Goal: Information Seeking & Learning: Learn about a topic

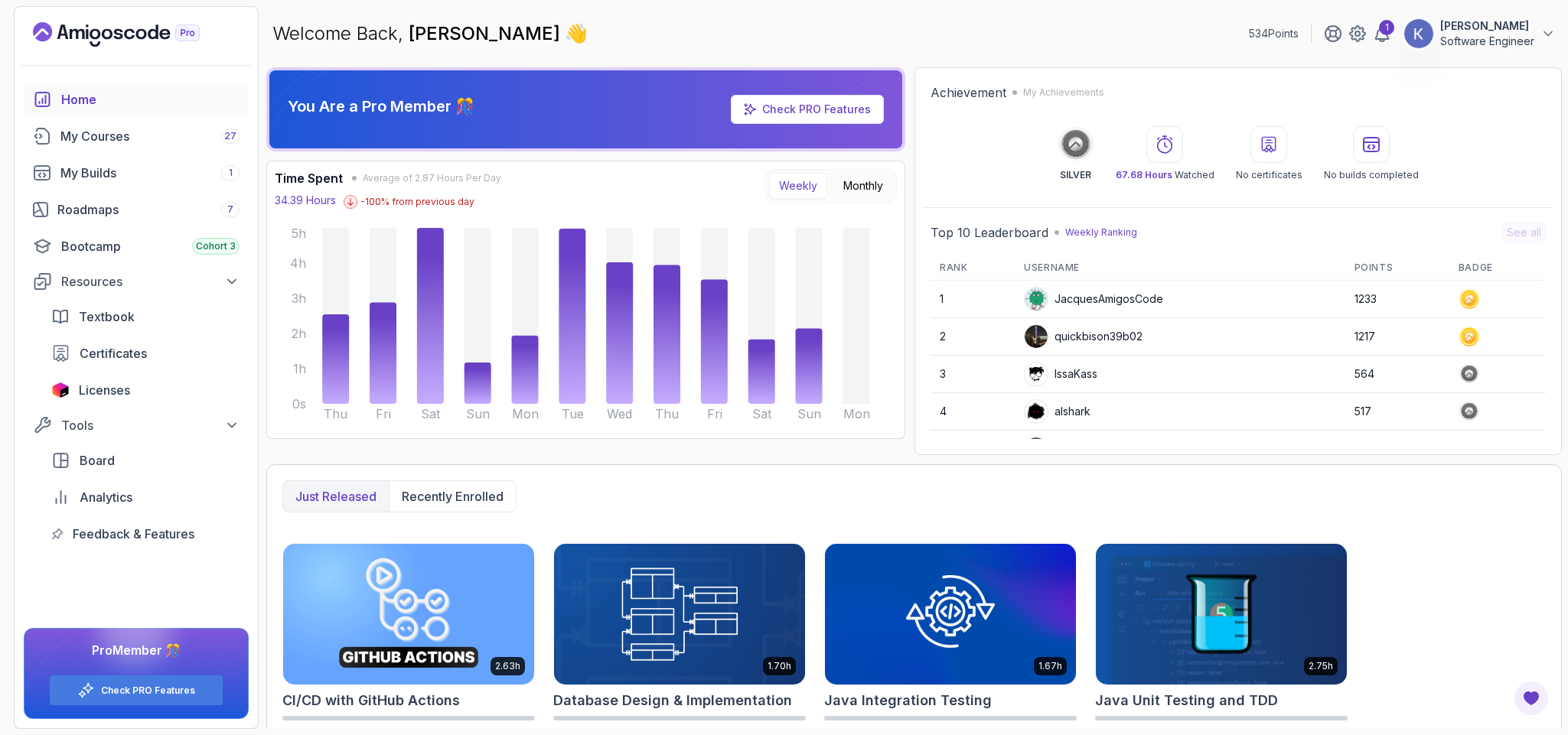
click at [99, 141] on div "My Courses 27" at bounding box center [149, 136] width 179 height 18
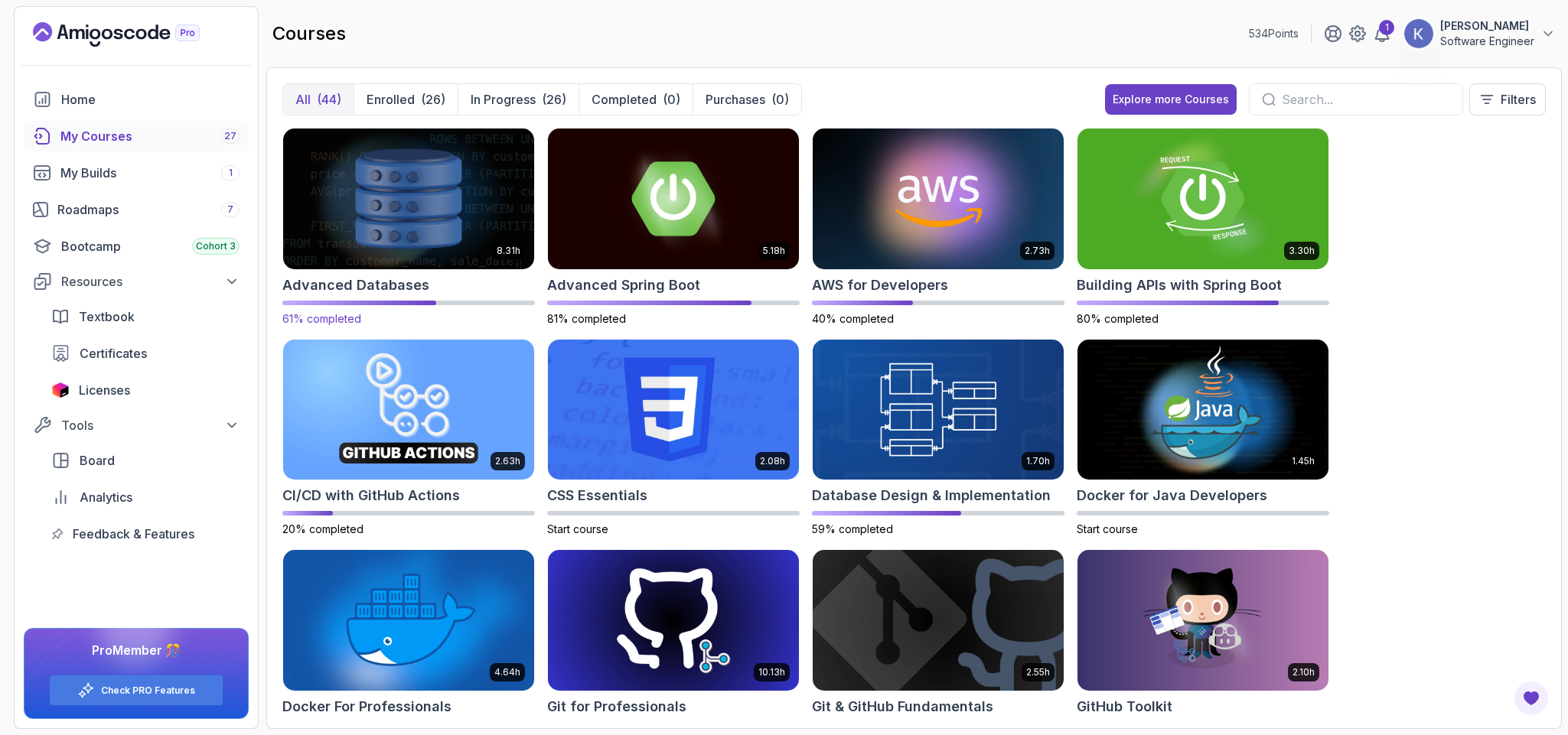
click at [450, 199] on img at bounding box center [408, 199] width 263 height 147
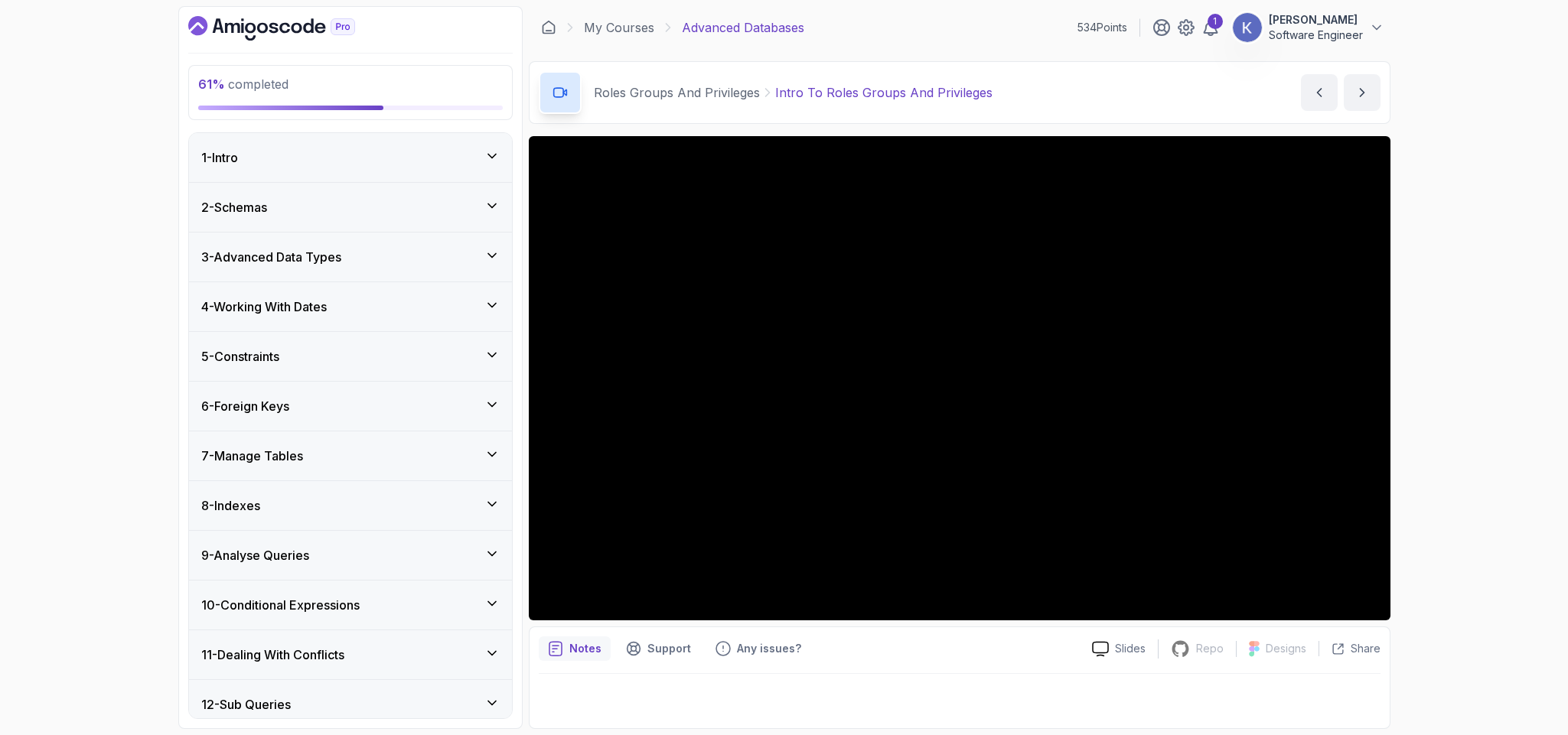
click at [187, 666] on div "61 % completed 1 - Intro 2 - Schemas 3 - Advanced Data Types 4 - Working With D…" at bounding box center [350, 368] width 344 height 722
click at [209, 652] on h3 "11 - Dealing With Conflicts" at bounding box center [272, 654] width 143 height 18
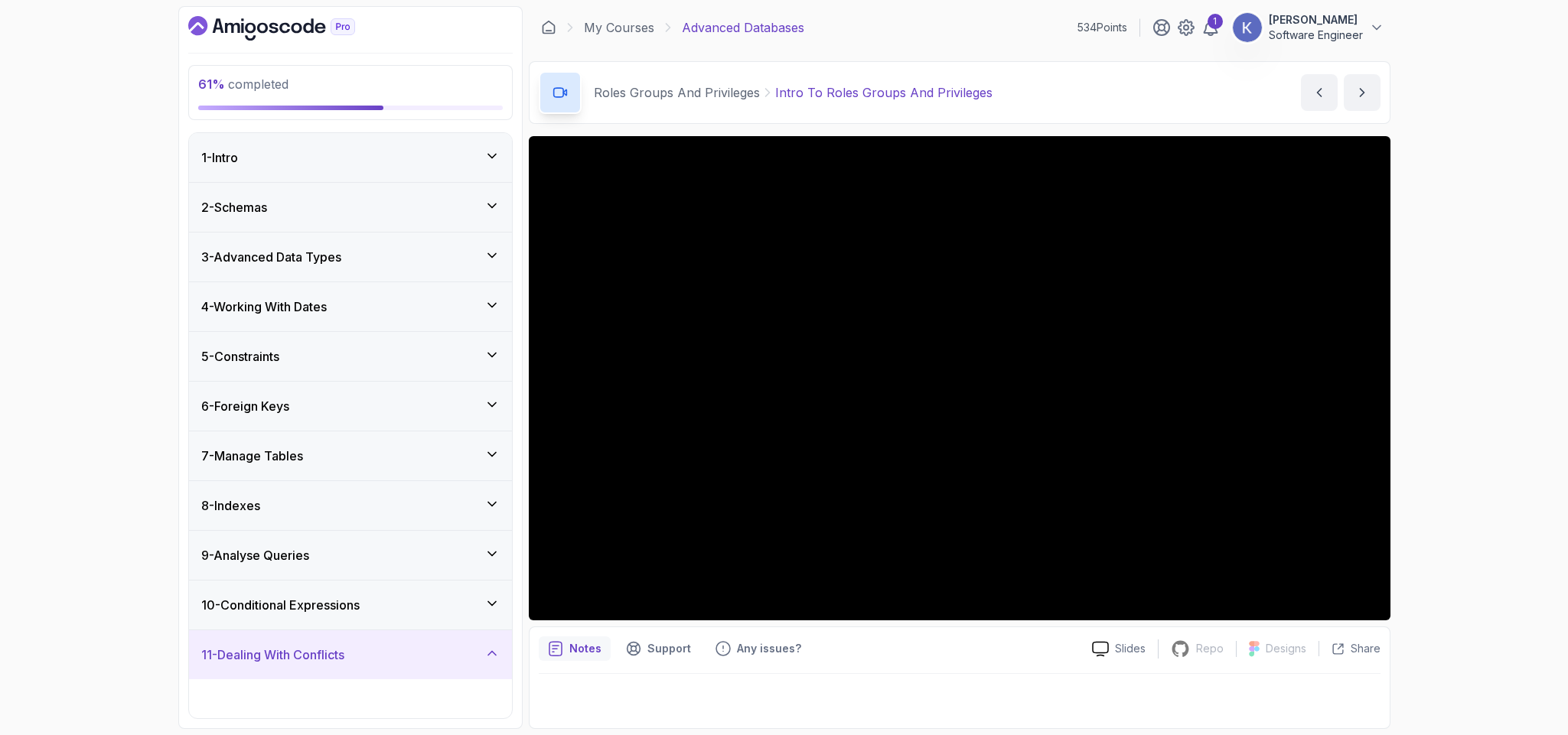
scroll to position [509, 0]
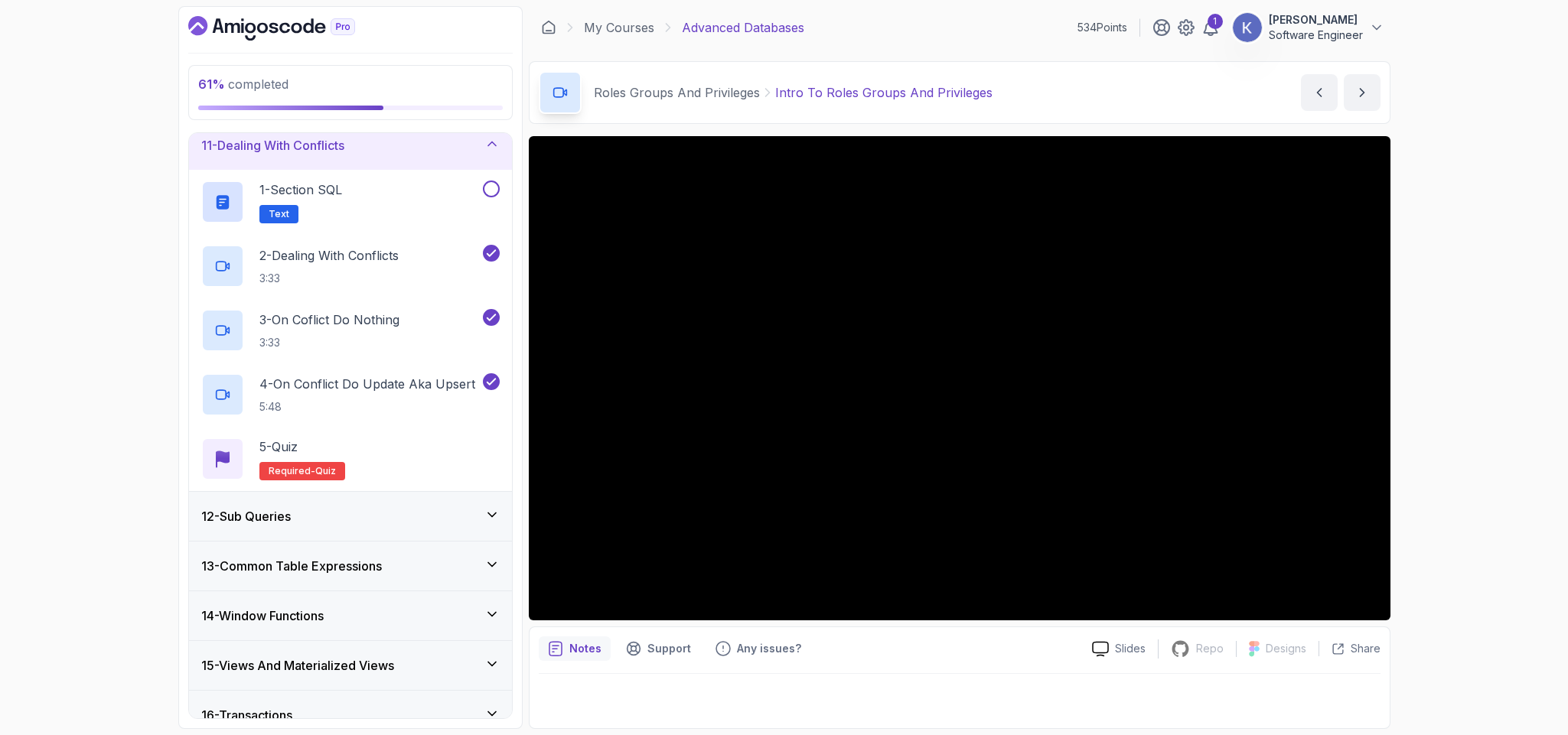
click at [388, 675] on h3 "15 - Views And Materialized Views" at bounding box center [298, 665] width 192 height 18
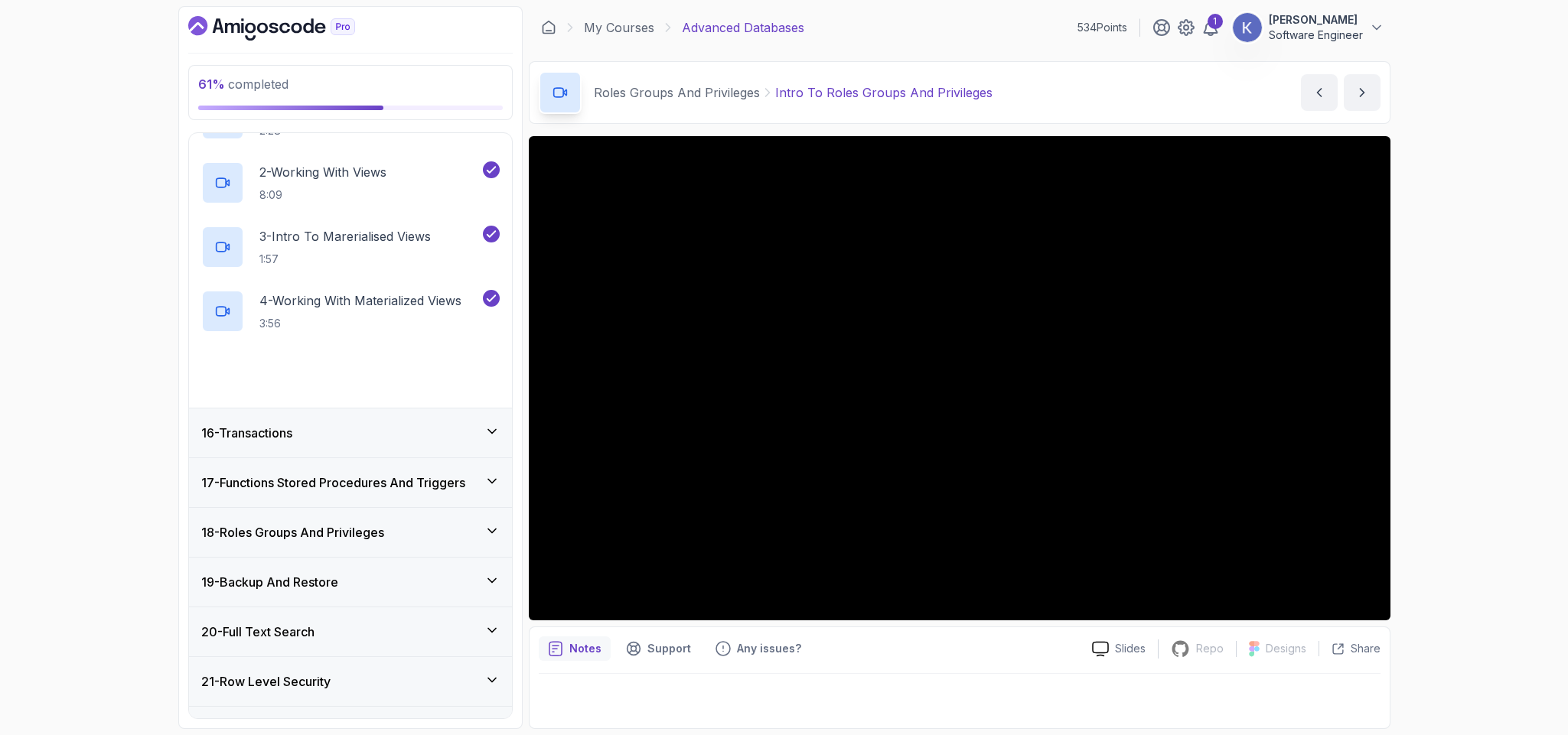
scroll to position [838, 0]
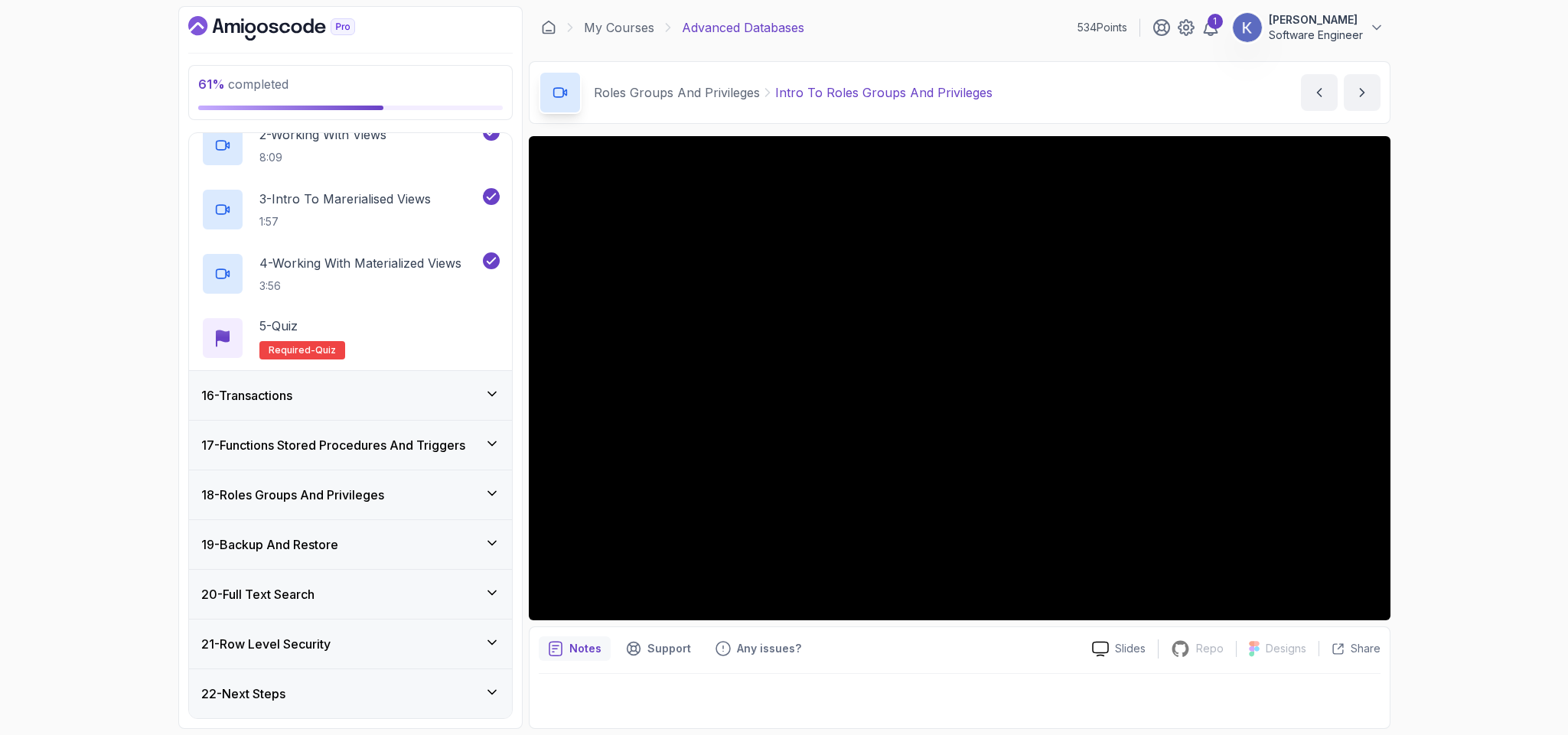
click at [370, 441] on h3 "17 - Functions Stored Procedures And Triggers" at bounding box center [334, 445] width 264 height 18
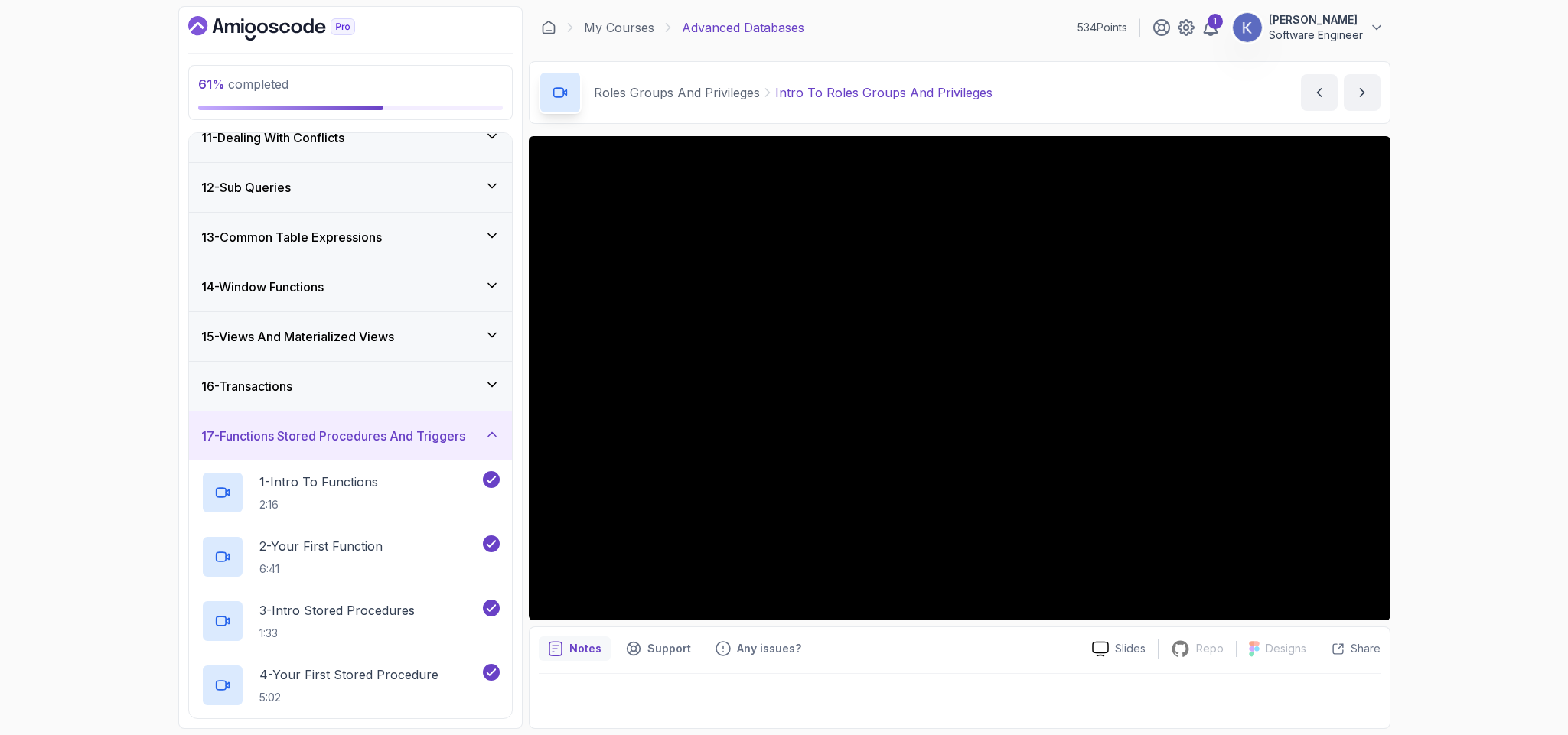
scroll to position [967, 0]
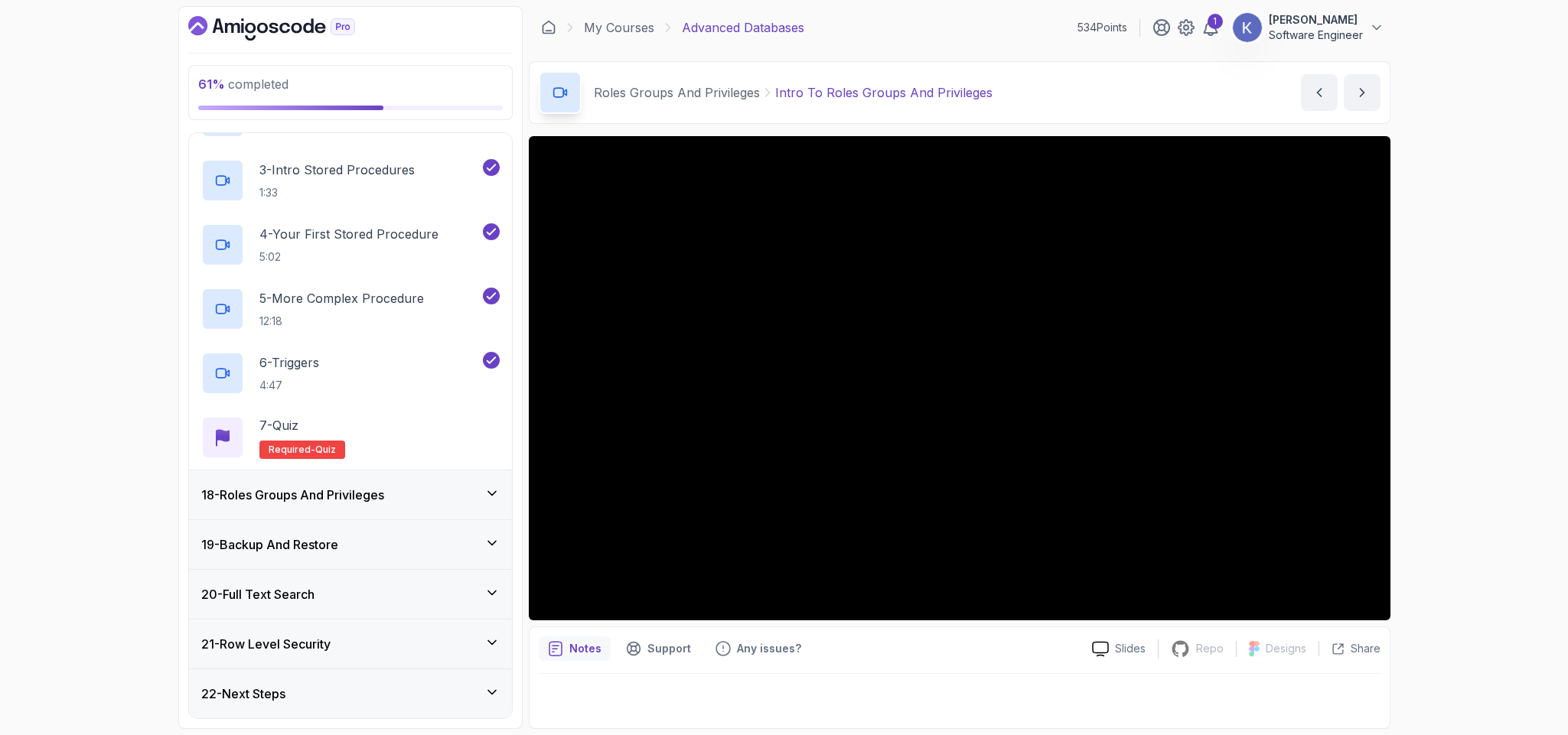
click at [368, 491] on h3 "18 - Roles Groups And Privileges" at bounding box center [292, 494] width 183 height 18
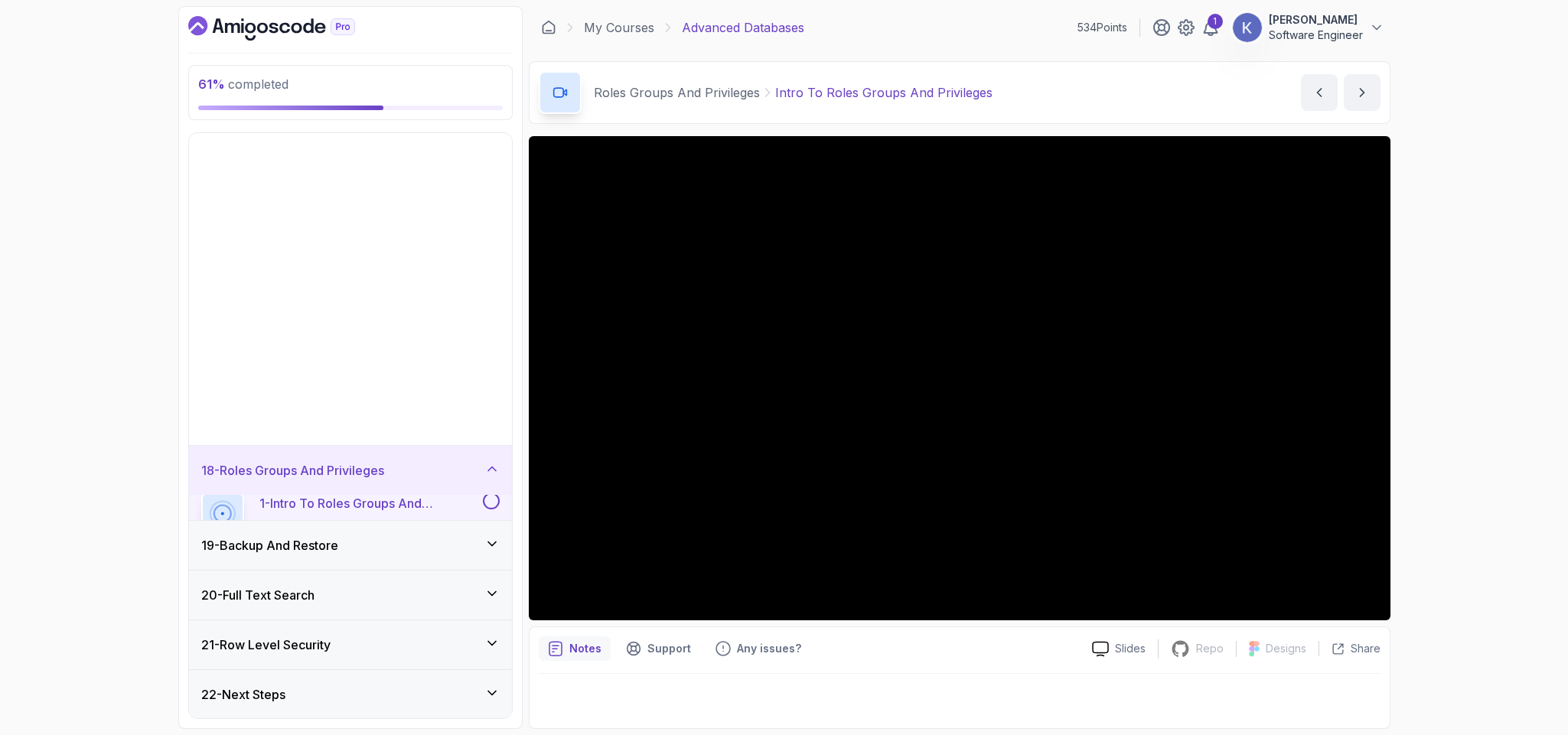
scroll to position [517, 0]
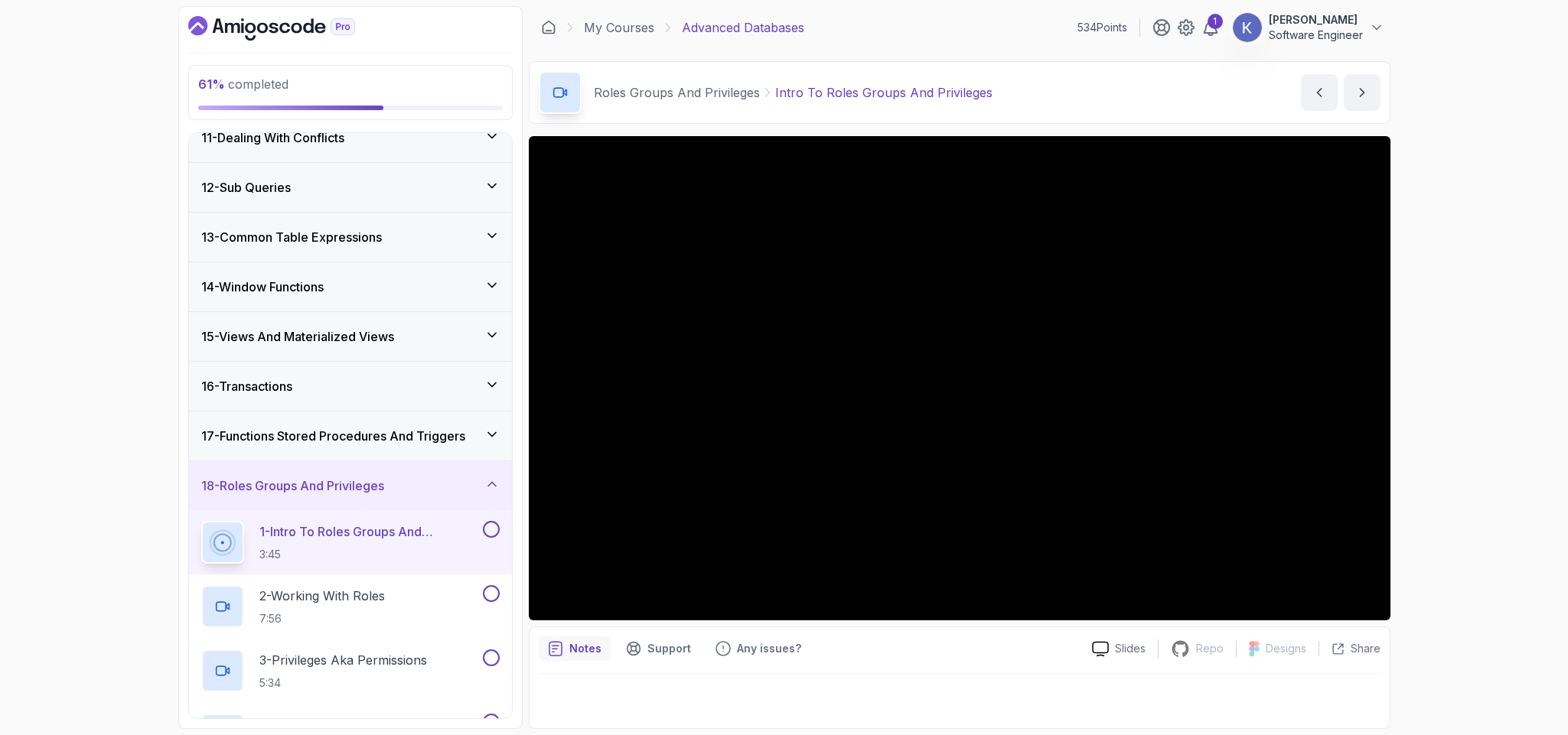
click at [187, 548] on div "61 % completed 1 - Intro 2 - Schemas 3 - Advanced Data Types 4 - Working With D…" at bounding box center [350, 368] width 344 height 722
click at [198, 551] on div "1 - Intro To Roles Groups And Privileges 3:45" at bounding box center [350, 542] width 323 height 64
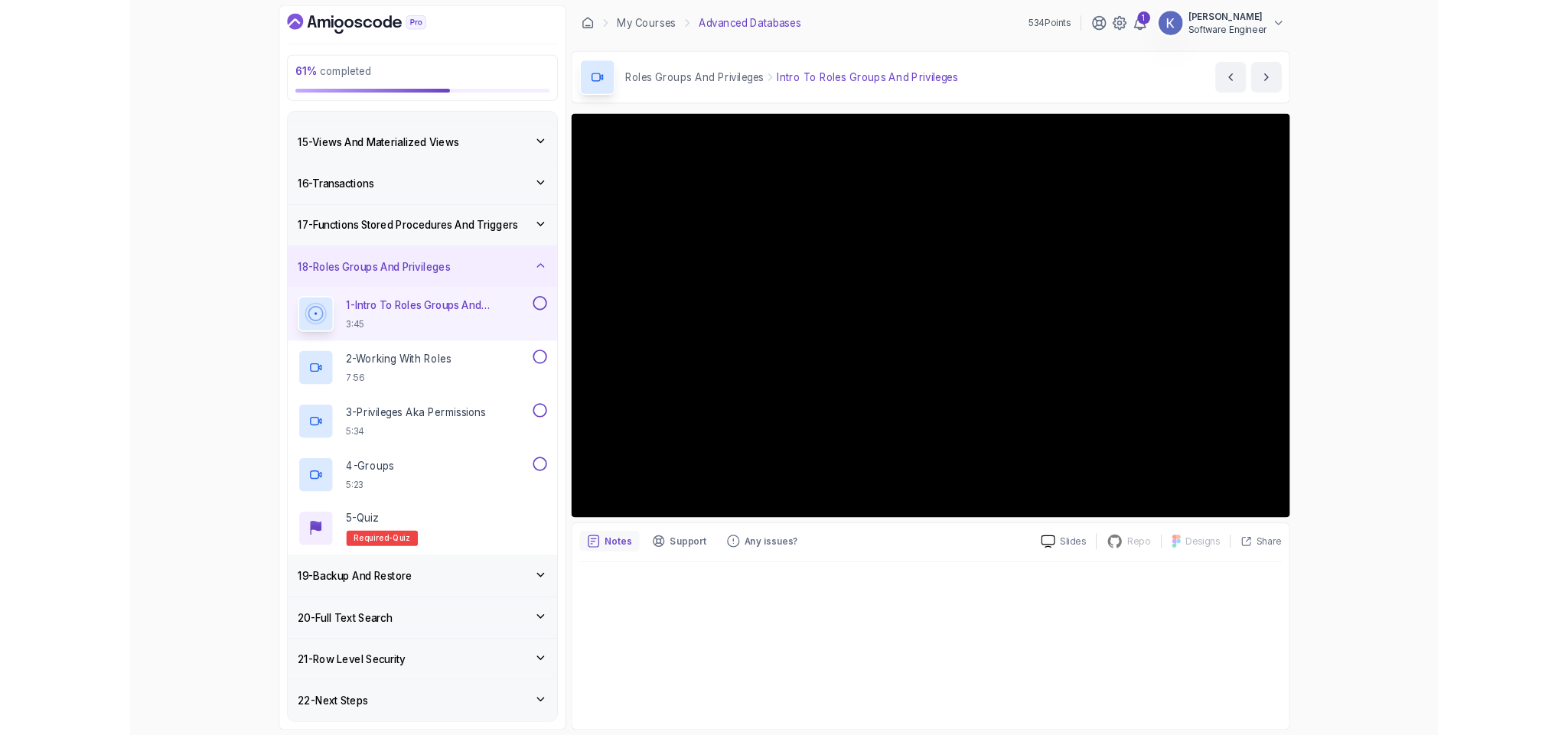
scroll to position [693, 0]
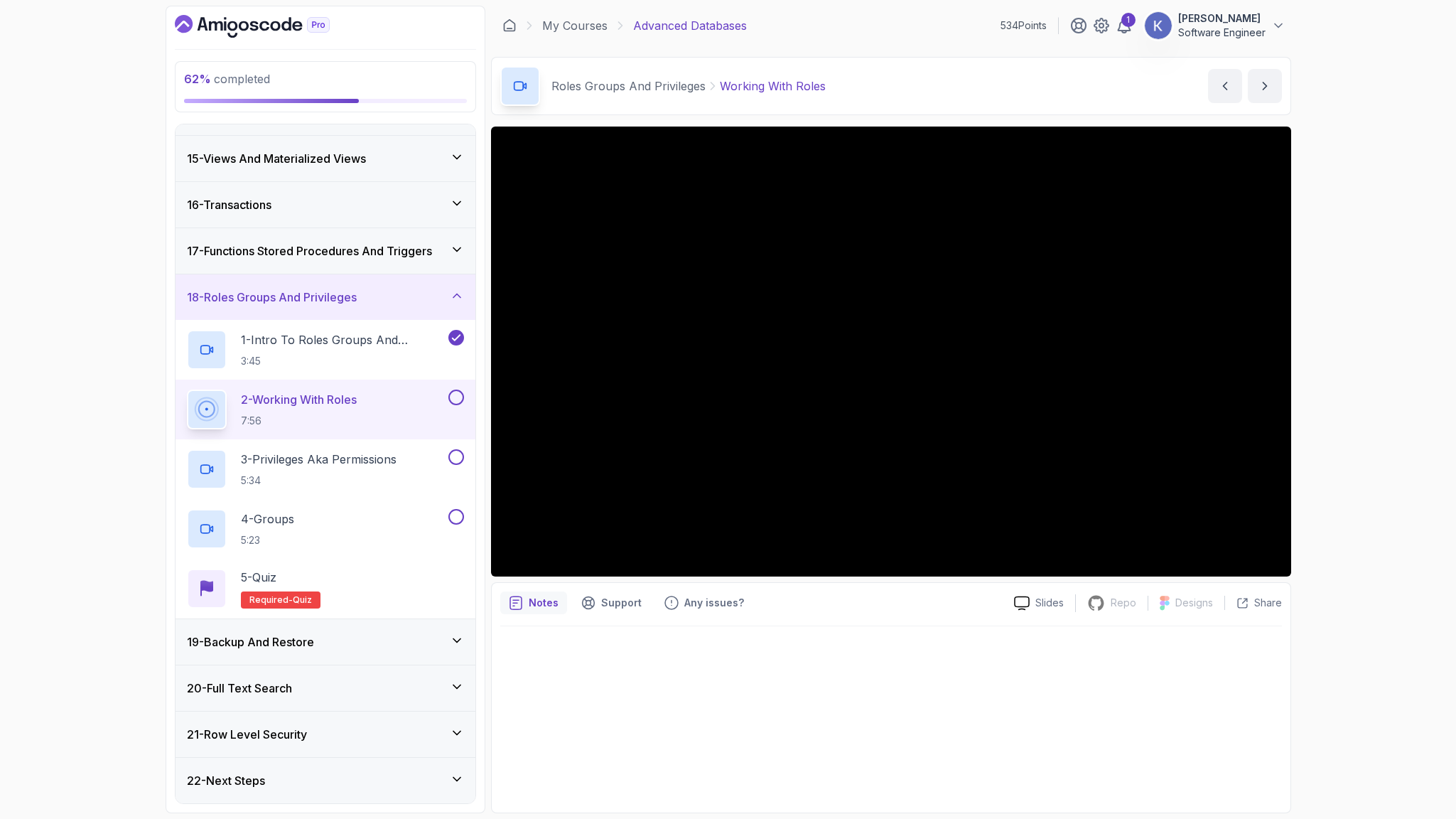
scroll to position [779, 0]
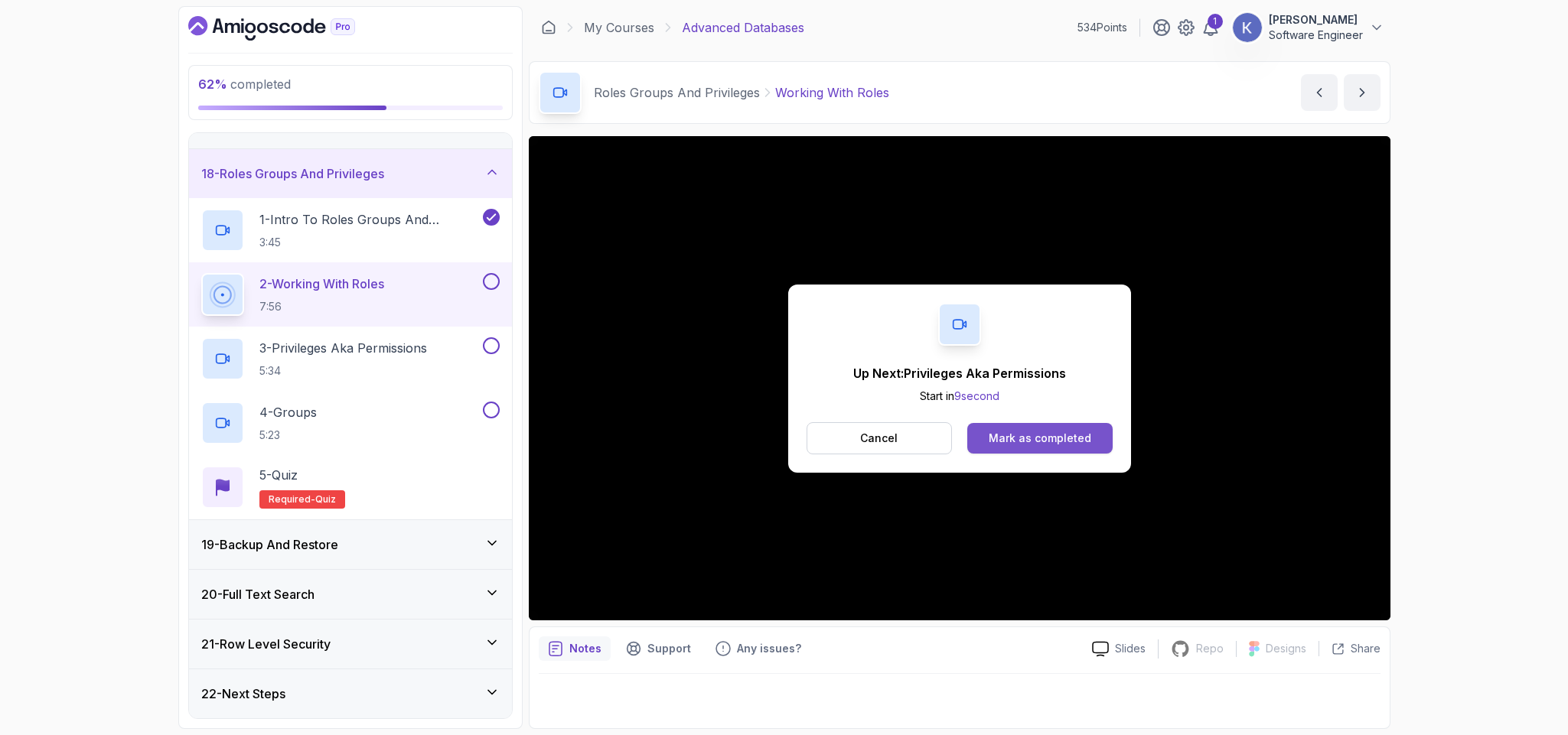
click at [1009, 444] on div "Mark as completed" at bounding box center [1040, 438] width 102 height 15
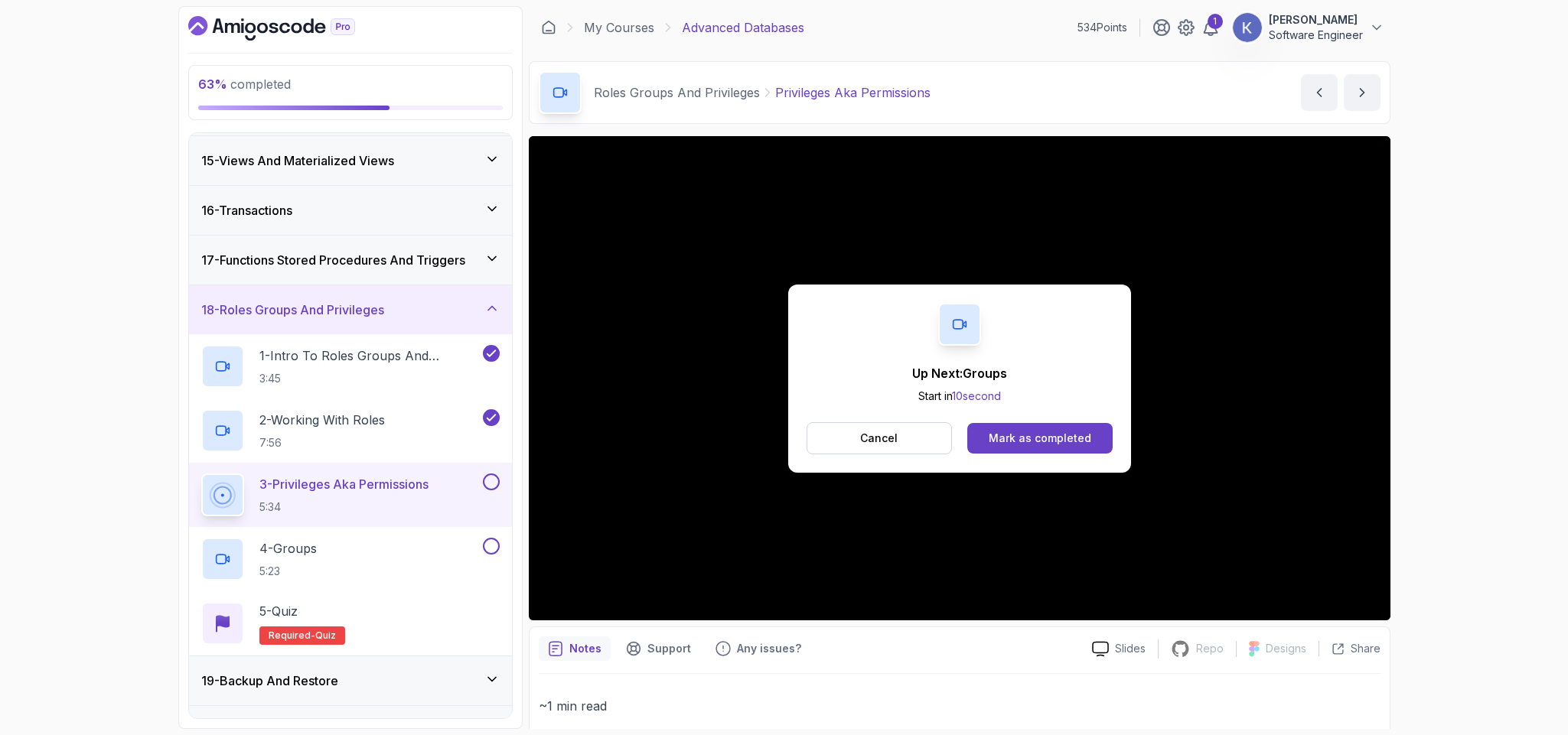
scroll to position [838, 0]
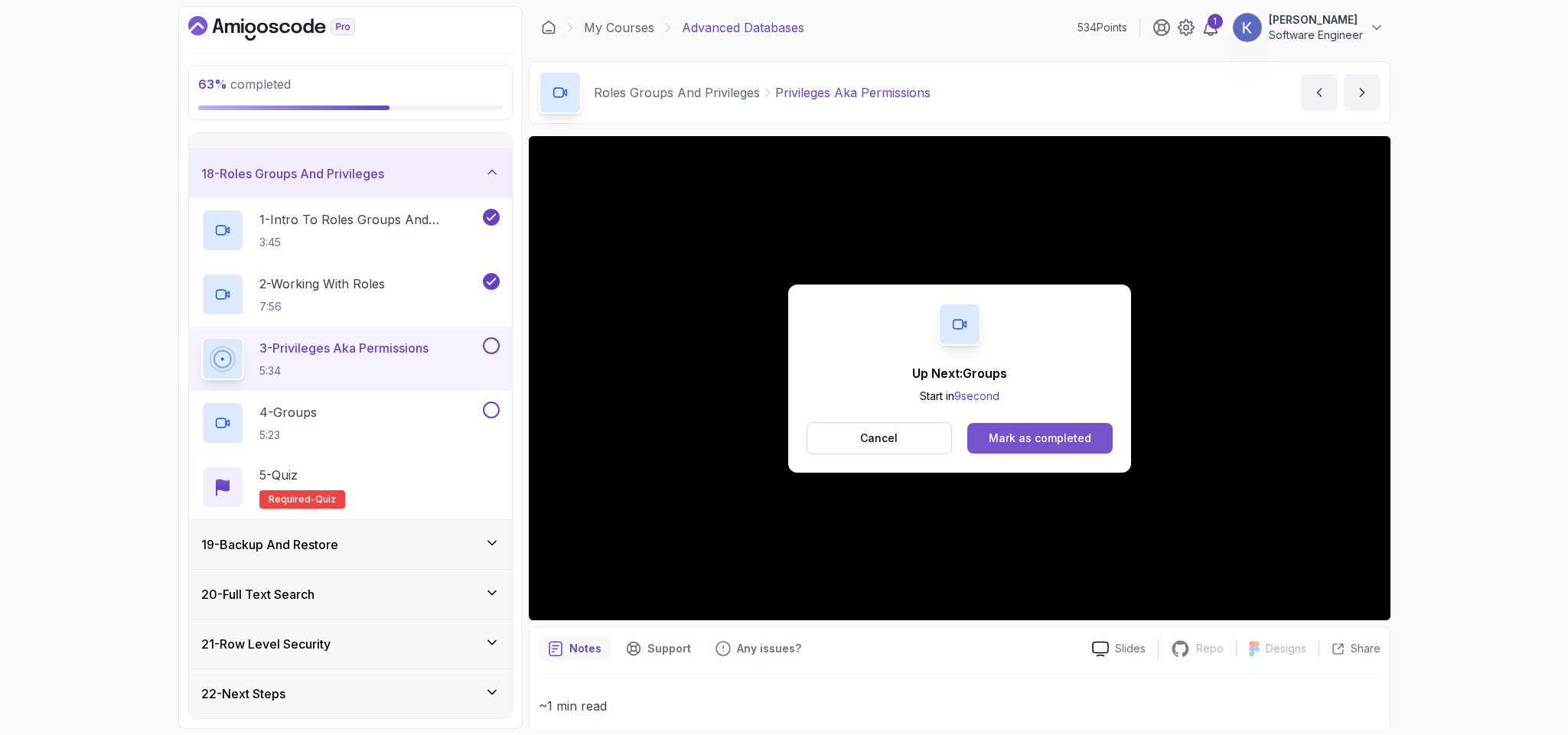
click at [1084, 434] on div "Mark as completed" at bounding box center [1040, 438] width 102 height 15
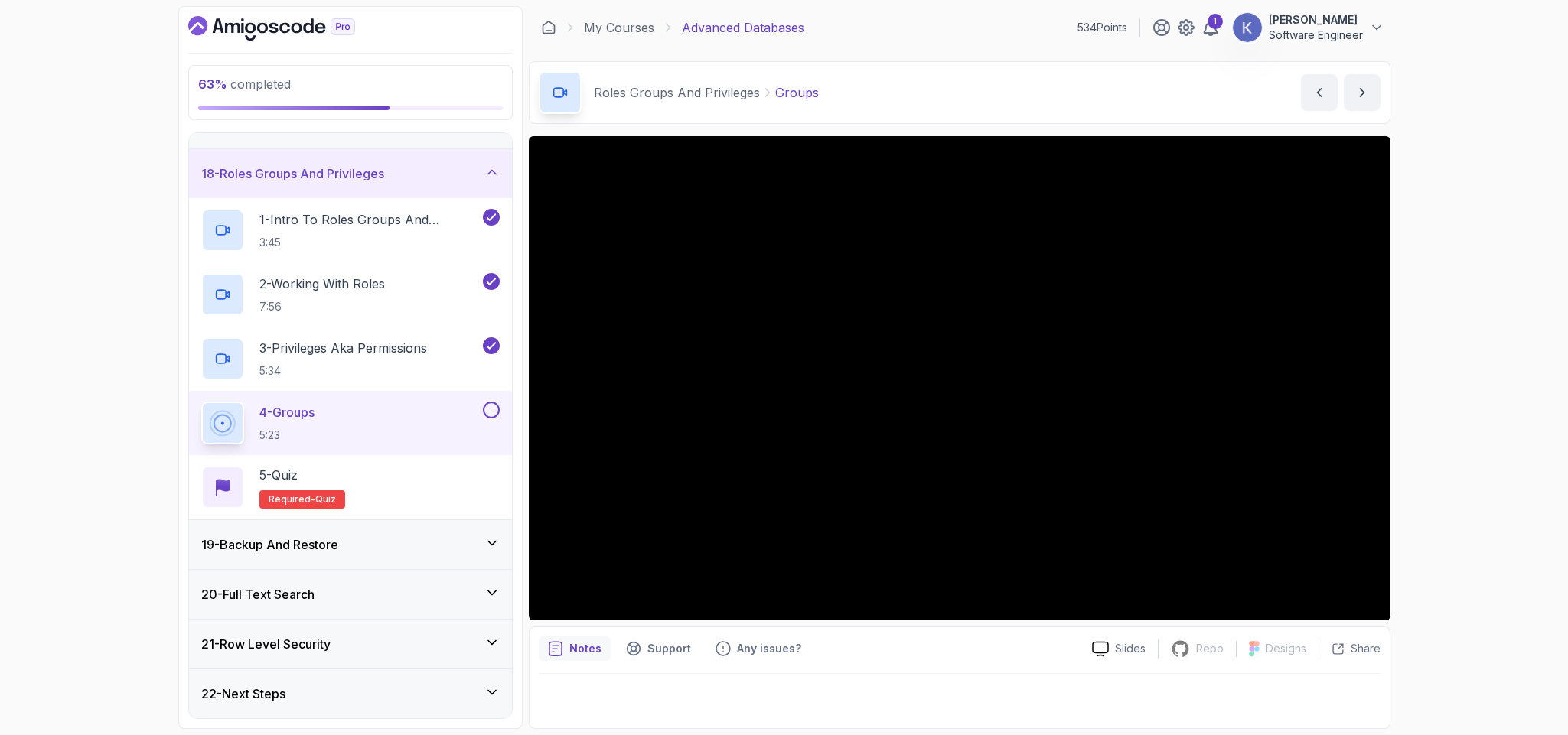
click at [471, 548] on div "19 - Backup And Restore" at bounding box center [351, 545] width 298 height 18
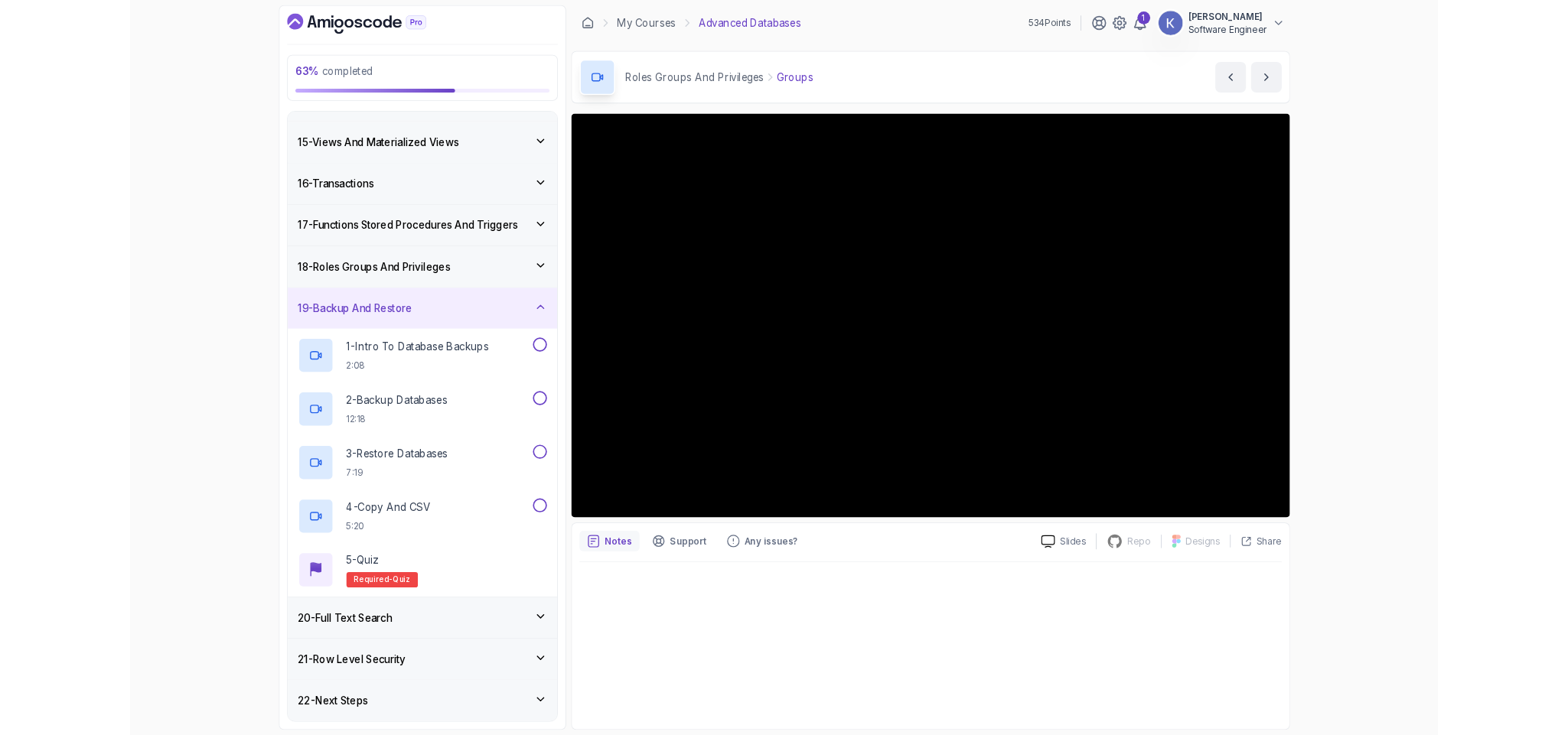
scroll to position [838, 0]
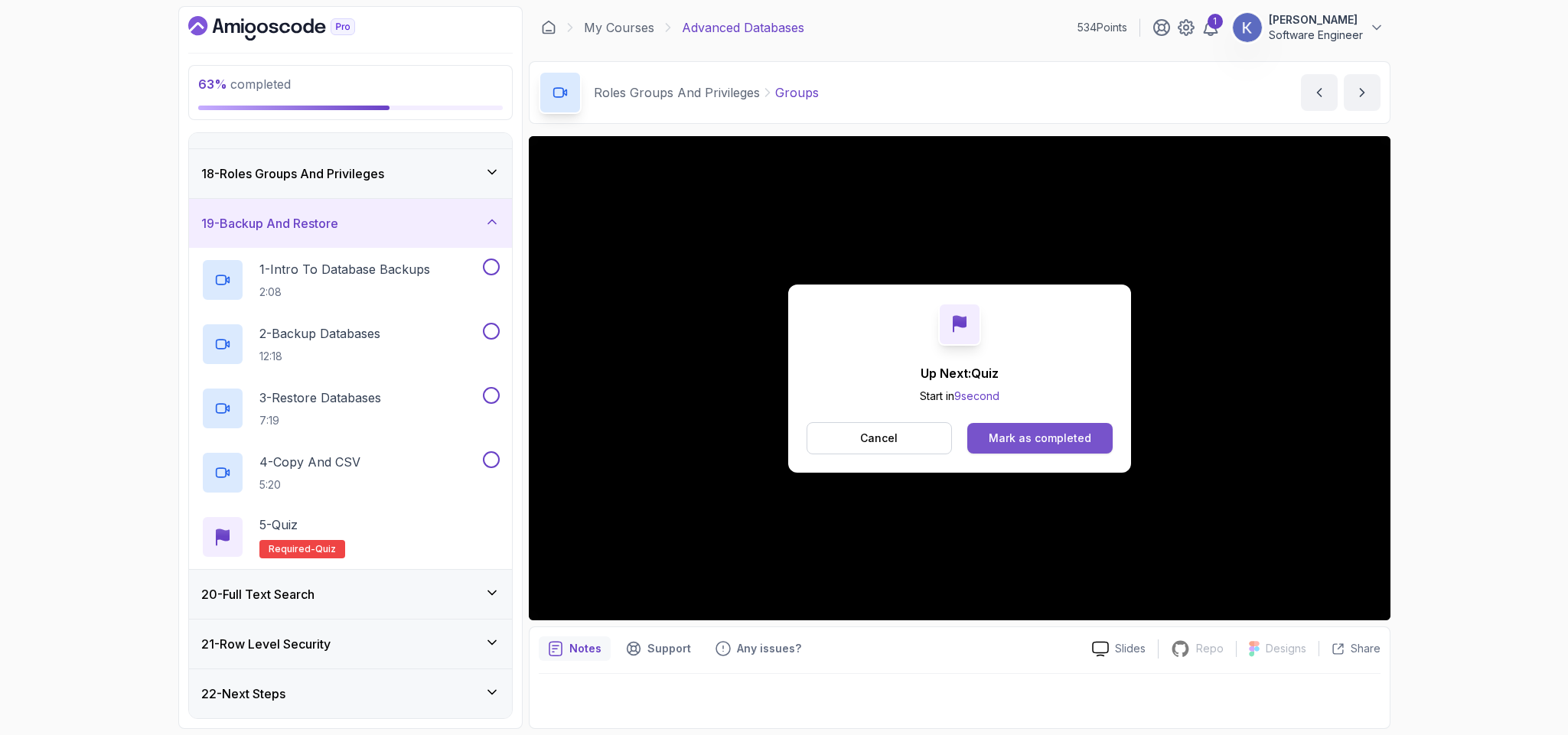
click at [1062, 441] on div "Mark as completed" at bounding box center [1040, 438] width 102 height 15
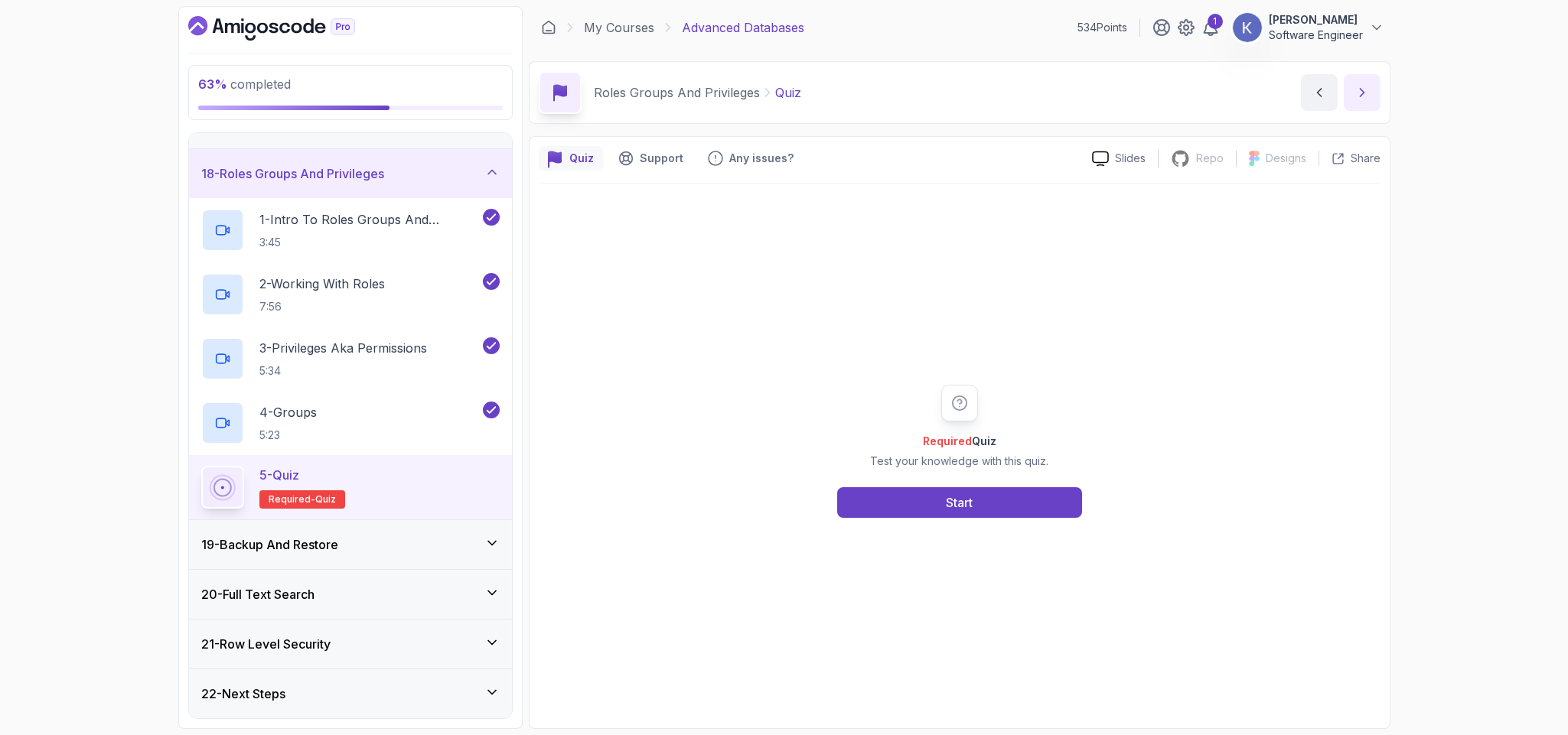
click at [1361, 96] on icon "next content" at bounding box center [1362, 92] width 15 height 15
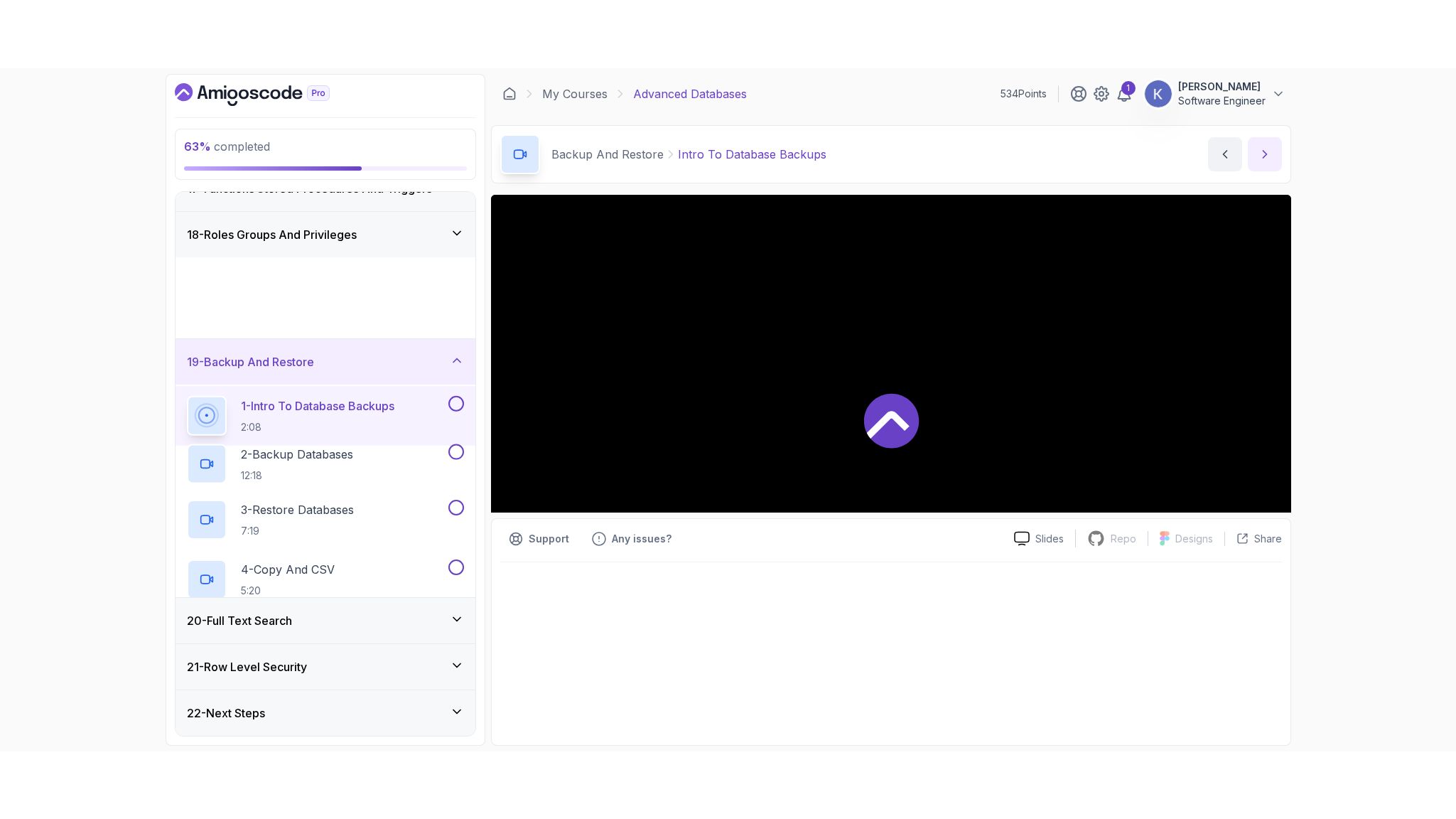
scroll to position [779, 0]
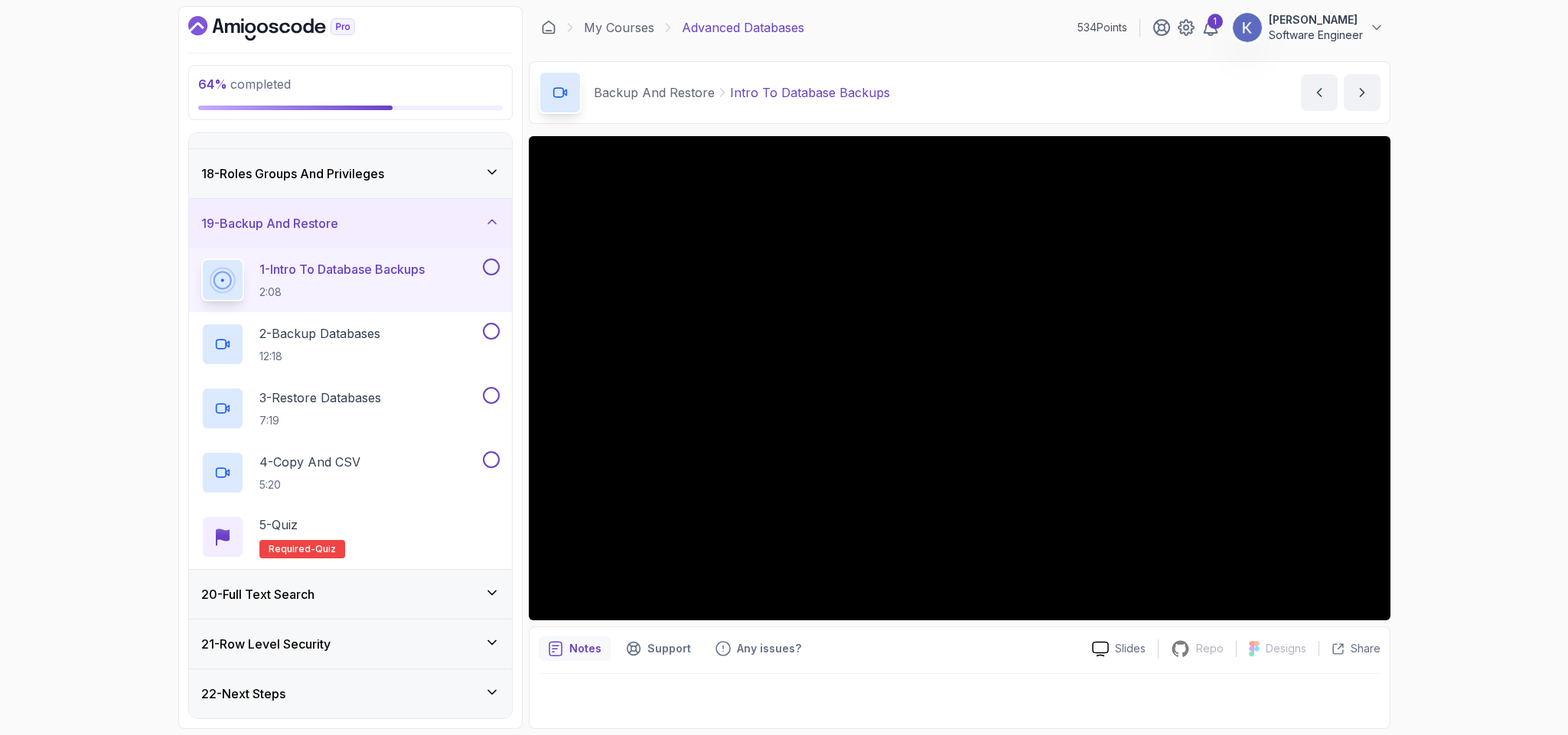
click at [477, 586] on div "20 - Full Text Search" at bounding box center [351, 594] width 298 height 18
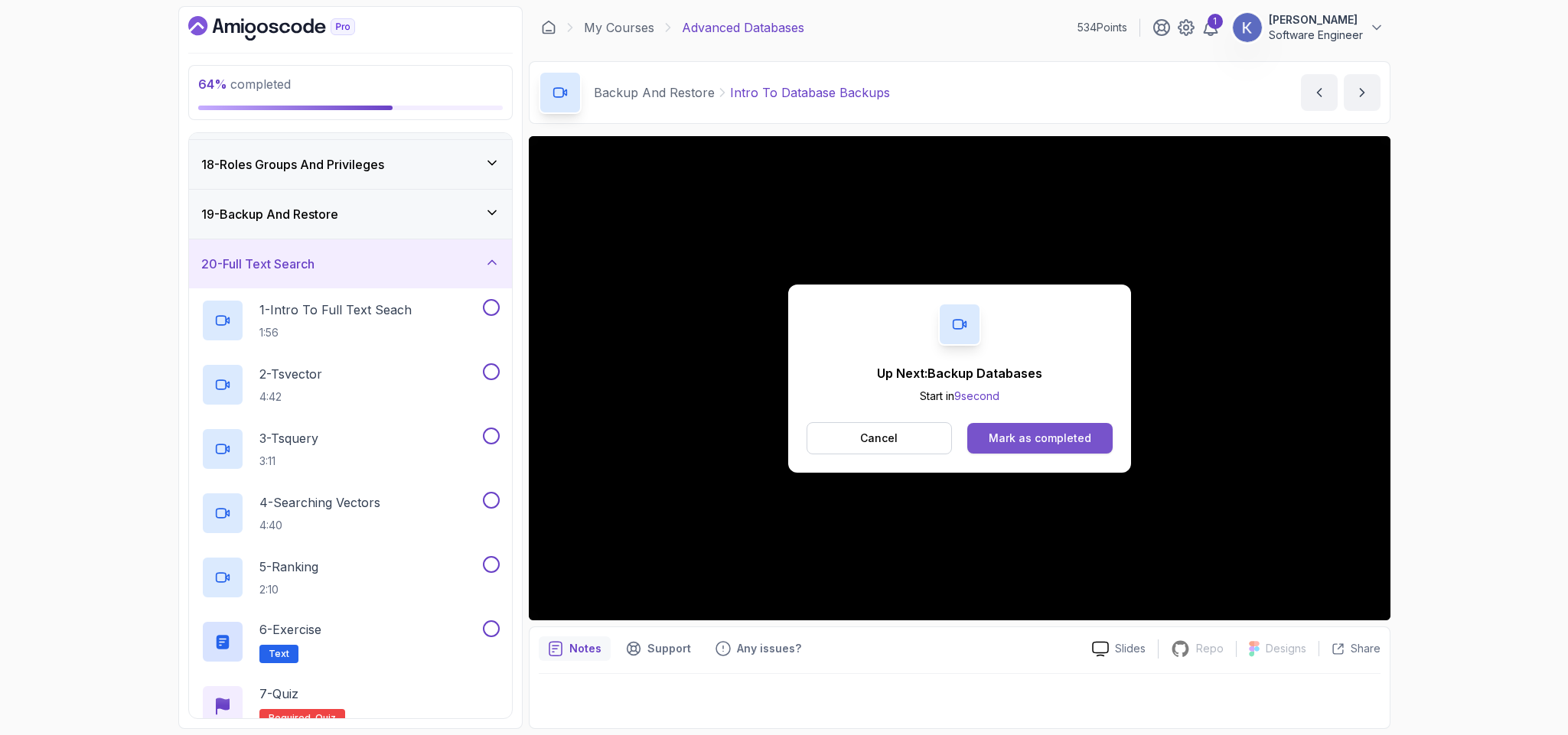
click at [1100, 440] on button "Mark as completed" at bounding box center [1039, 438] width 145 height 31
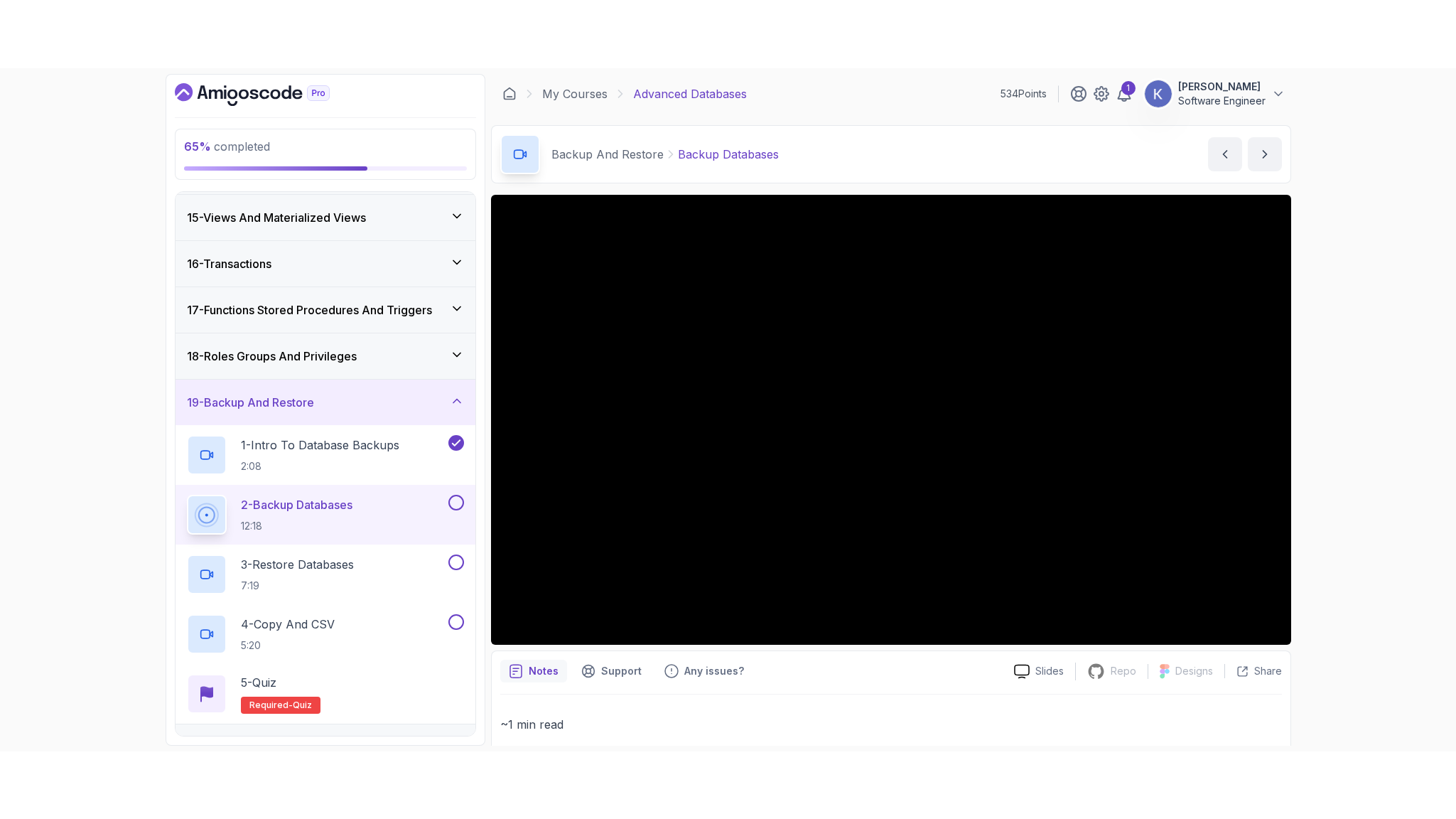
scroll to position [779, 0]
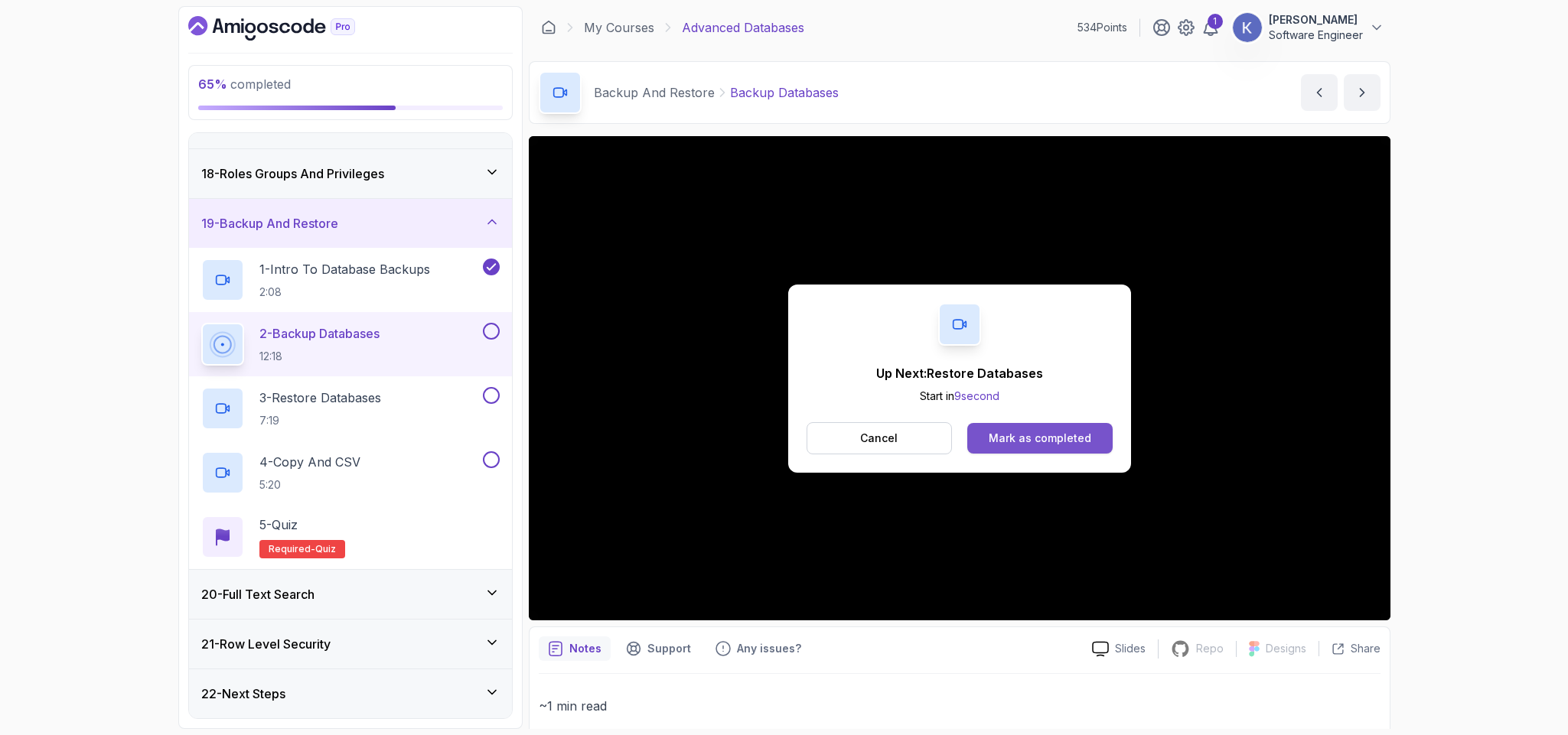
click at [1029, 438] on div "Mark as completed" at bounding box center [1040, 438] width 102 height 15
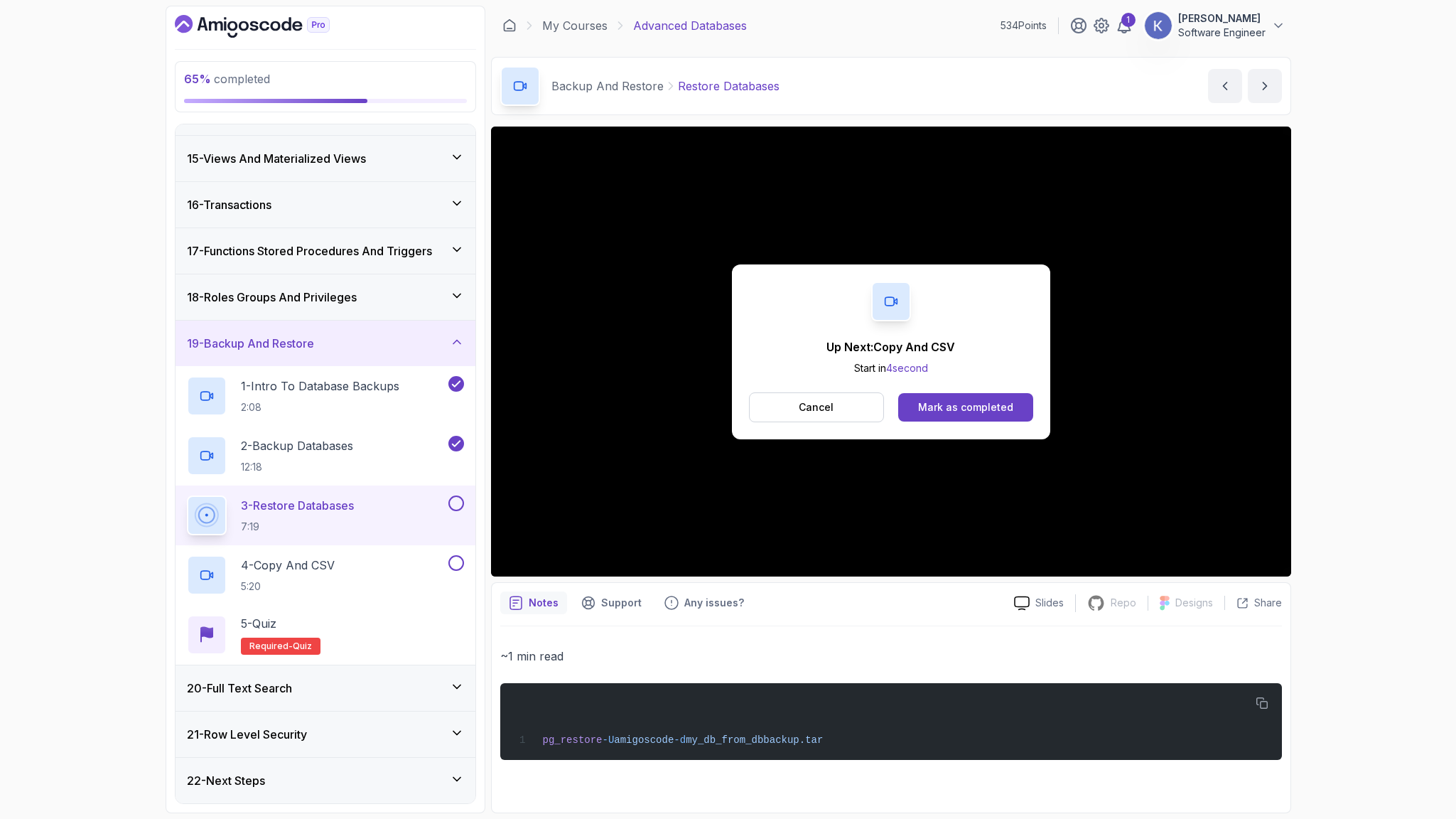
scroll to position [779, 0]
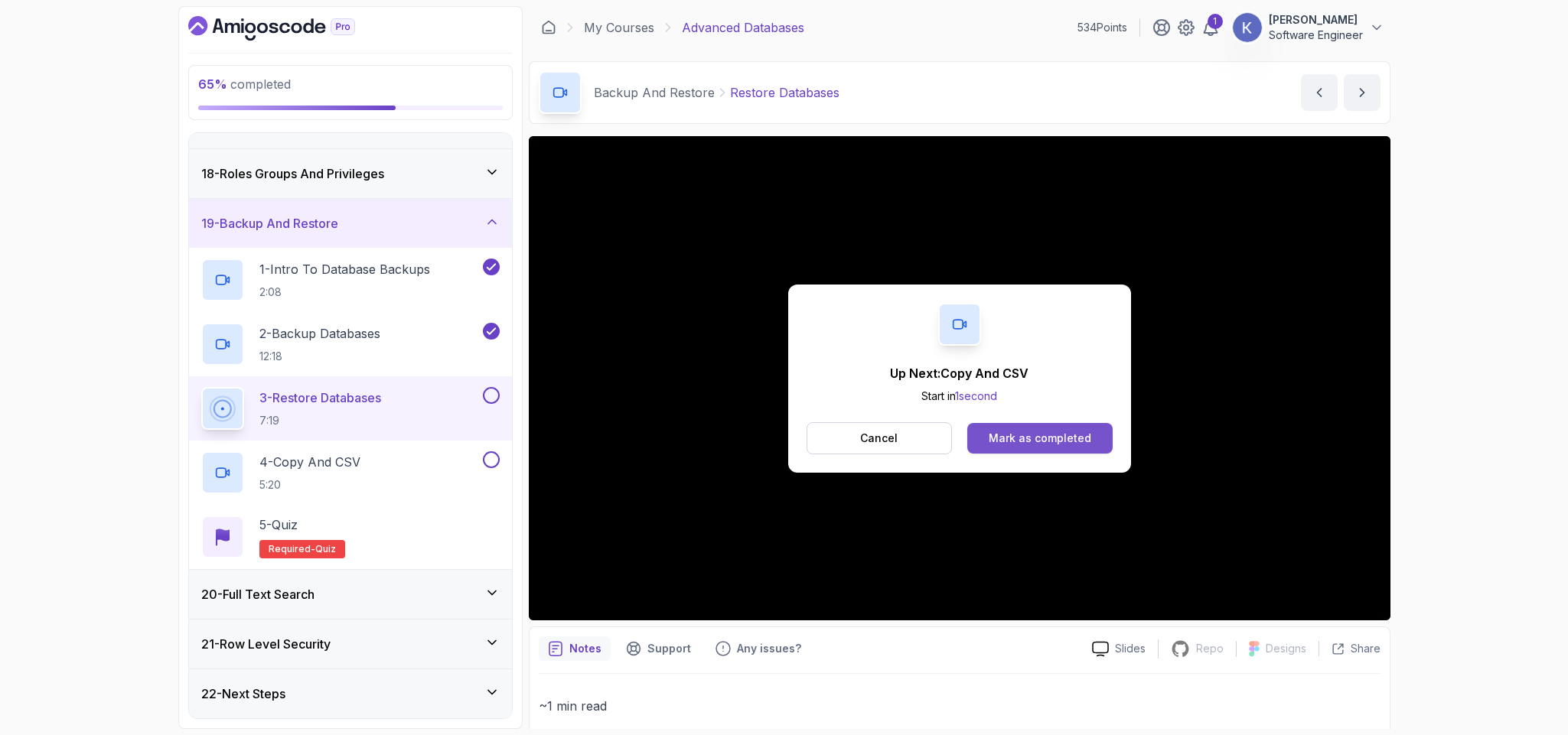
click at [1077, 436] on div "Mark as completed" at bounding box center [1040, 438] width 102 height 15
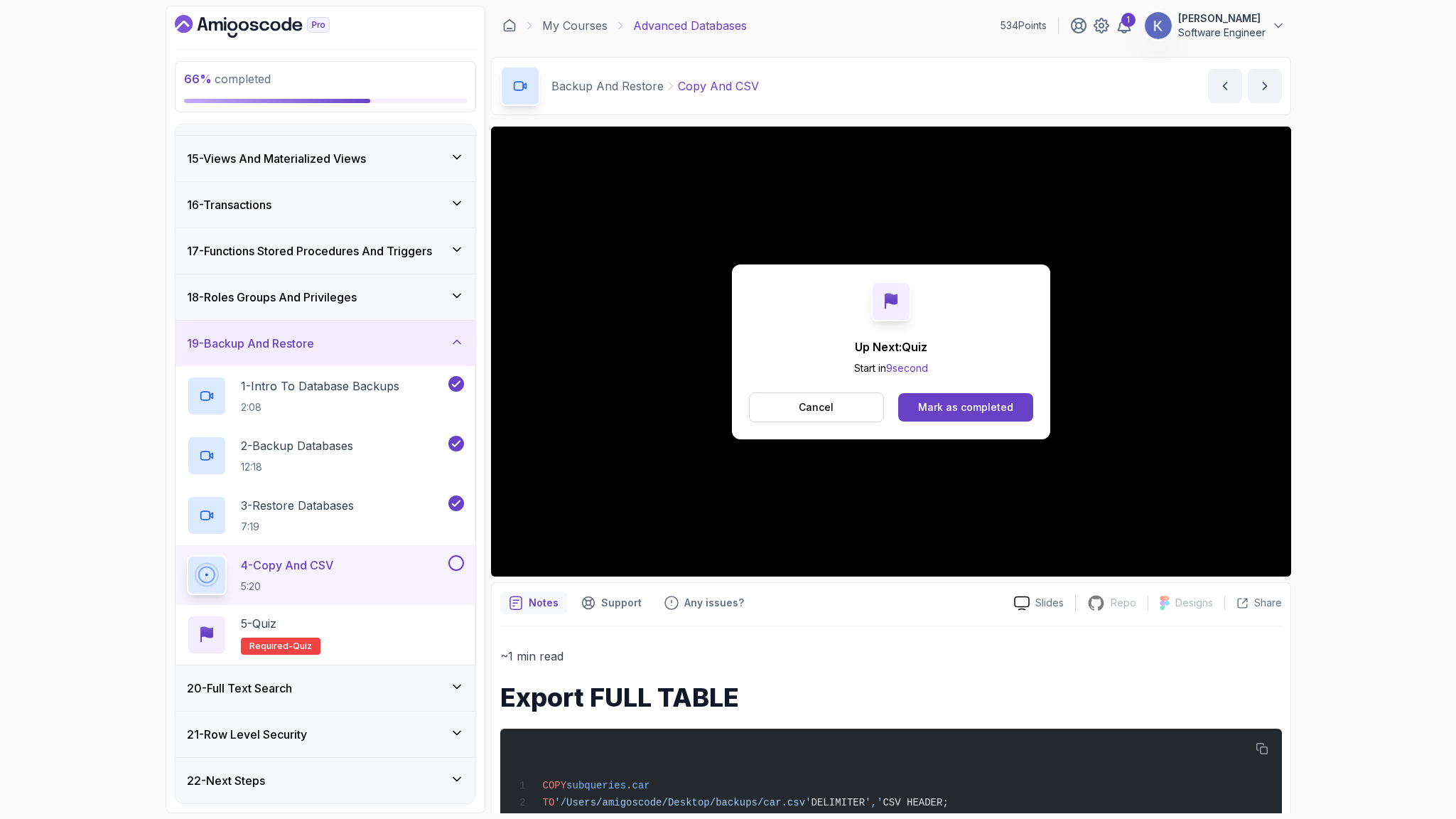
scroll to position [779, 0]
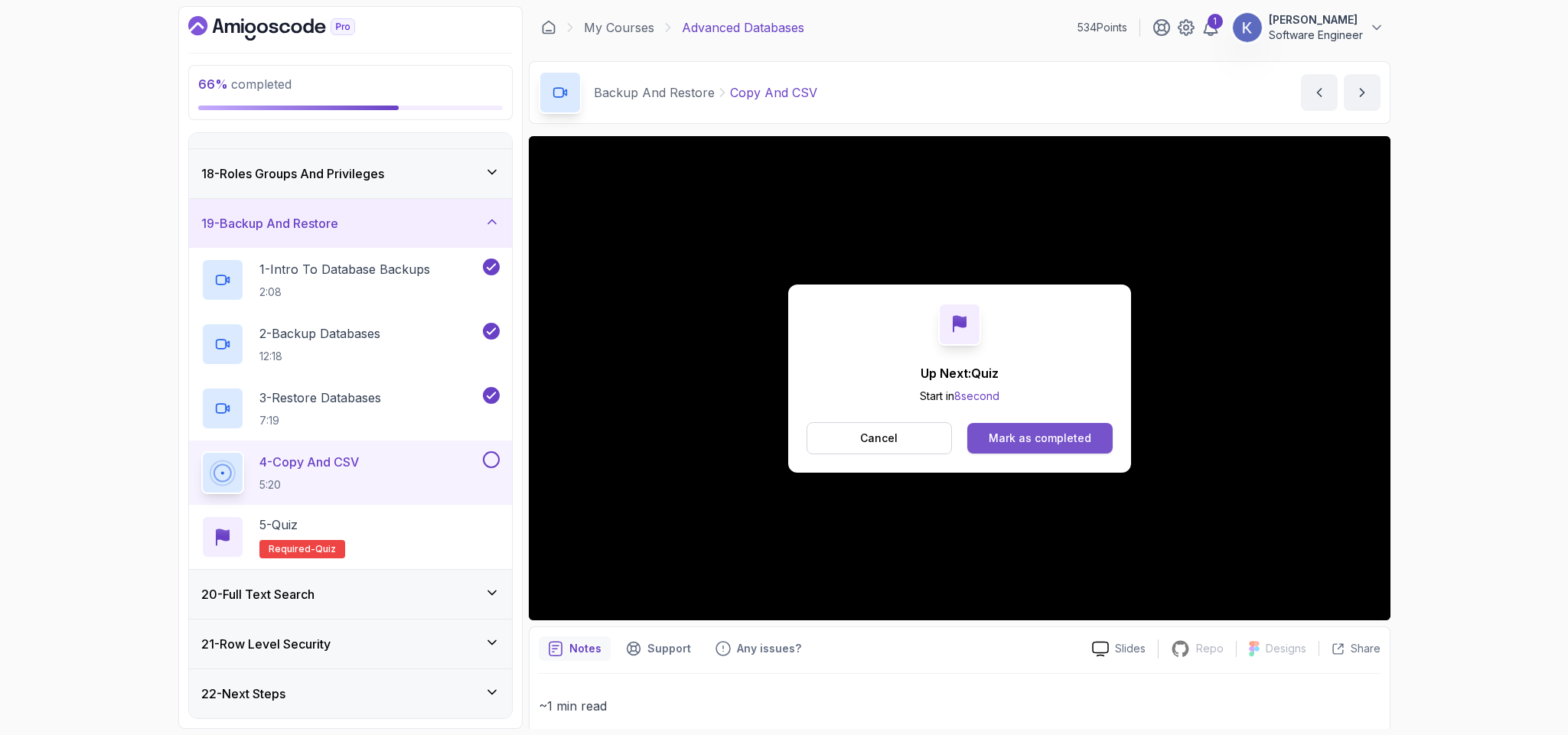
click at [1087, 434] on div "Mark as completed" at bounding box center [1040, 438] width 102 height 15
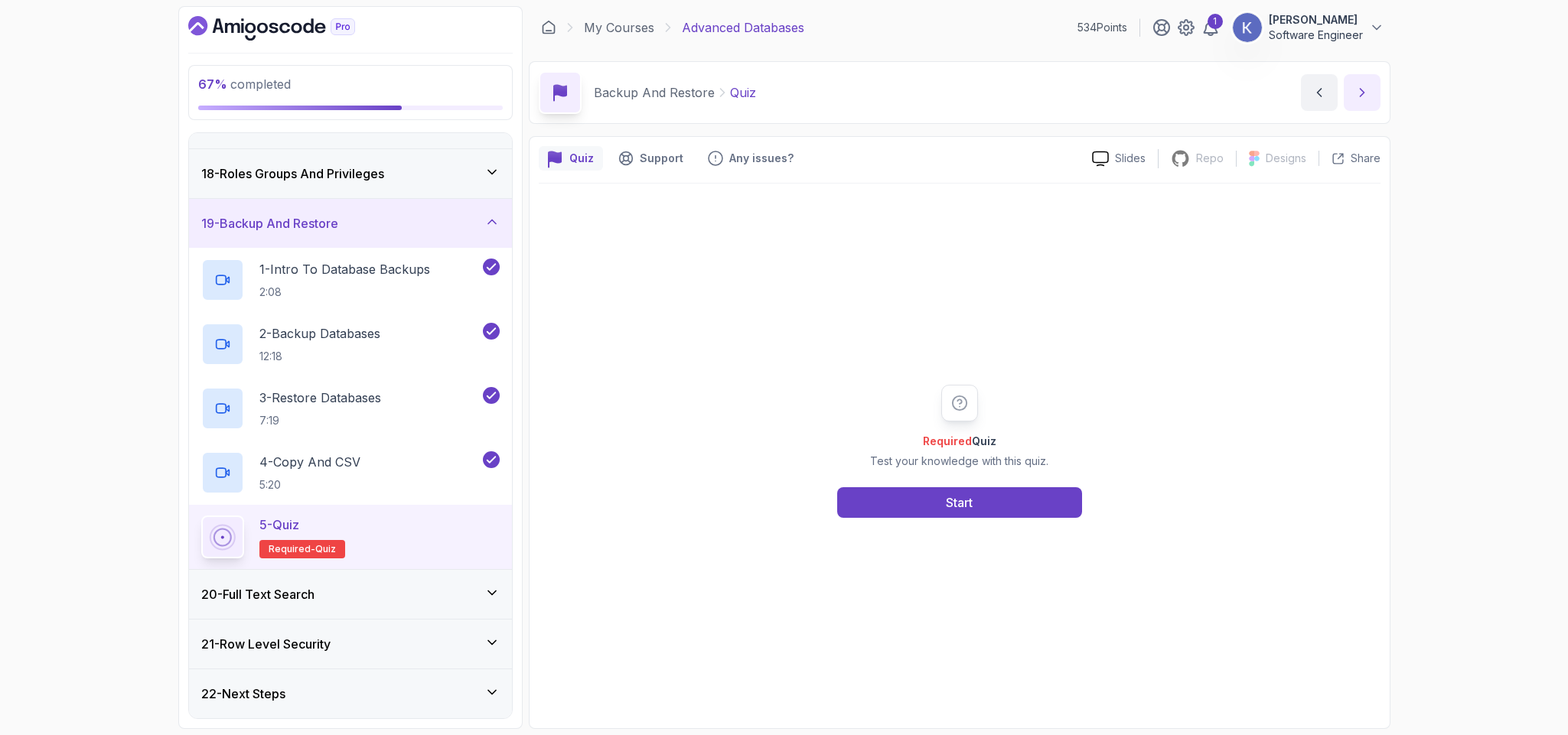
click at [1371, 84] on button "next content" at bounding box center [1362, 93] width 37 height 37
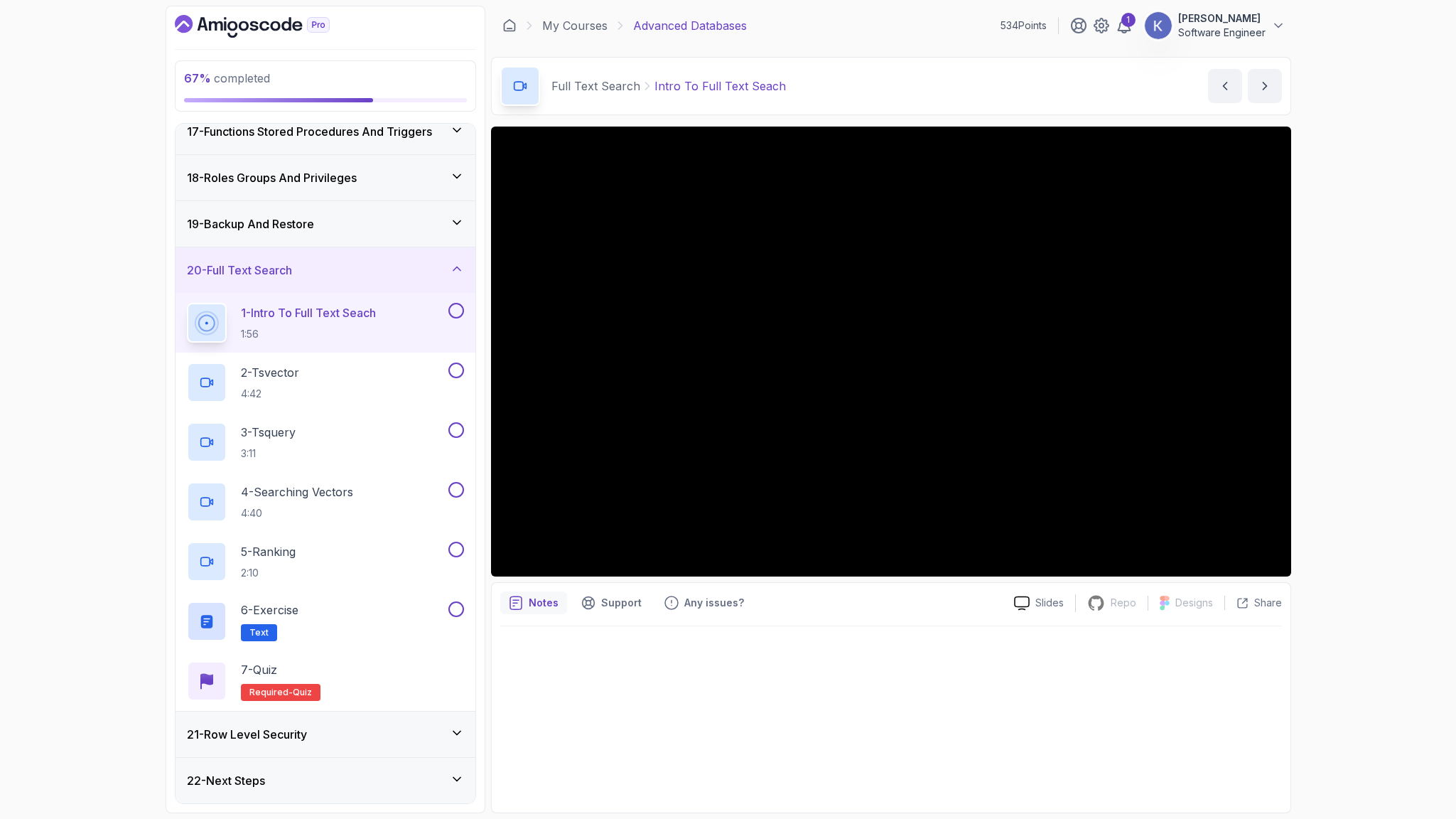
scroll to position [779, 0]
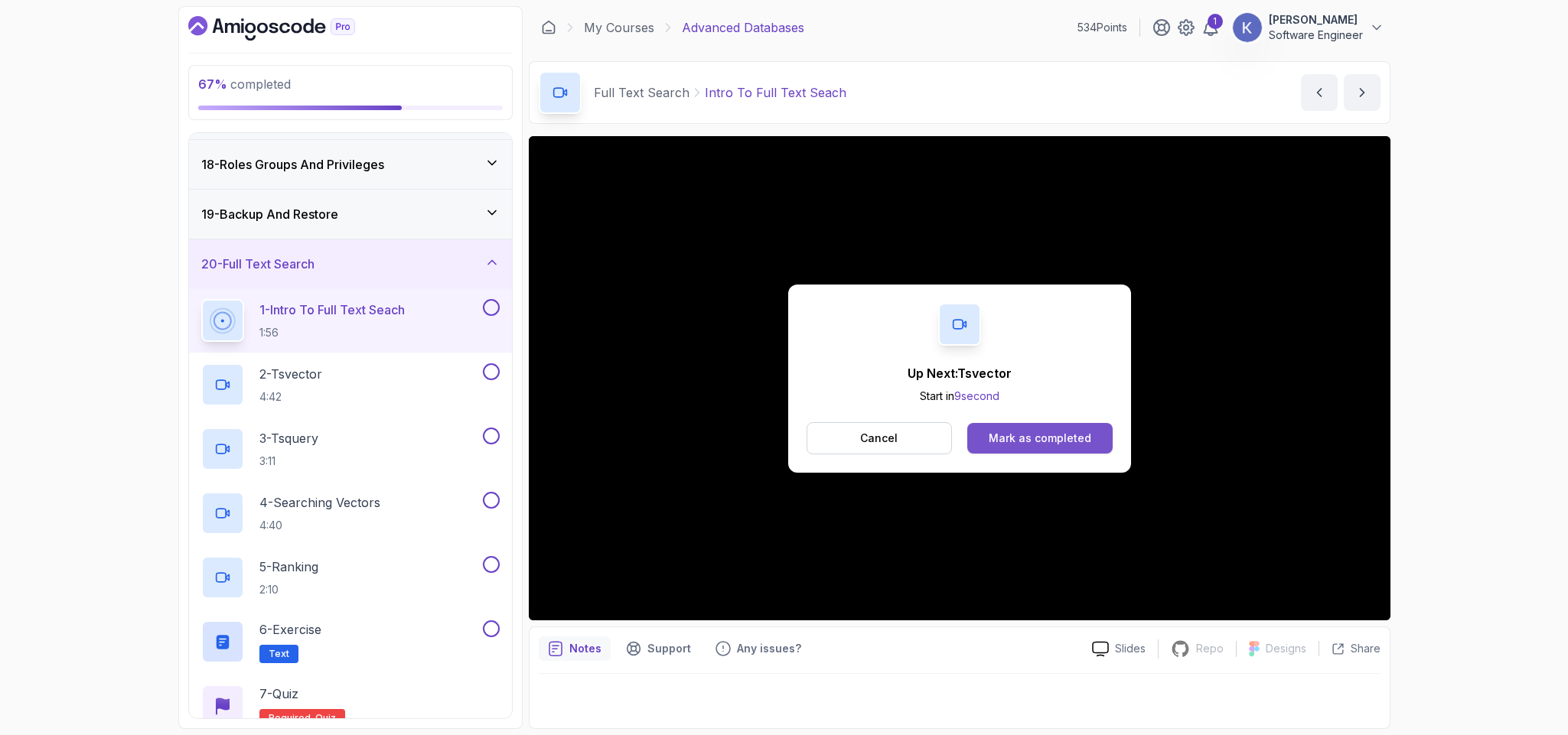
click at [1091, 434] on button "Mark as completed" at bounding box center [1039, 438] width 145 height 31
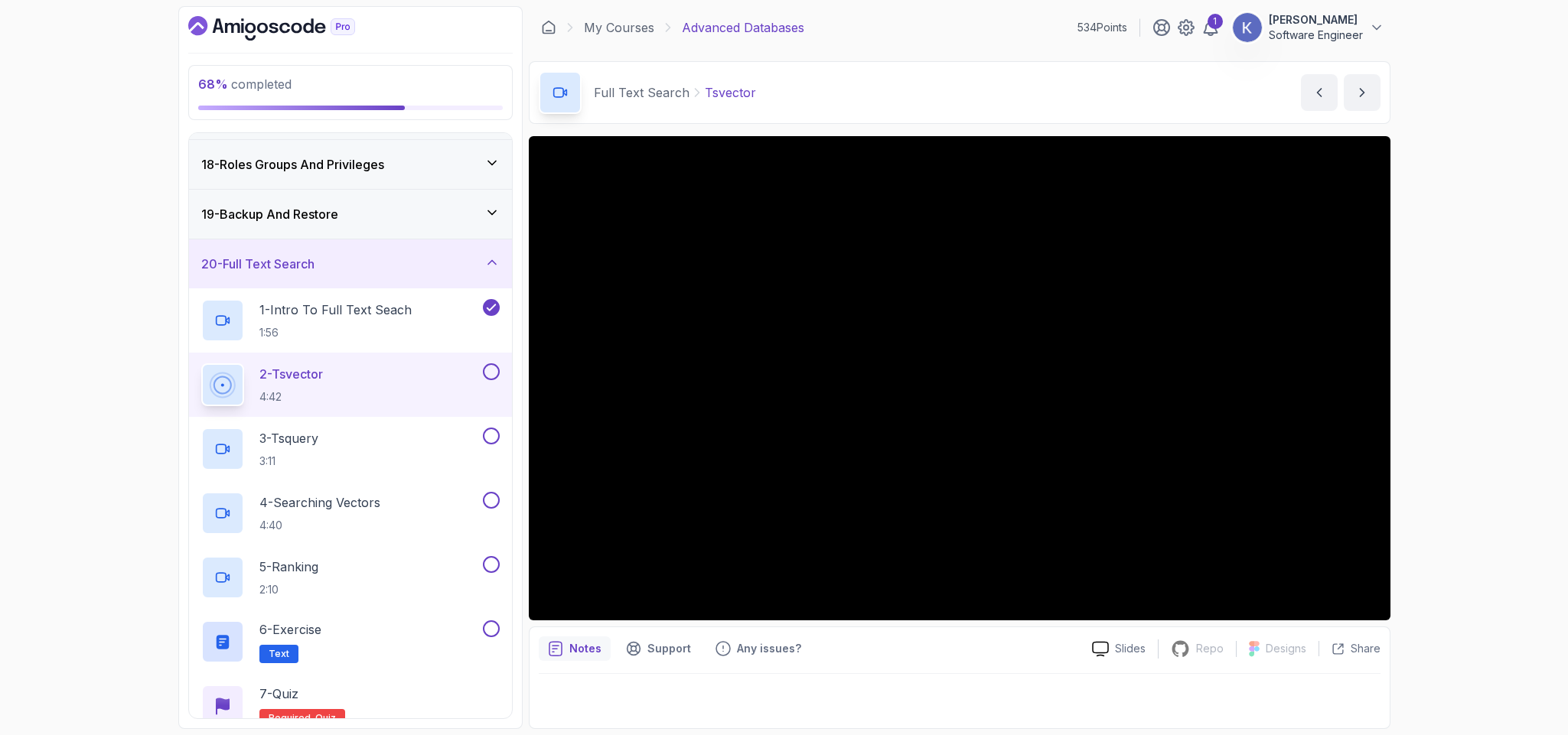
scroll to position [821, 0]
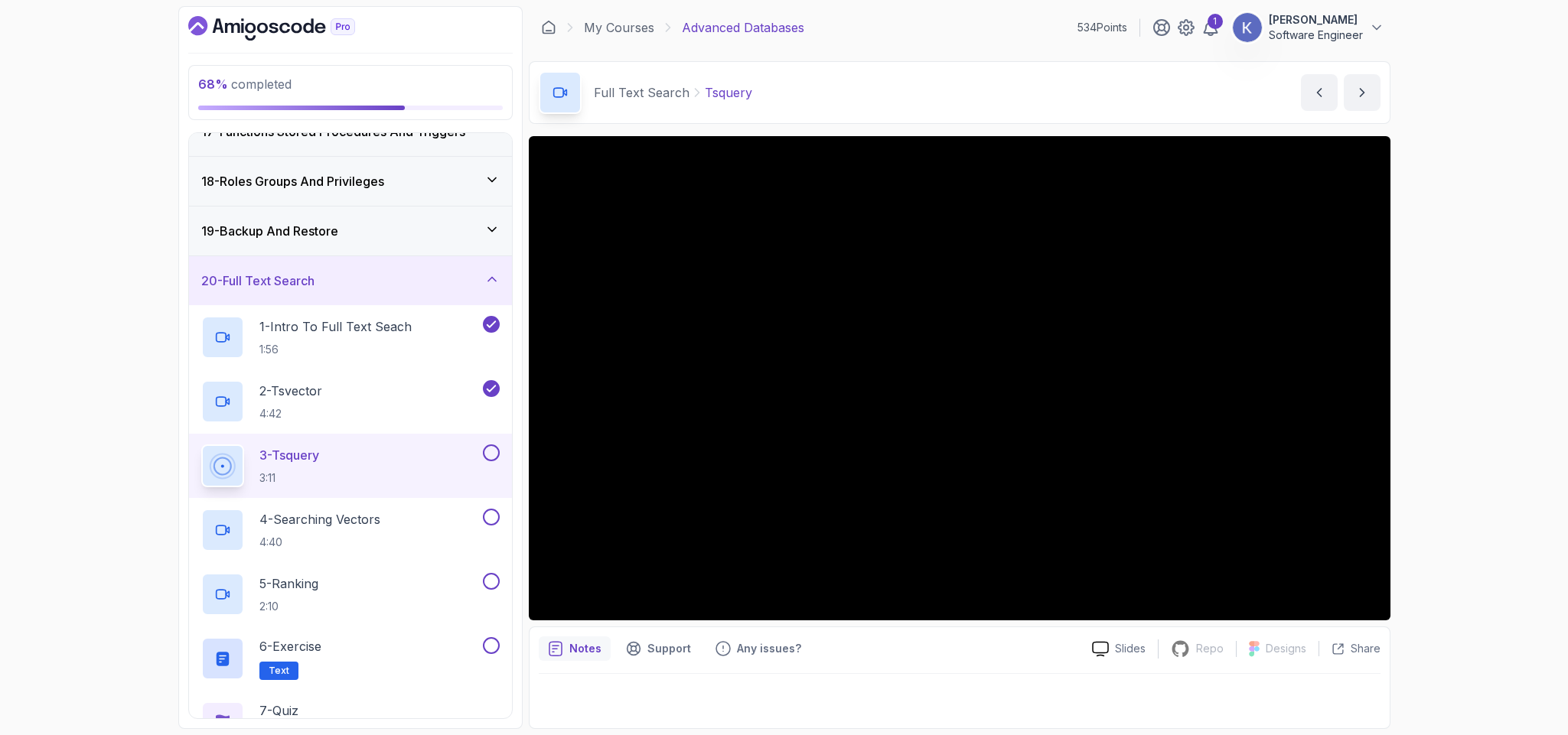
scroll to position [838, 0]
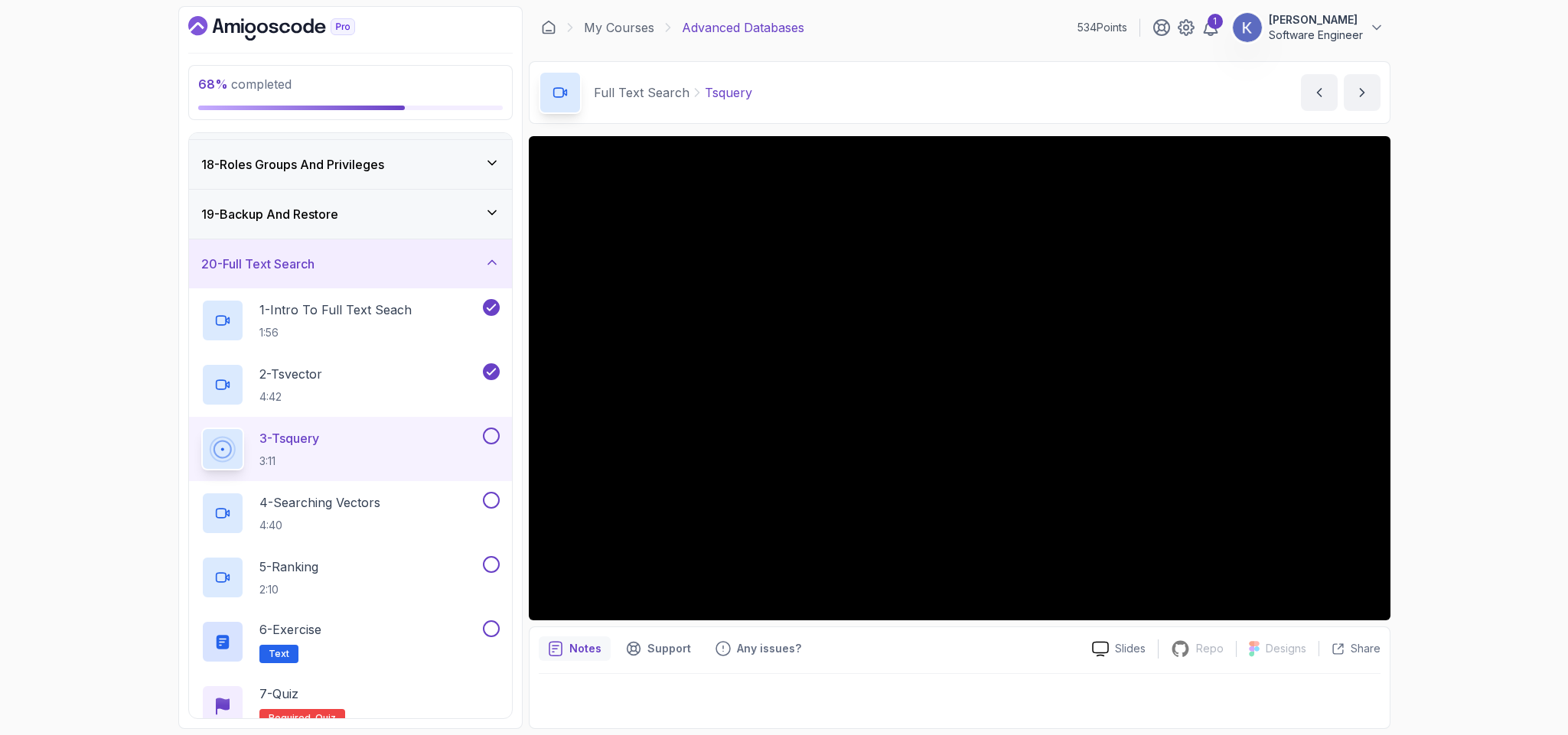
click at [449, 273] on div "20 - Full Text Search" at bounding box center [351, 263] width 298 height 18
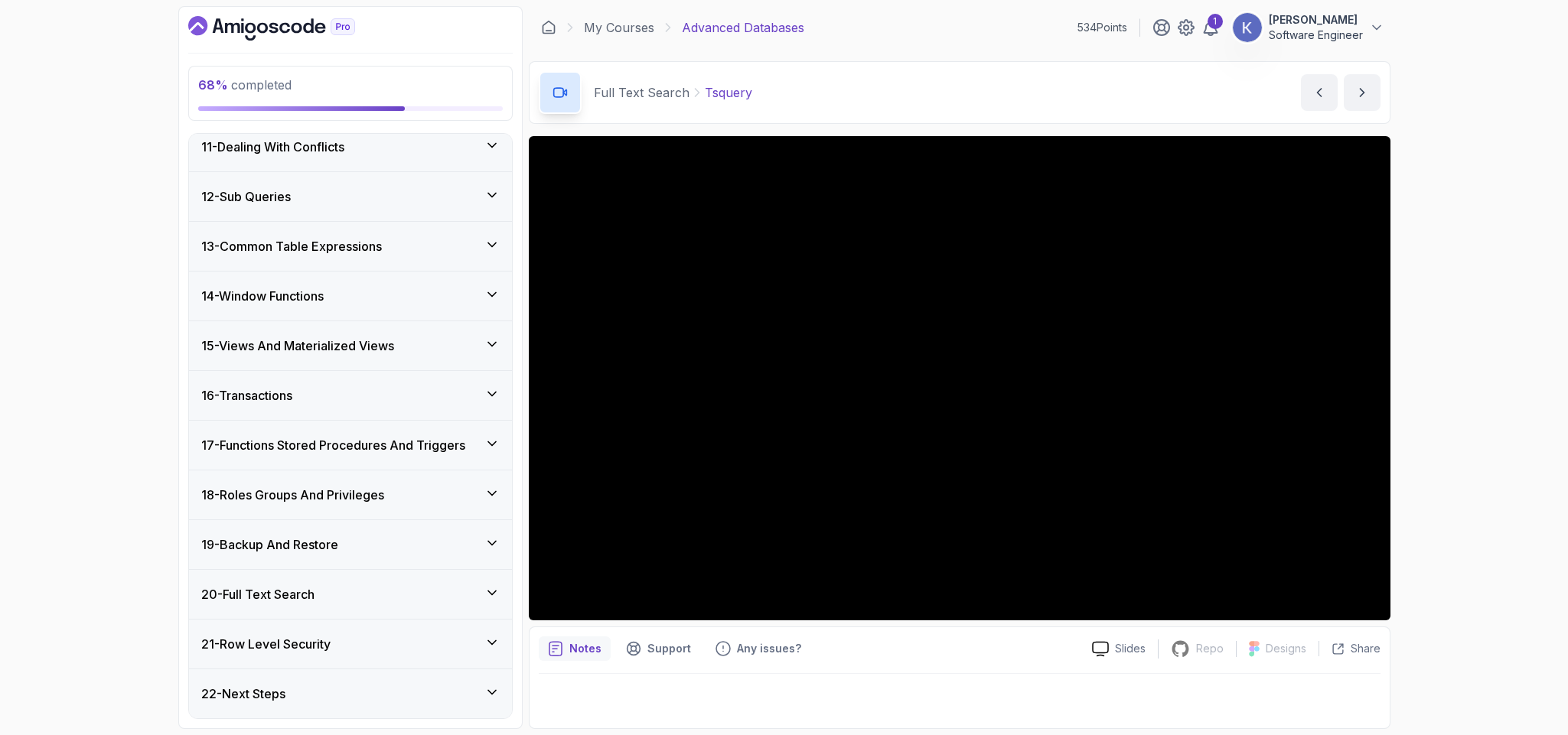
scroll to position [517, 0]
click at [354, 650] on div "21 - Row Level Security" at bounding box center [351, 643] width 298 height 18
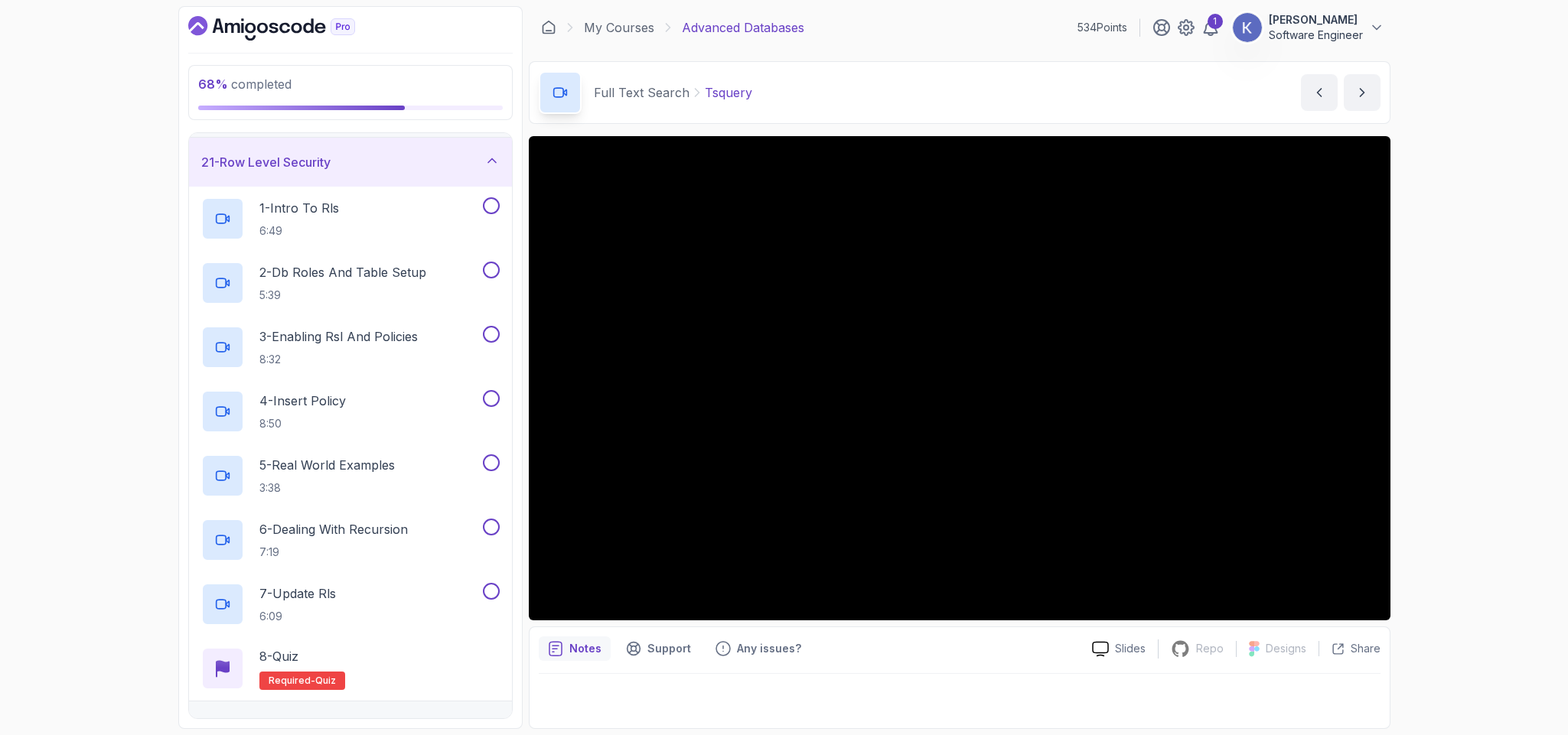
scroll to position [985, 0]
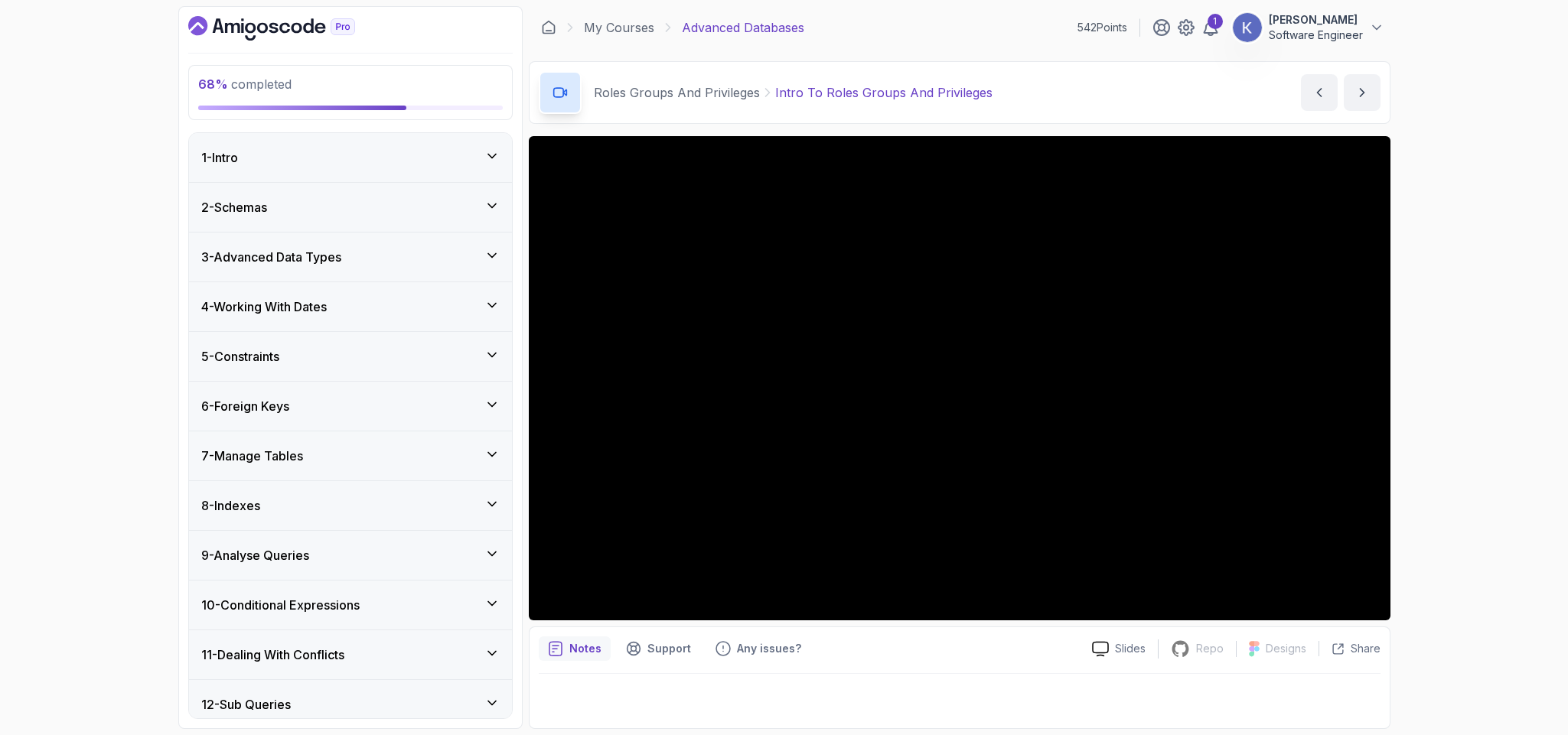
click at [453, 702] on div "12 - Sub Queries" at bounding box center [351, 704] width 298 height 18
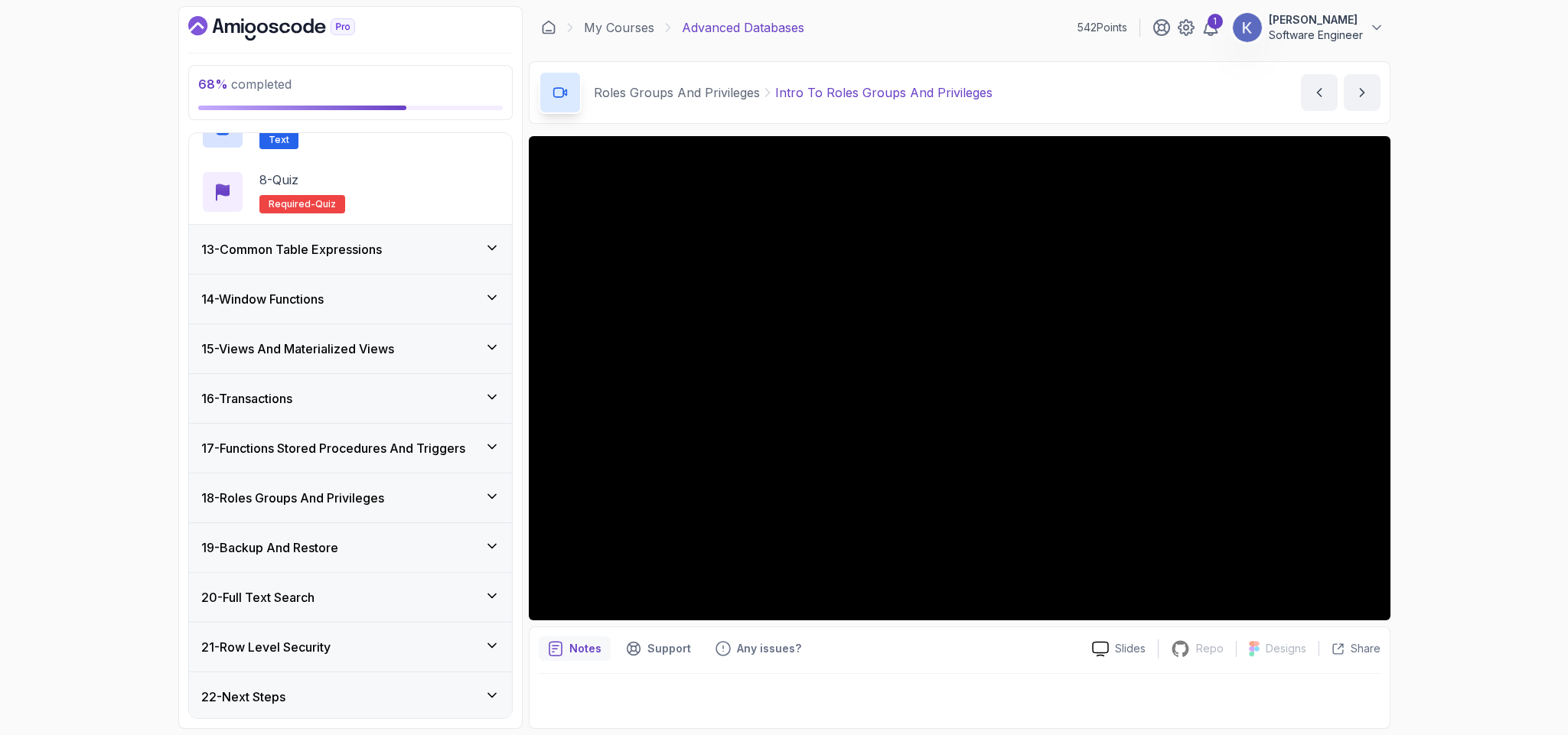
scroll to position [1031, 0]
click at [341, 588] on div "20 - Full Text Search" at bounding box center [351, 594] width 298 height 18
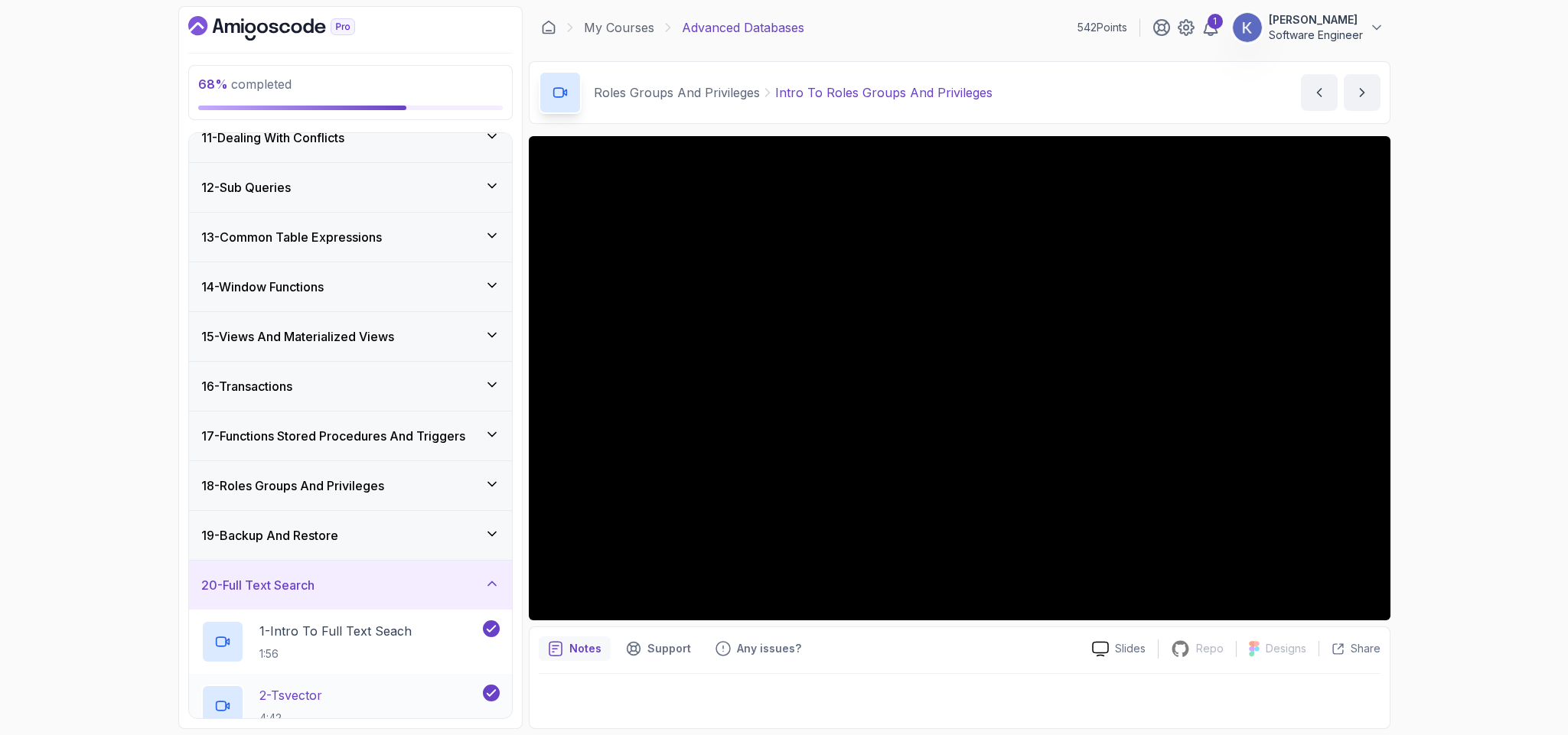
click at [347, 697] on div "2 - Tsvector 4:42" at bounding box center [341, 706] width 279 height 43
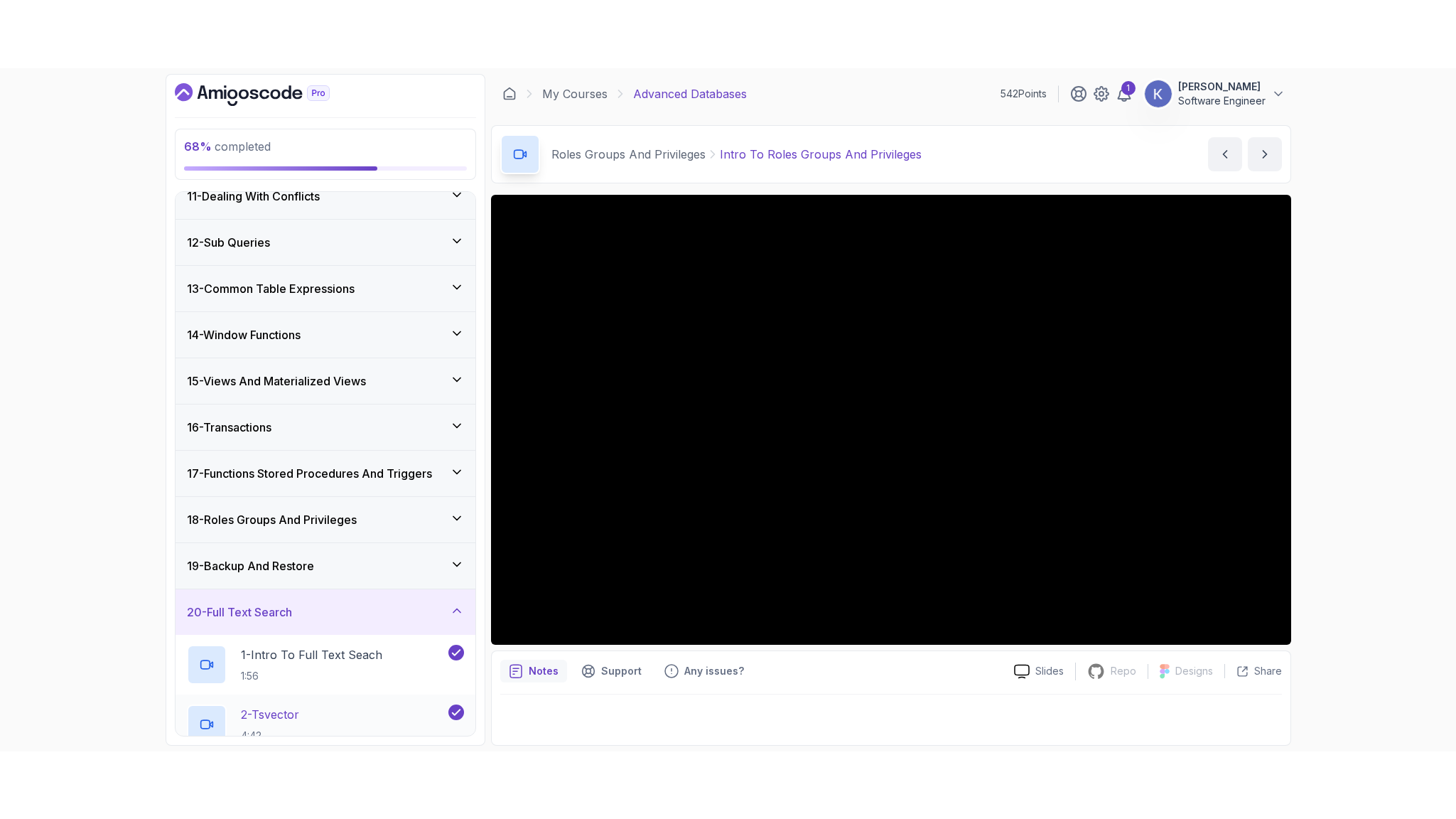
scroll to position [898, 0]
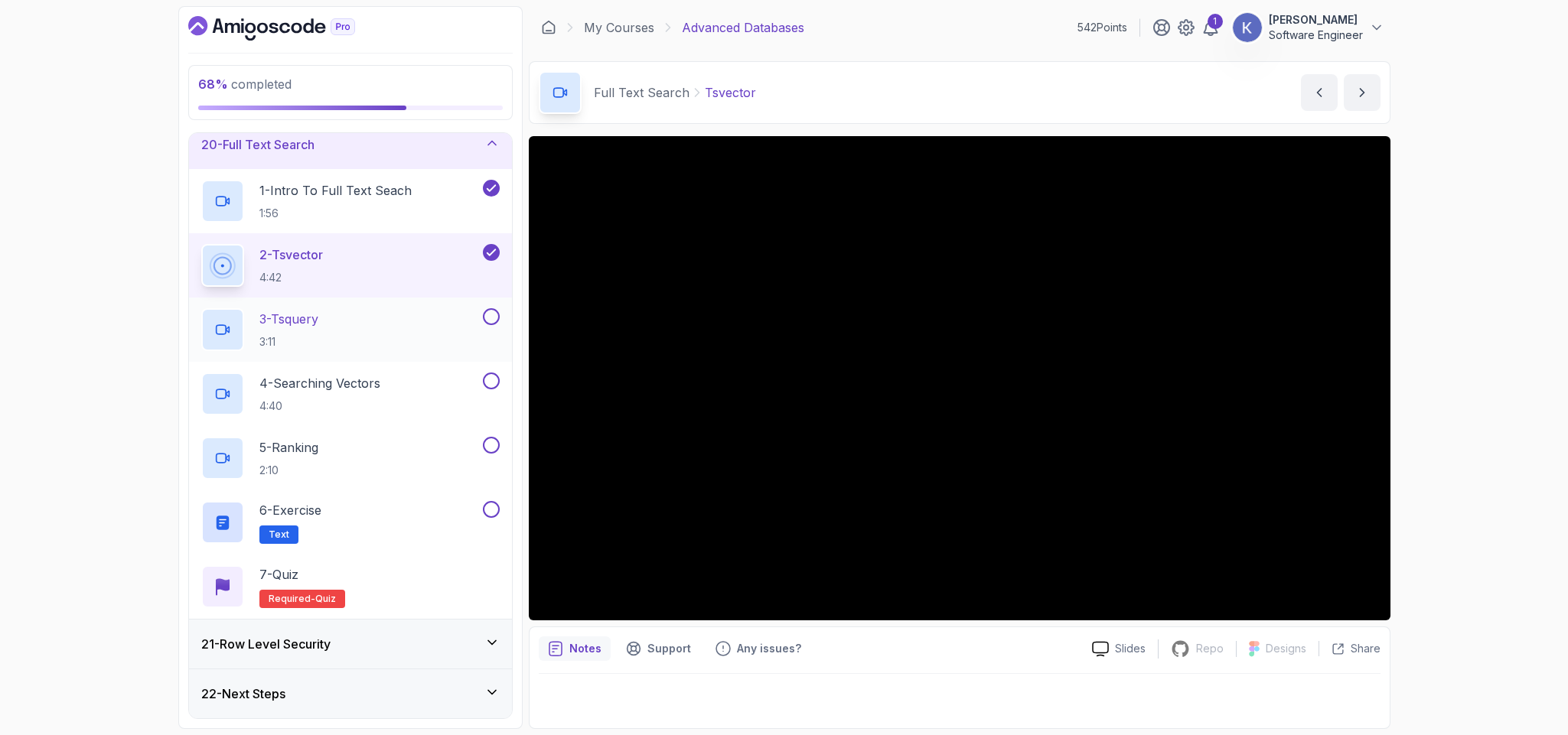
click at [343, 326] on div "3 - Tsquery 3:11" at bounding box center [341, 330] width 279 height 43
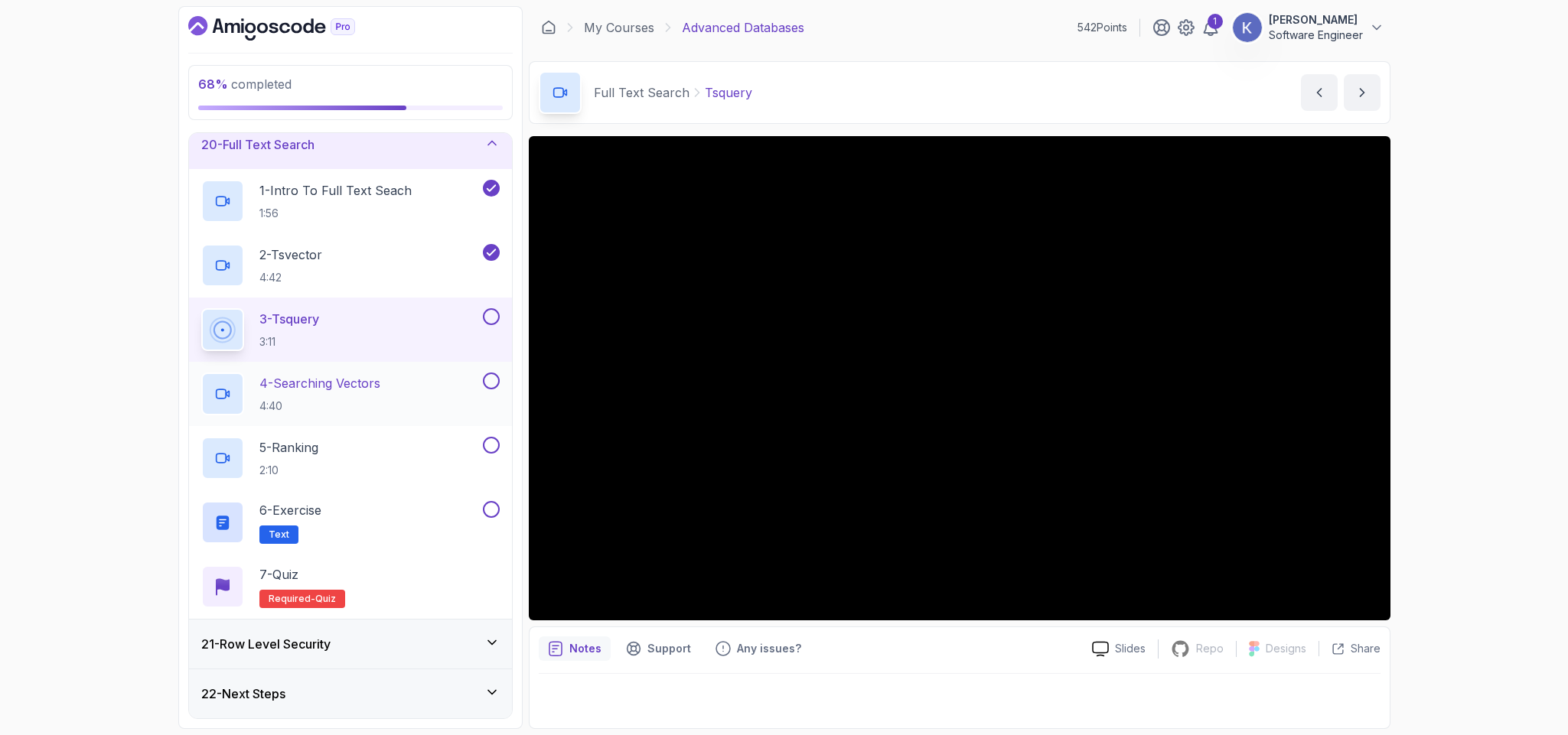
click at [353, 400] on p "4:40" at bounding box center [320, 405] width 120 height 15
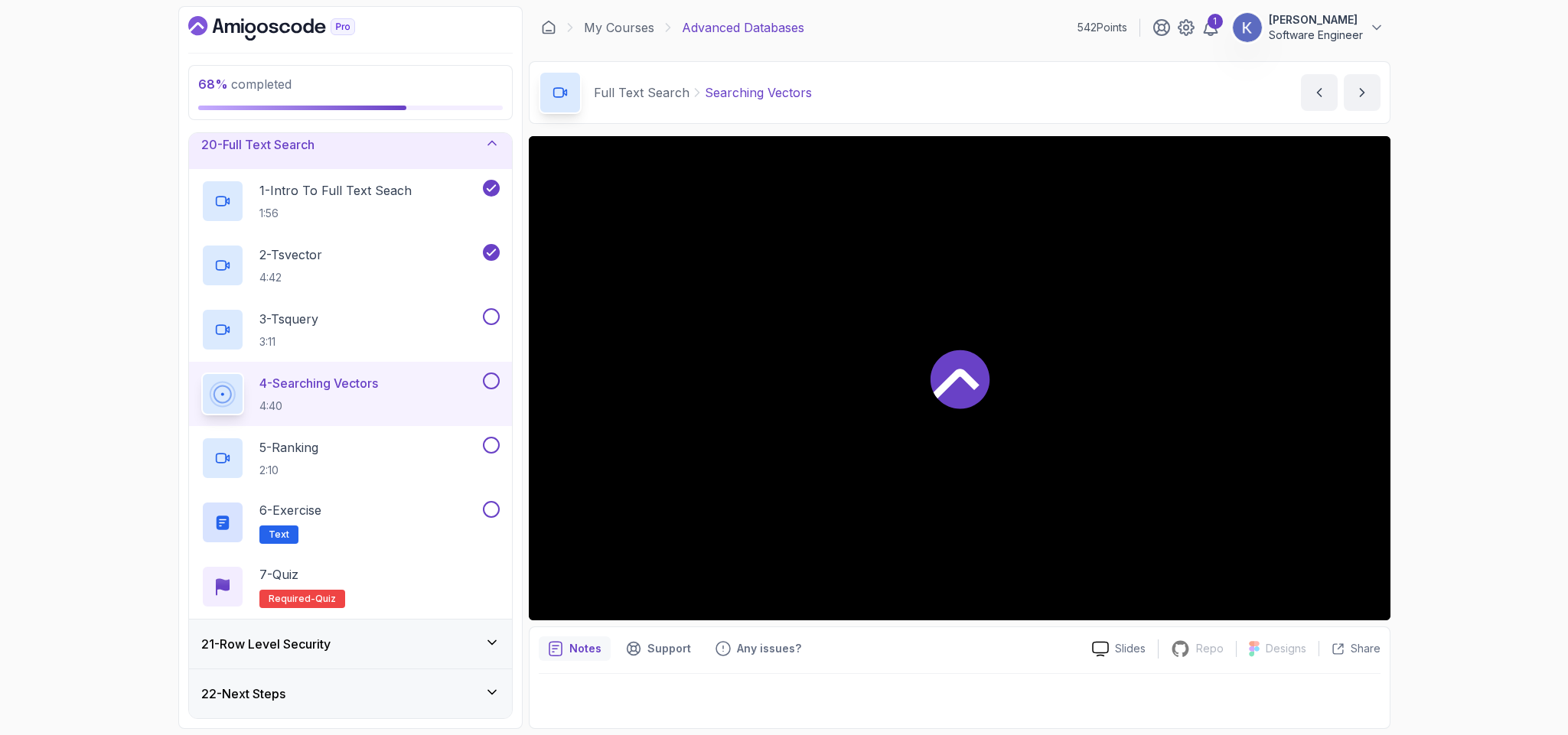
click at [353, 400] on p "4:40" at bounding box center [319, 405] width 119 height 15
click at [201, 373] on button "4 - Searching Vectors 4:40" at bounding box center [351, 394] width 298 height 43
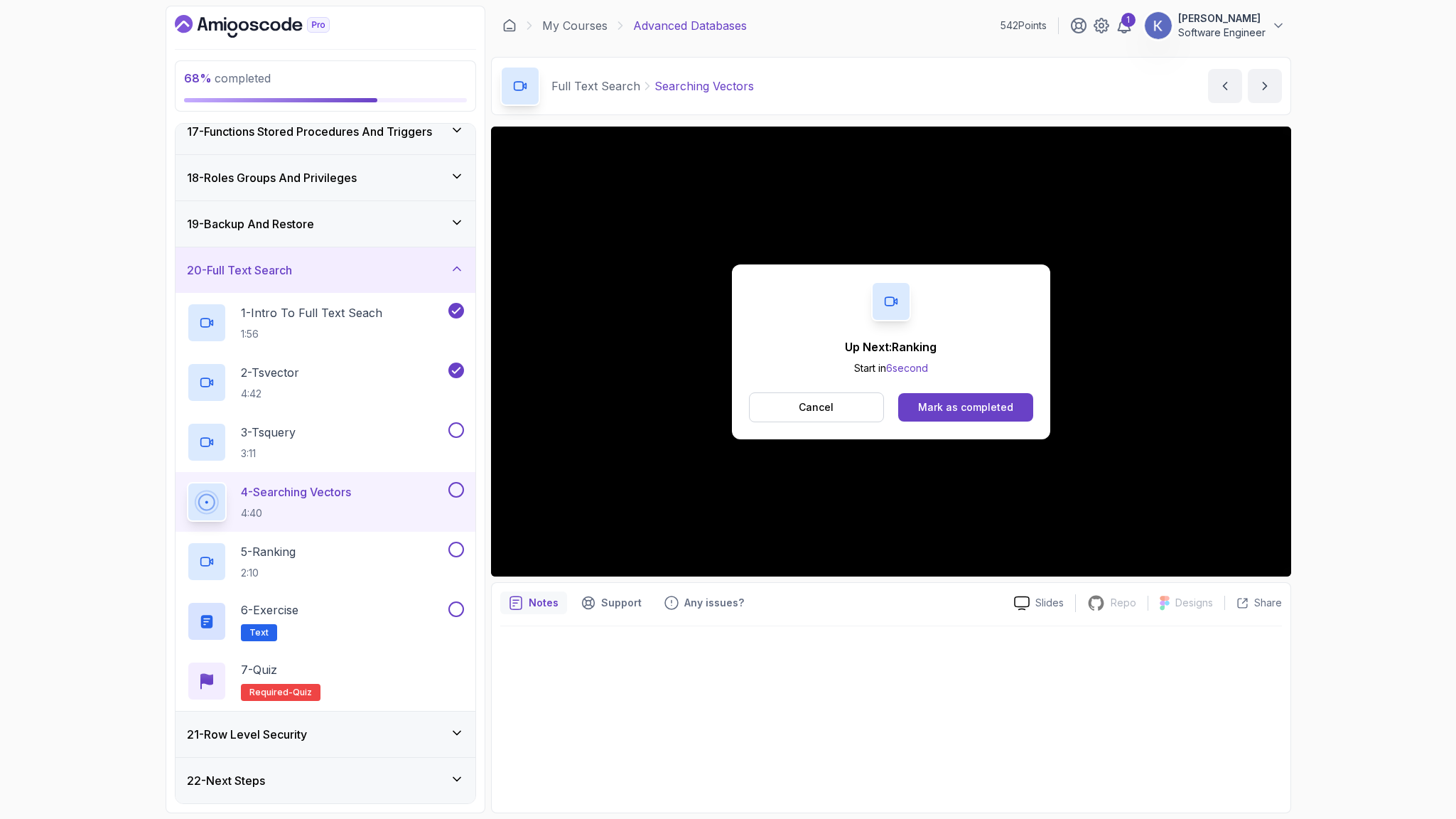
scroll to position [898, 0]
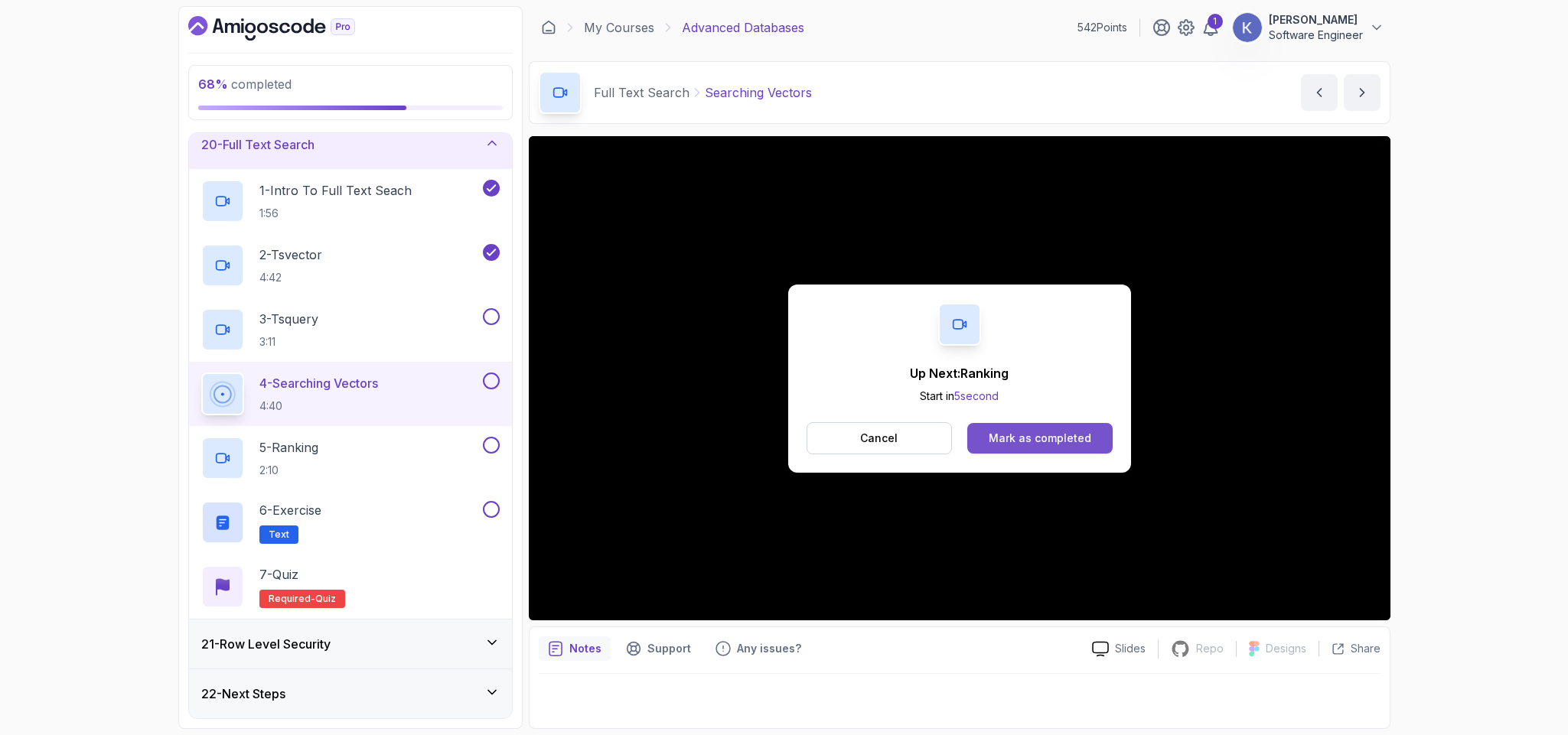
click at [1071, 431] on div "Mark as completed" at bounding box center [1040, 438] width 102 height 15
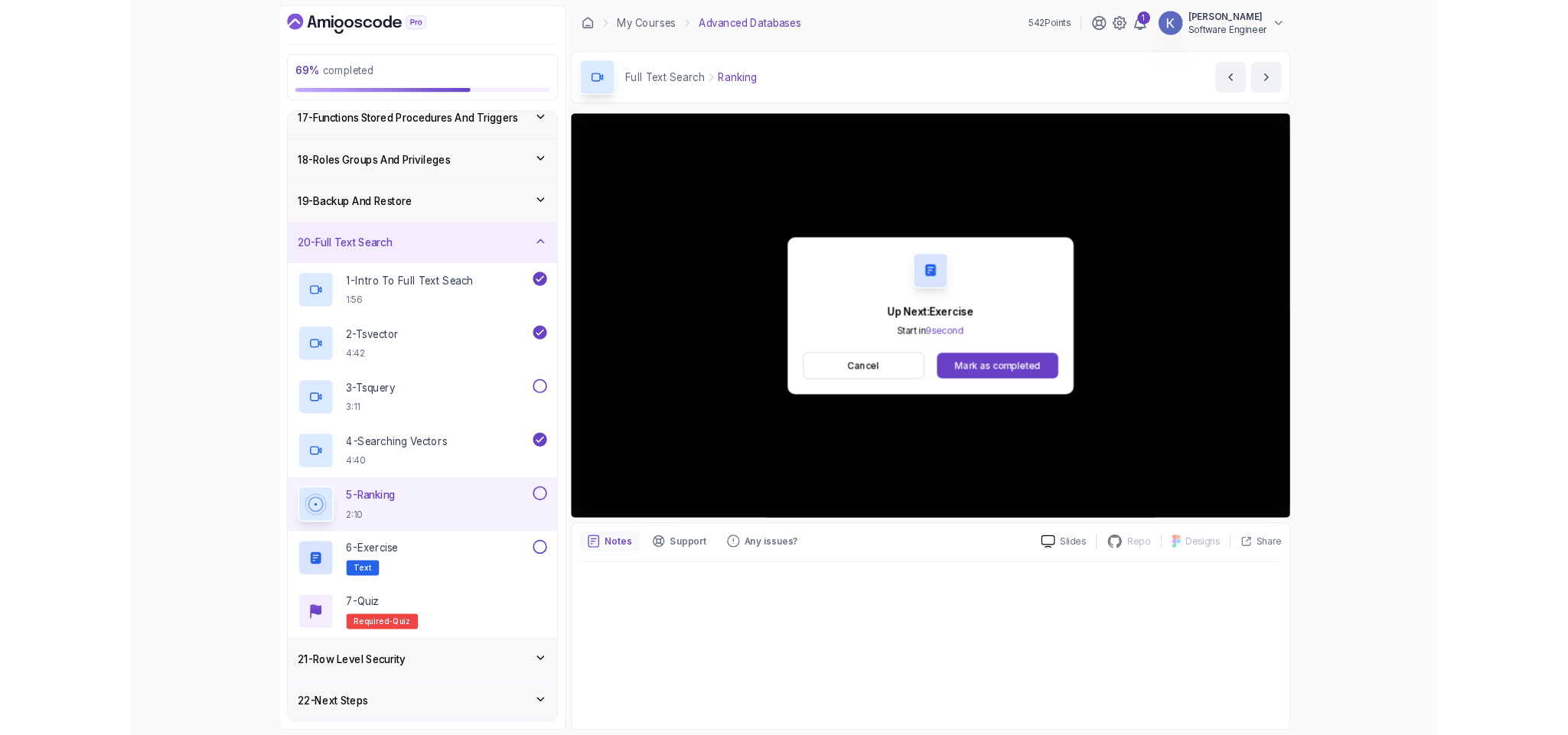
scroll to position [967, 0]
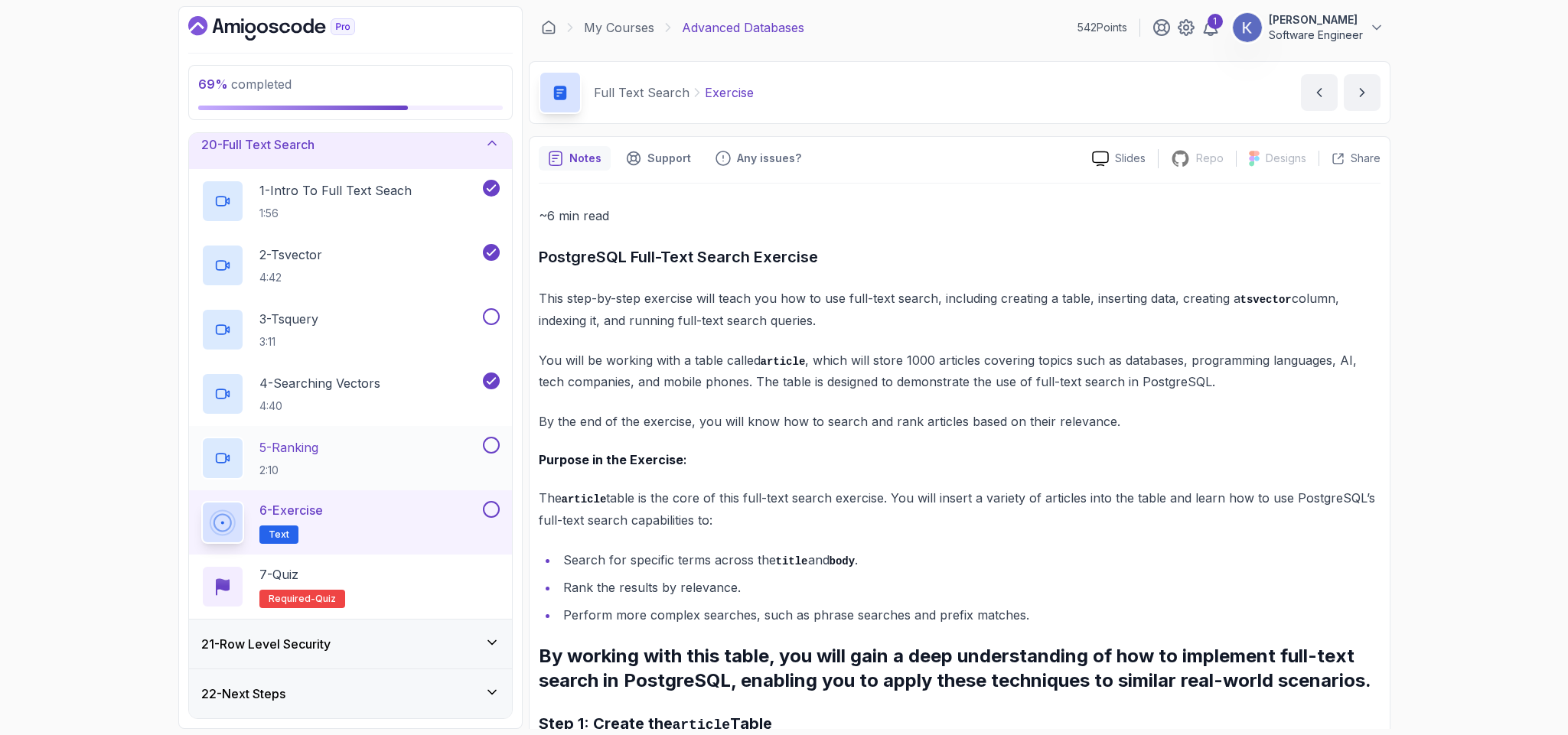
click at [365, 455] on div "5 - Ranking 2:10" at bounding box center [341, 458] width 279 height 43
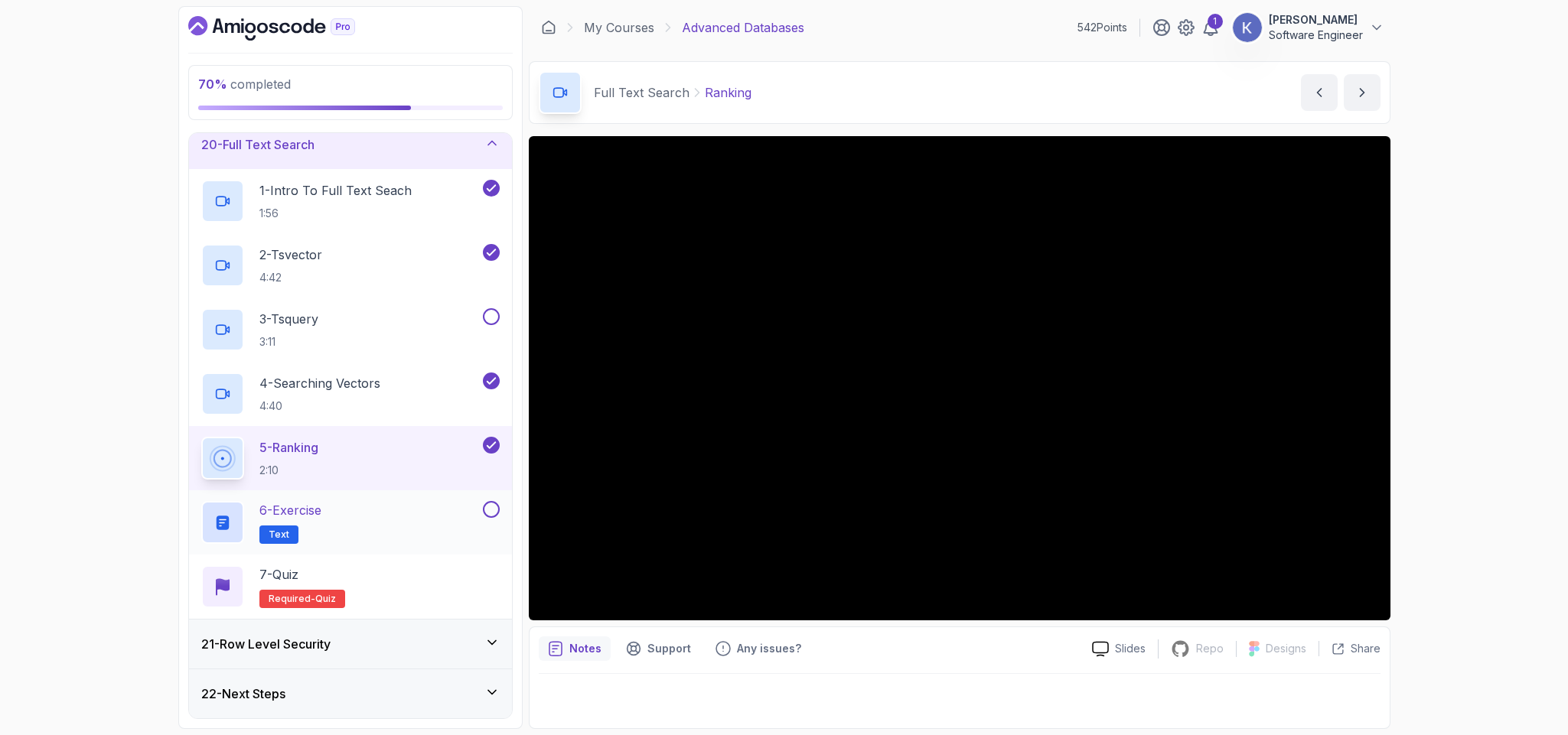
click at [307, 521] on h2 "6 - Exercise Text" at bounding box center [290, 523] width 62 height 43
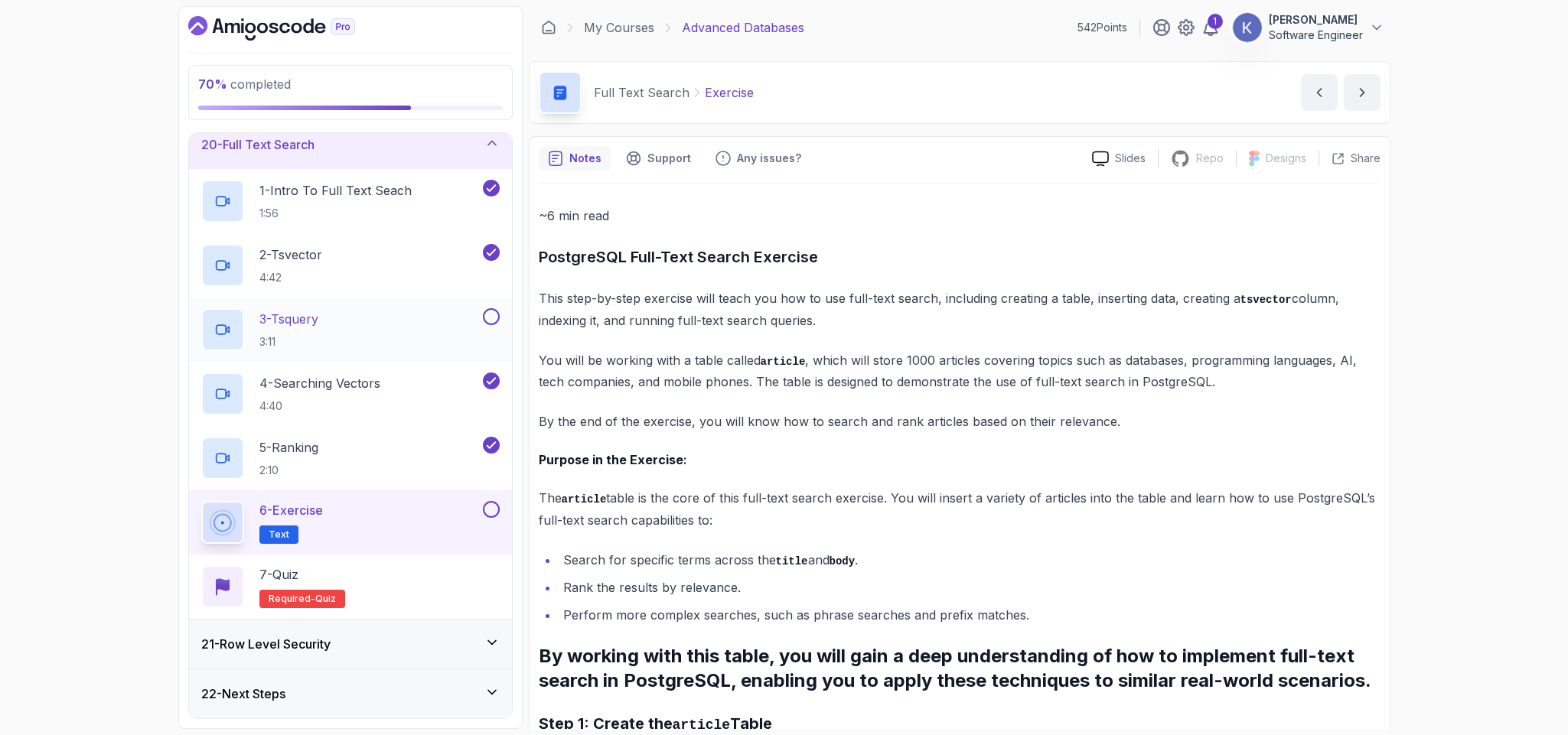
click at [498, 314] on div at bounding box center [490, 316] width 20 height 17
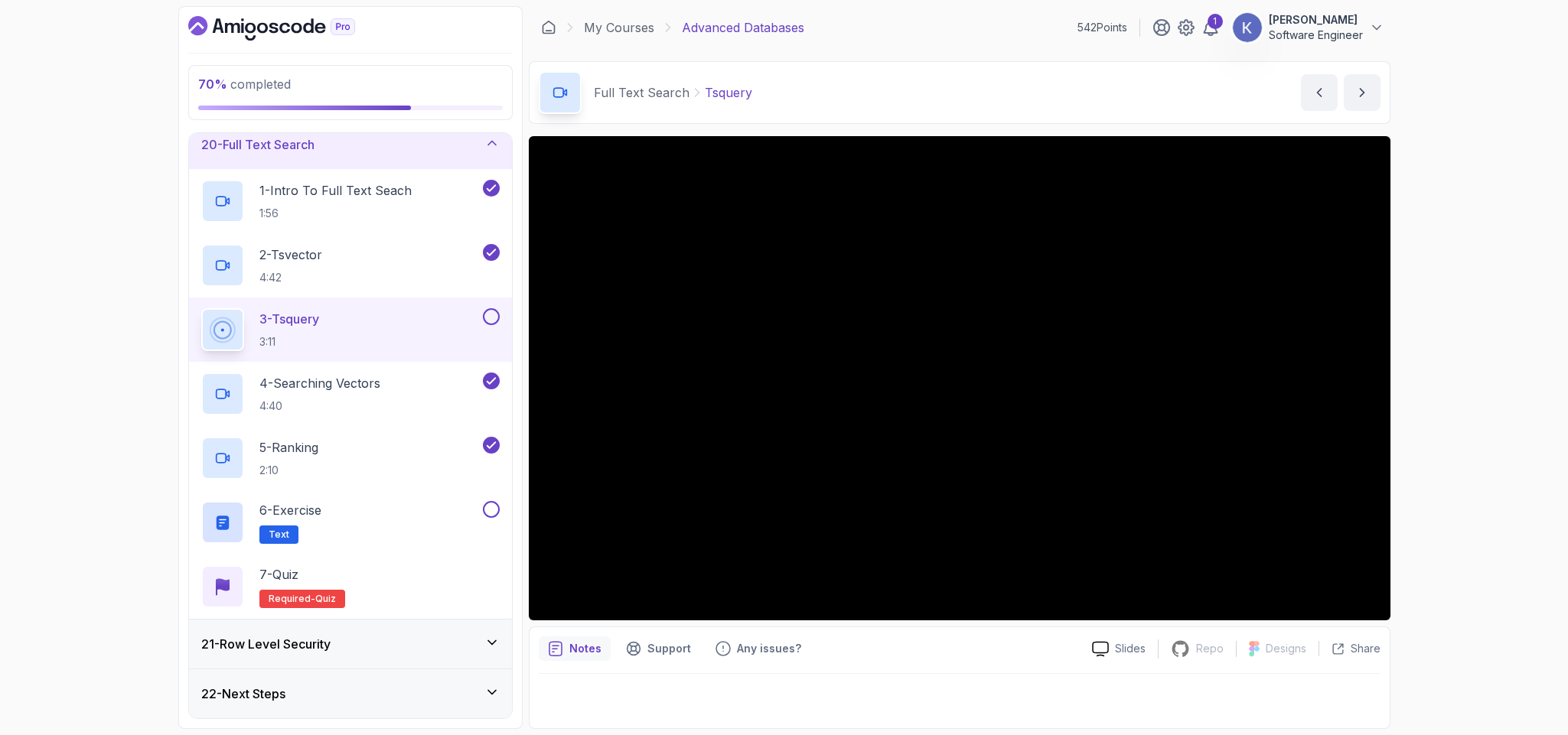
click at [490, 315] on button at bounding box center [491, 316] width 17 height 17
click at [450, 511] on div "6 - Exercise Text" at bounding box center [341, 523] width 279 height 43
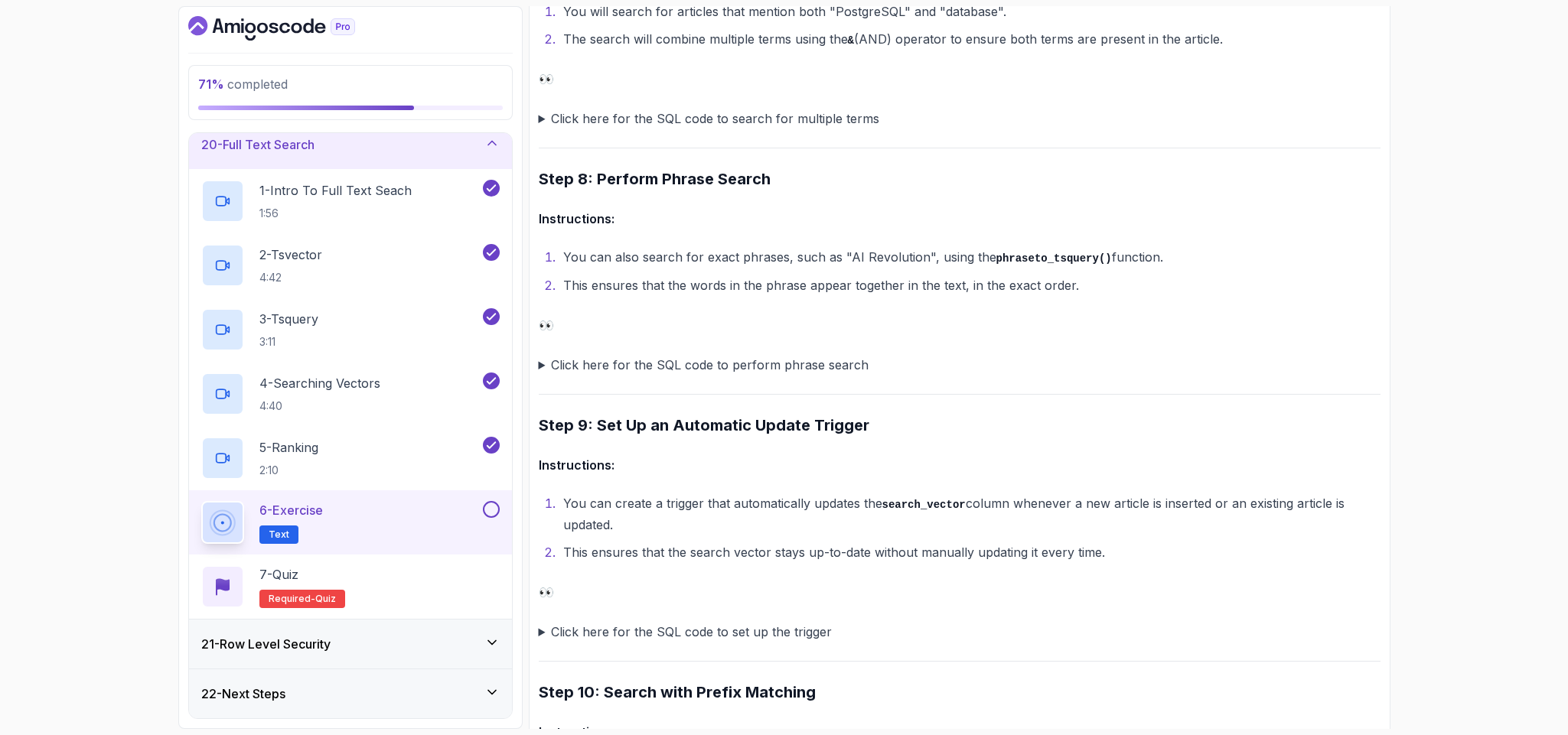
scroll to position [1937, 0]
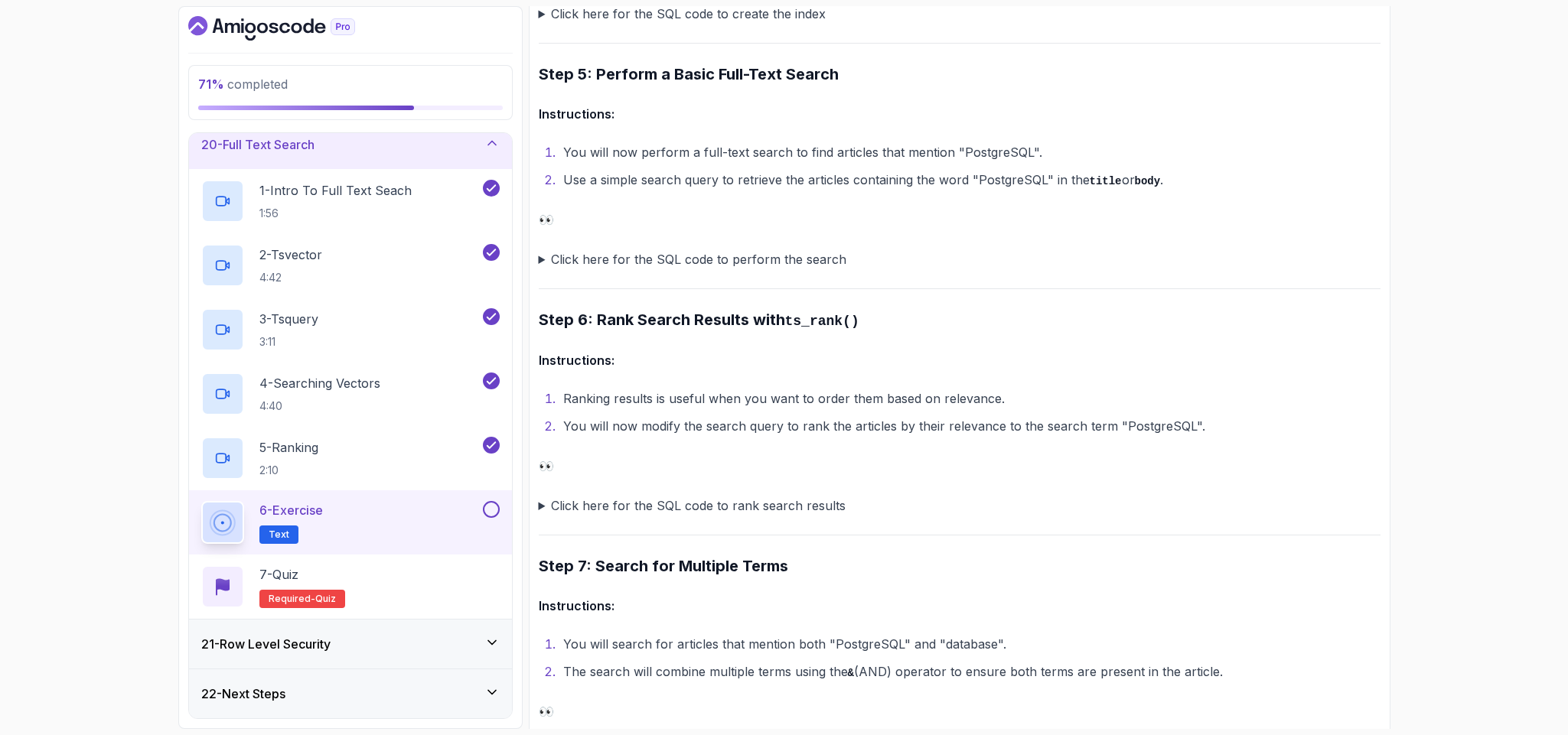
click at [540, 498] on summary "Click here for the SQL code to rank search results" at bounding box center [959, 506] width 842 height 22
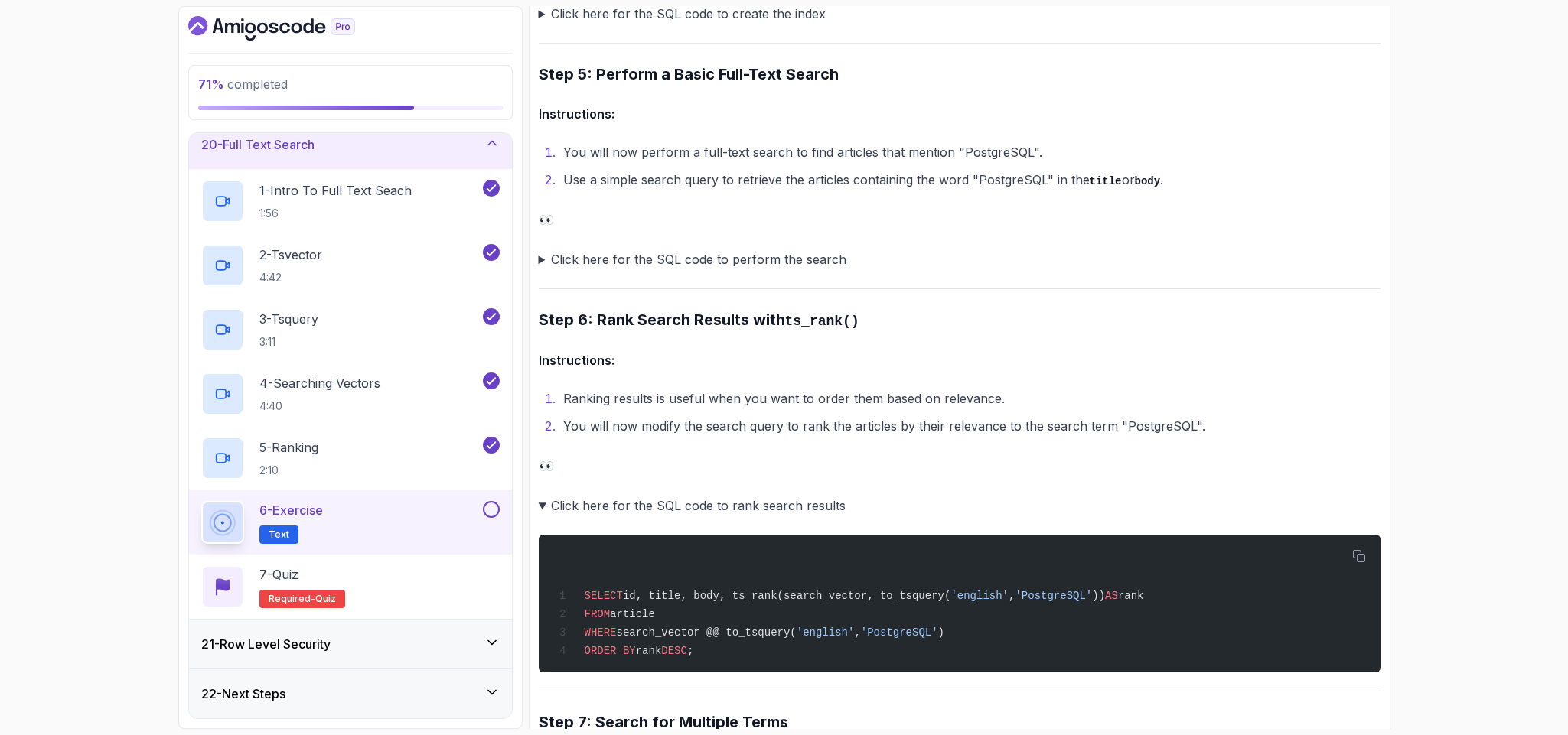
click at [540, 498] on summary "Click here for the SQL code to rank search results" at bounding box center [959, 506] width 842 height 22
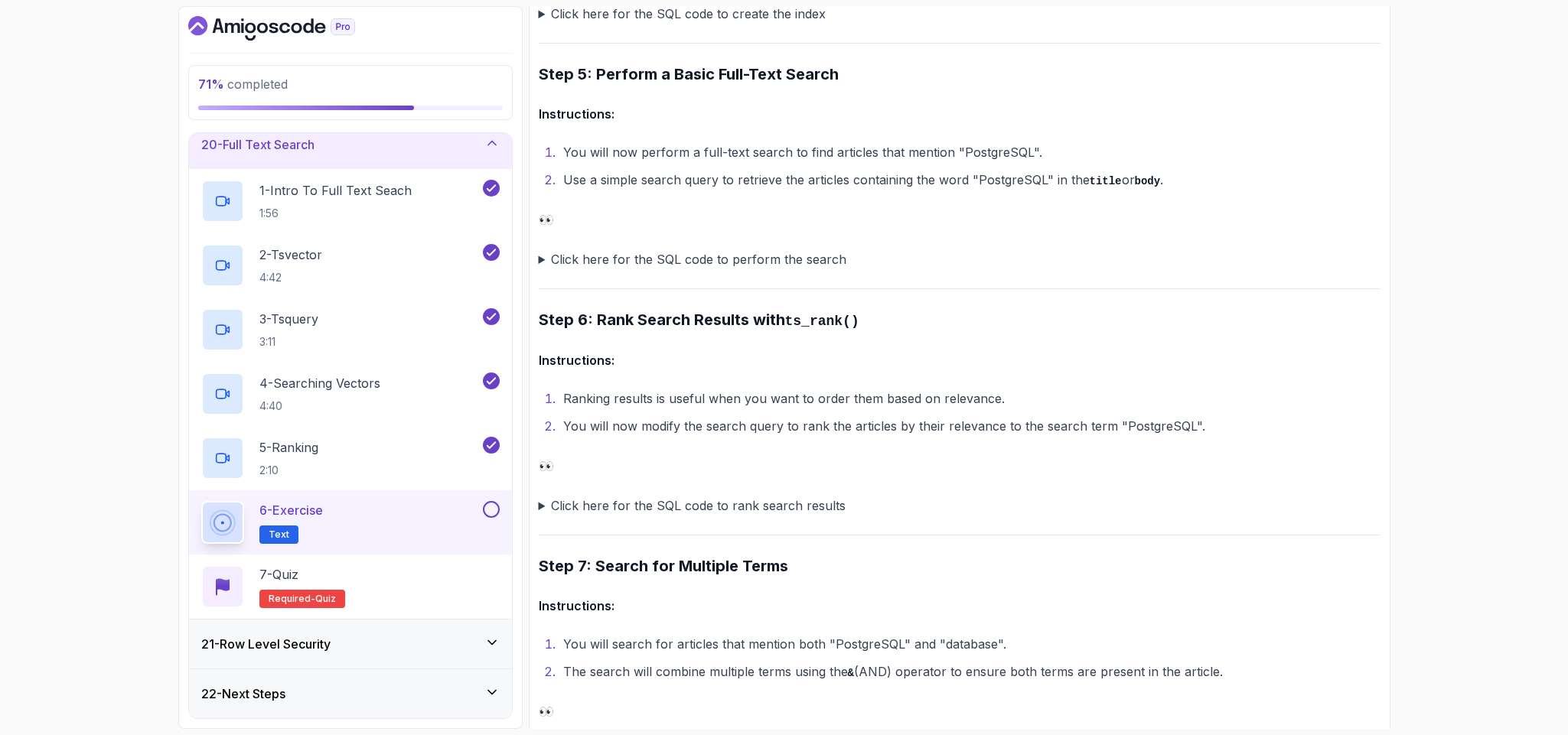
click at [540, 498] on summary "Click here for the SQL code to rank search results" at bounding box center [959, 506] width 842 height 22
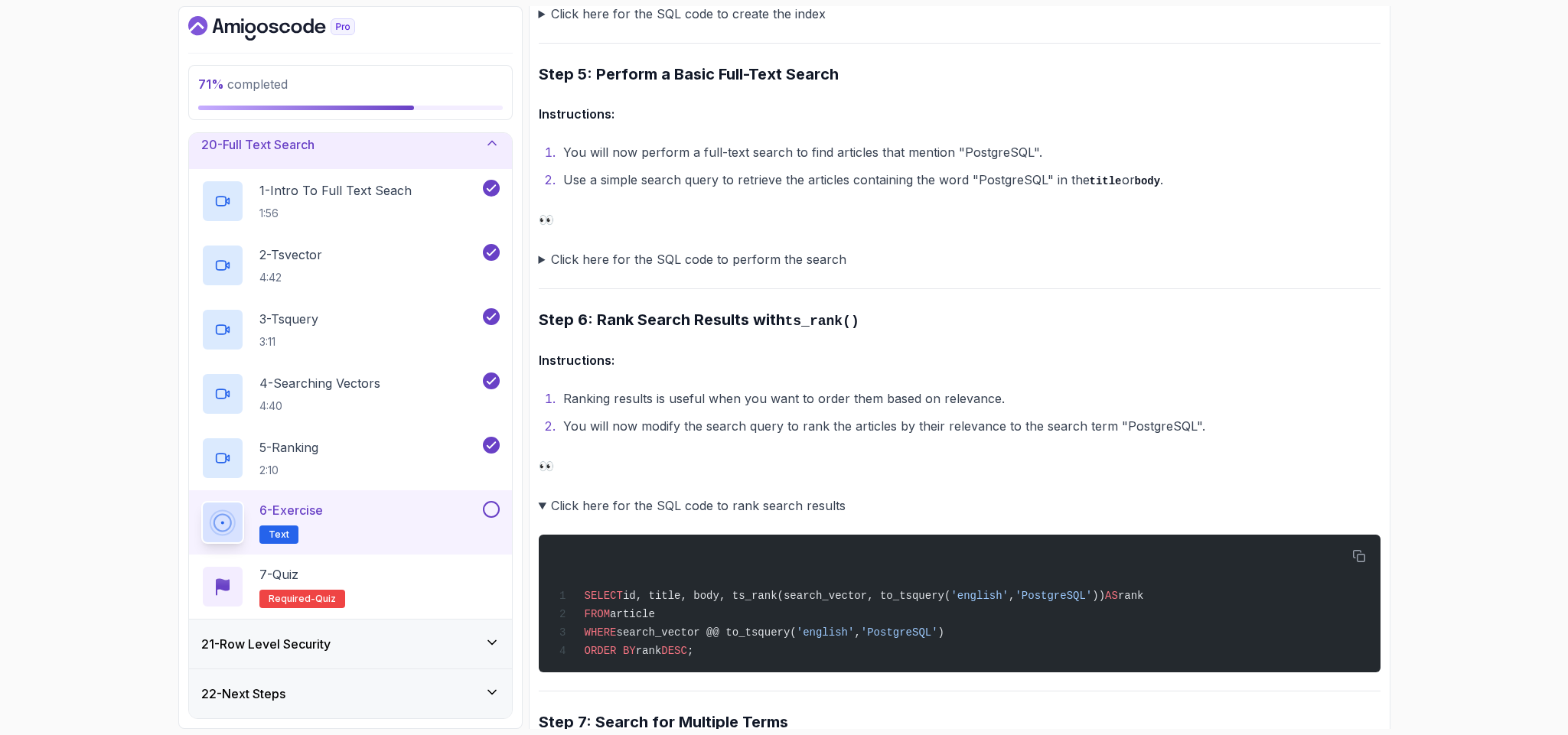
click at [290, 654] on div "21 - Row Level Security" at bounding box center [350, 643] width 323 height 49
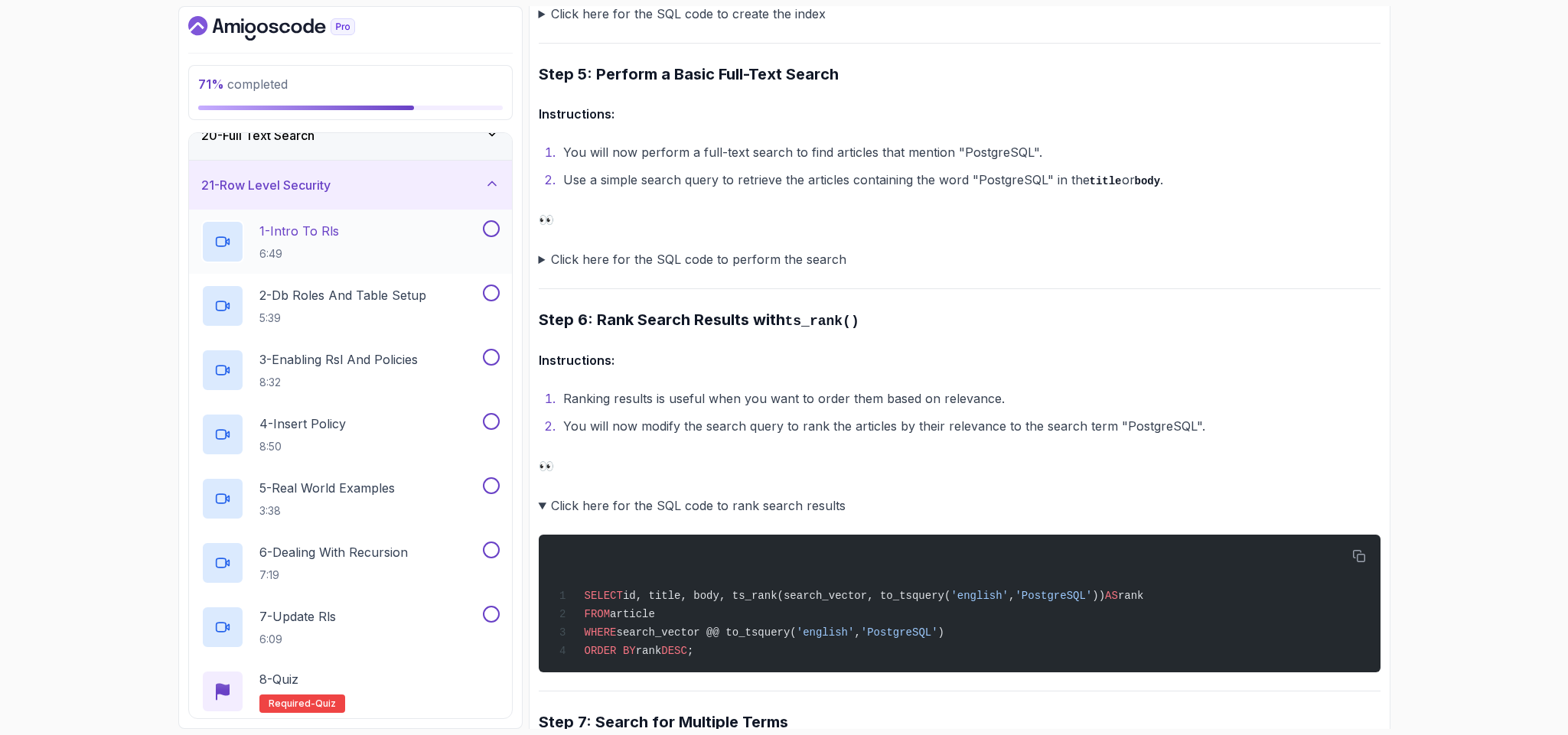
click at [301, 253] on h2 "1 - Intro To Rls 6:49" at bounding box center [299, 242] width 80 height 40
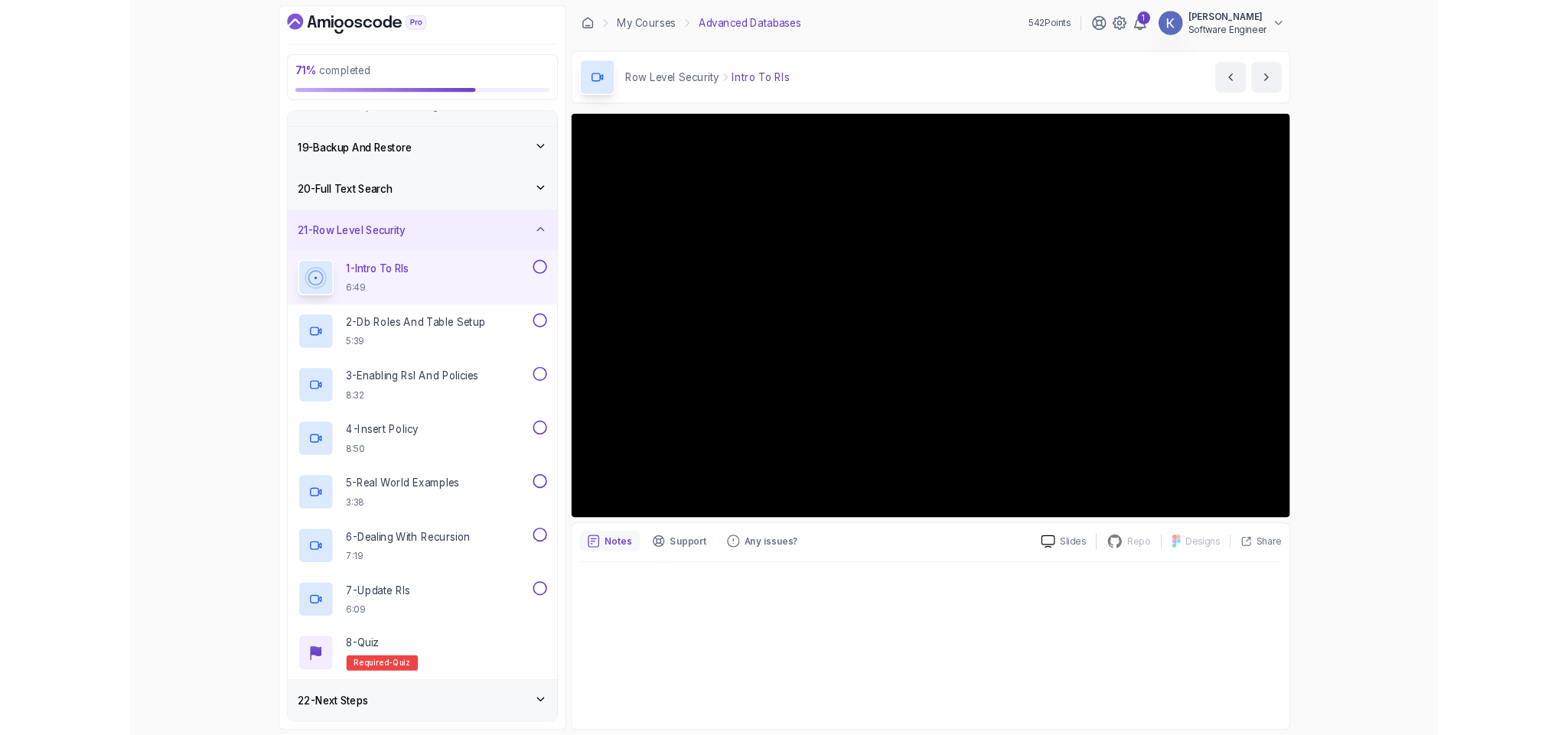
scroll to position [886, 0]
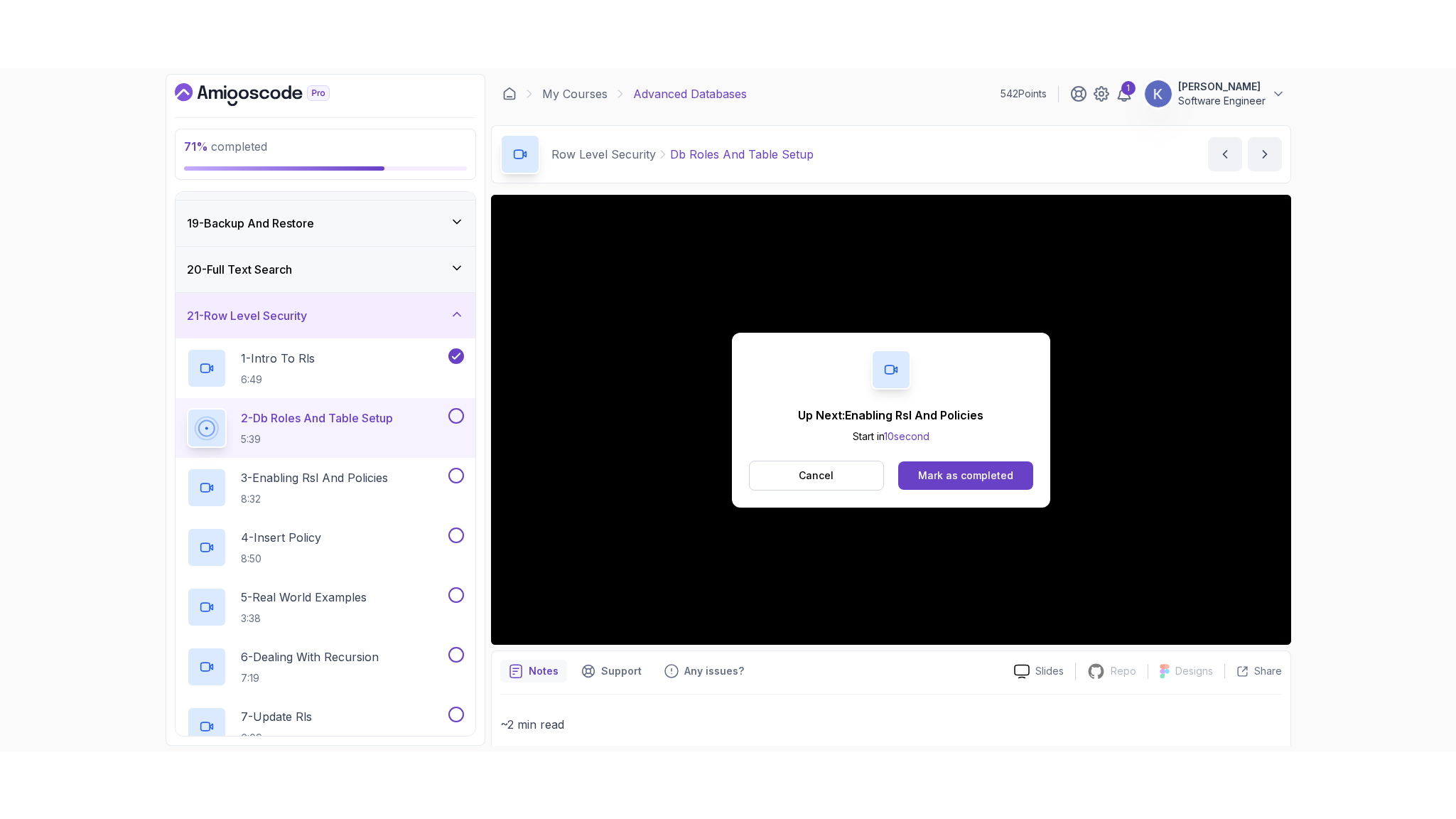
scroll to position [898, 0]
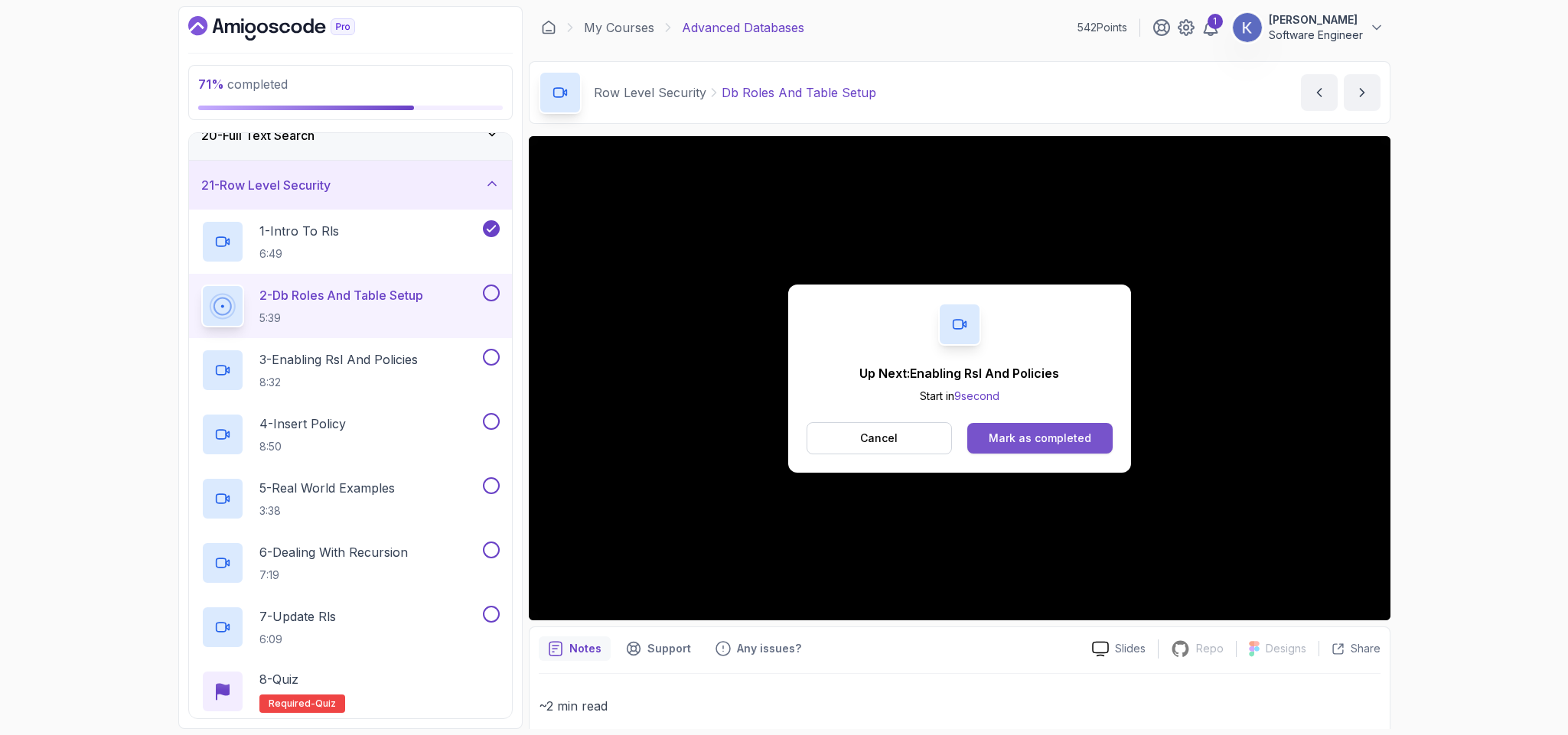
click at [1063, 434] on div "Mark as completed" at bounding box center [1040, 438] width 102 height 15
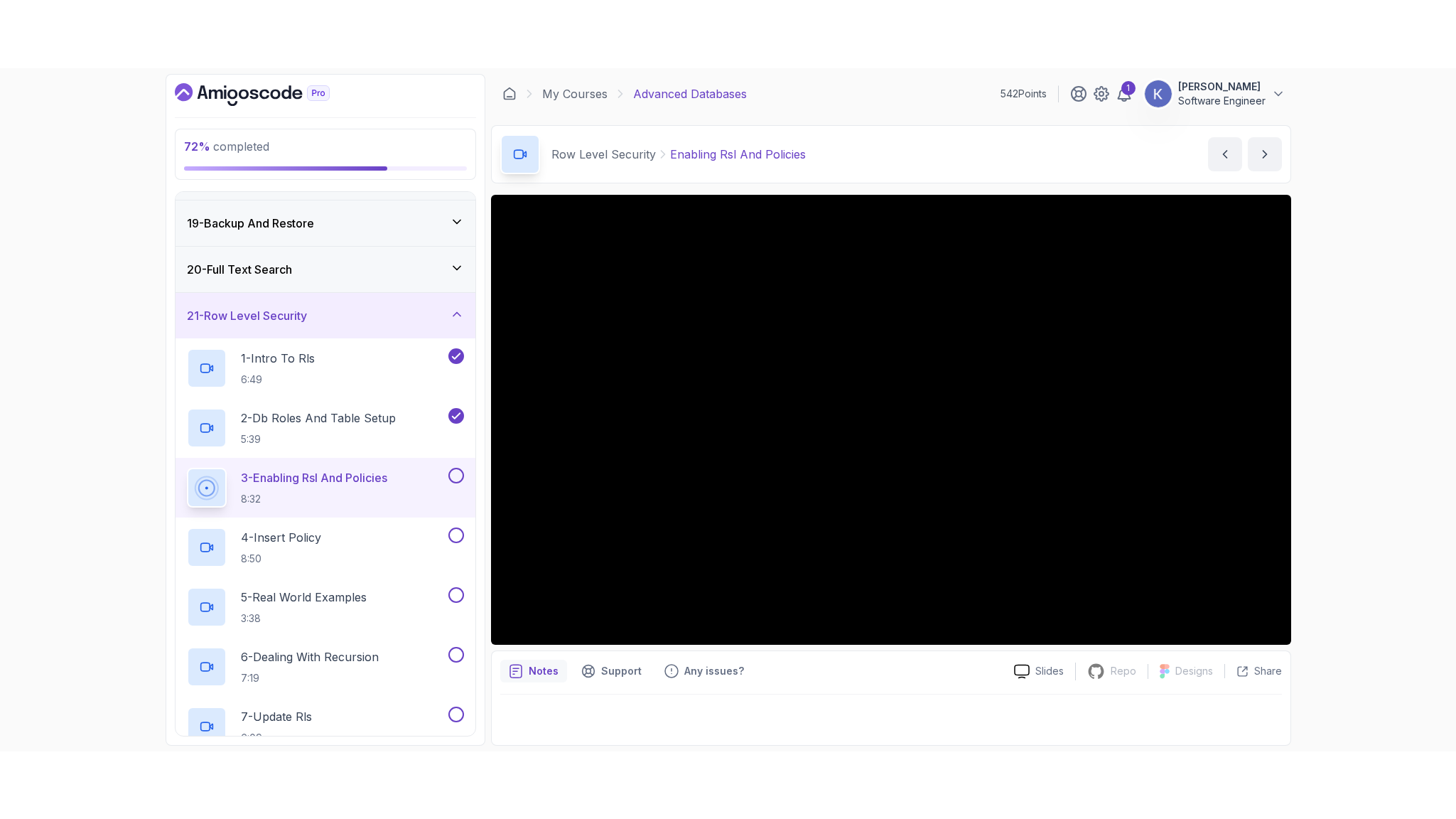
scroll to position [898, 0]
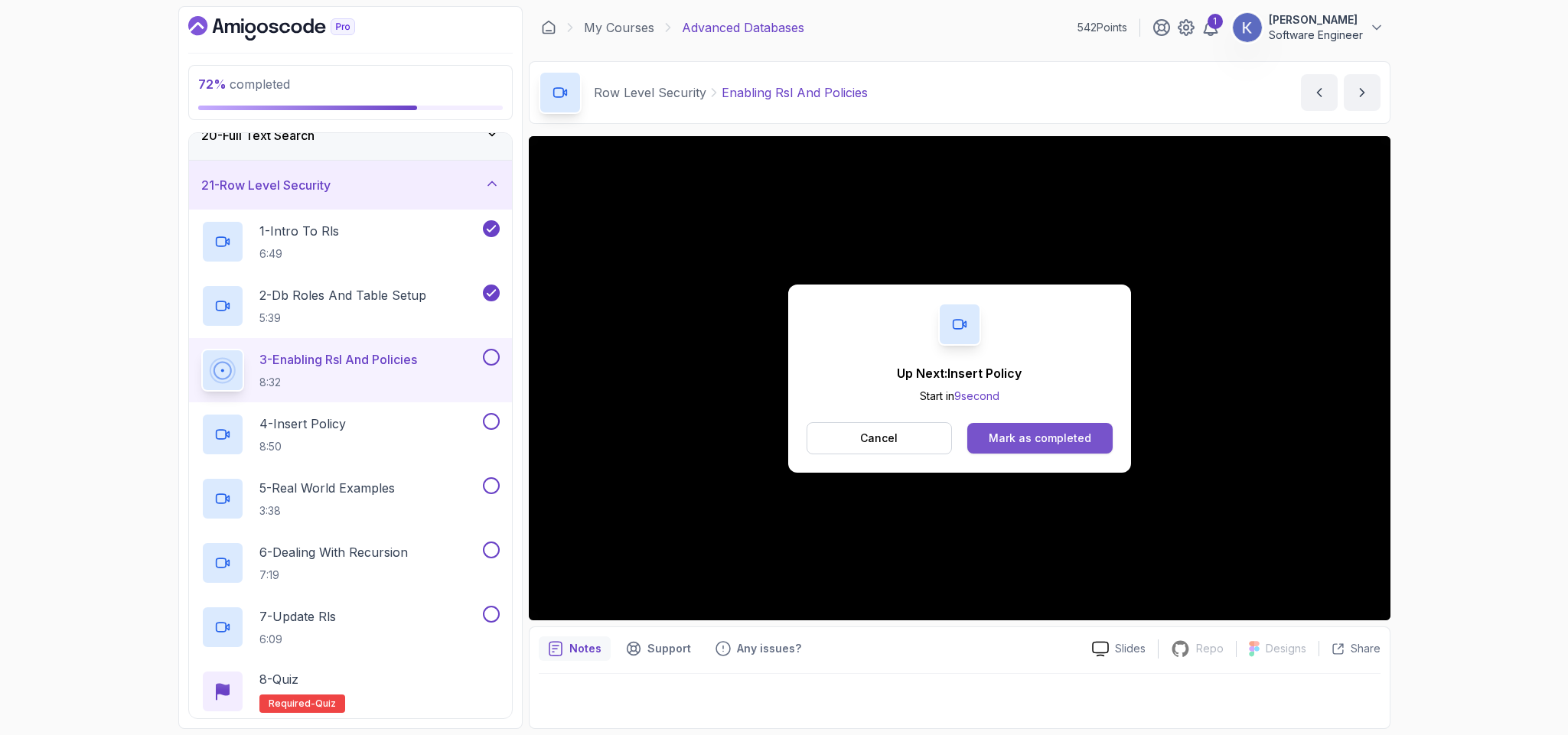
click at [997, 430] on div "Mark as completed" at bounding box center [1040, 438] width 102 height 15
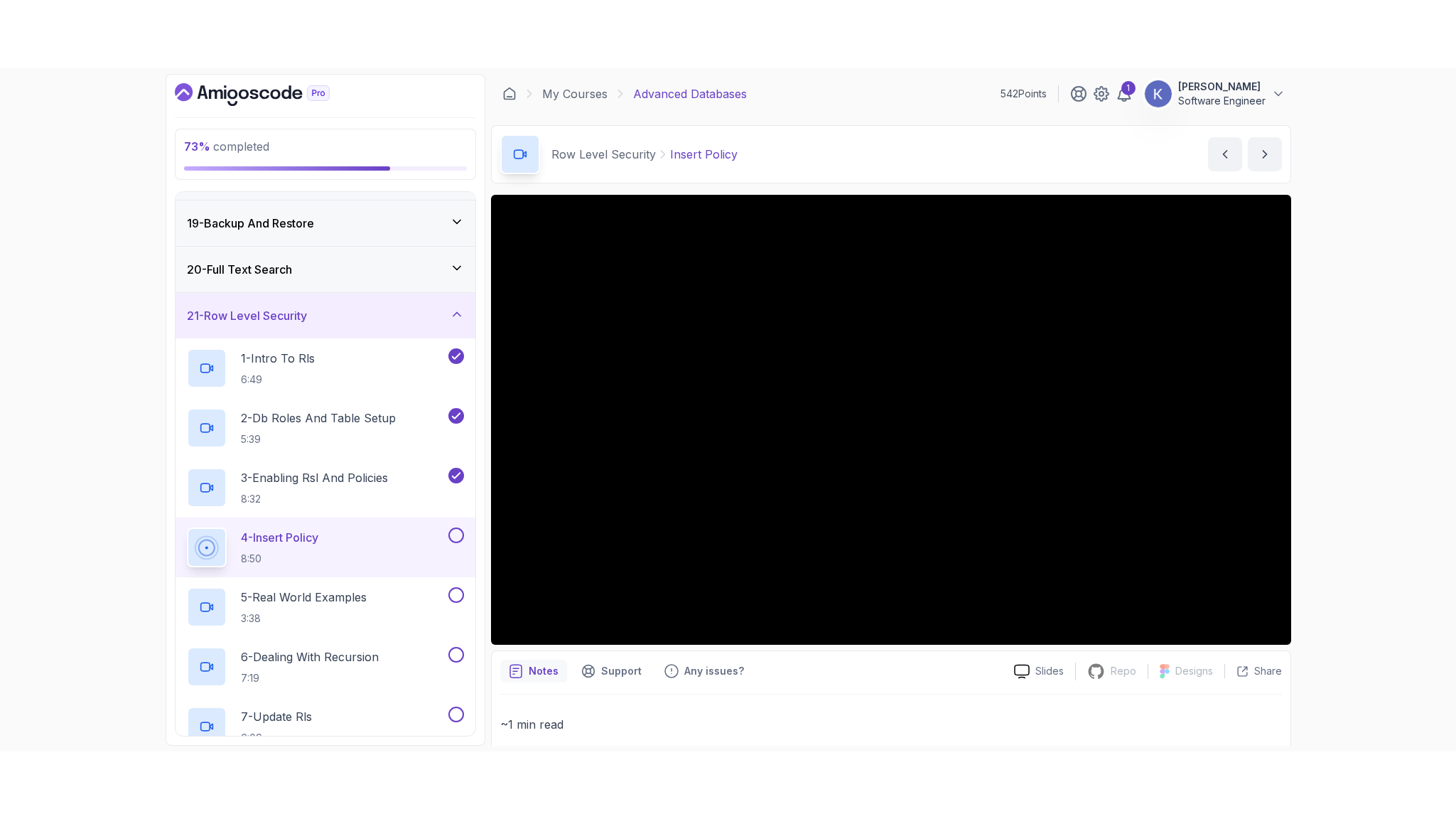
scroll to position [898, 0]
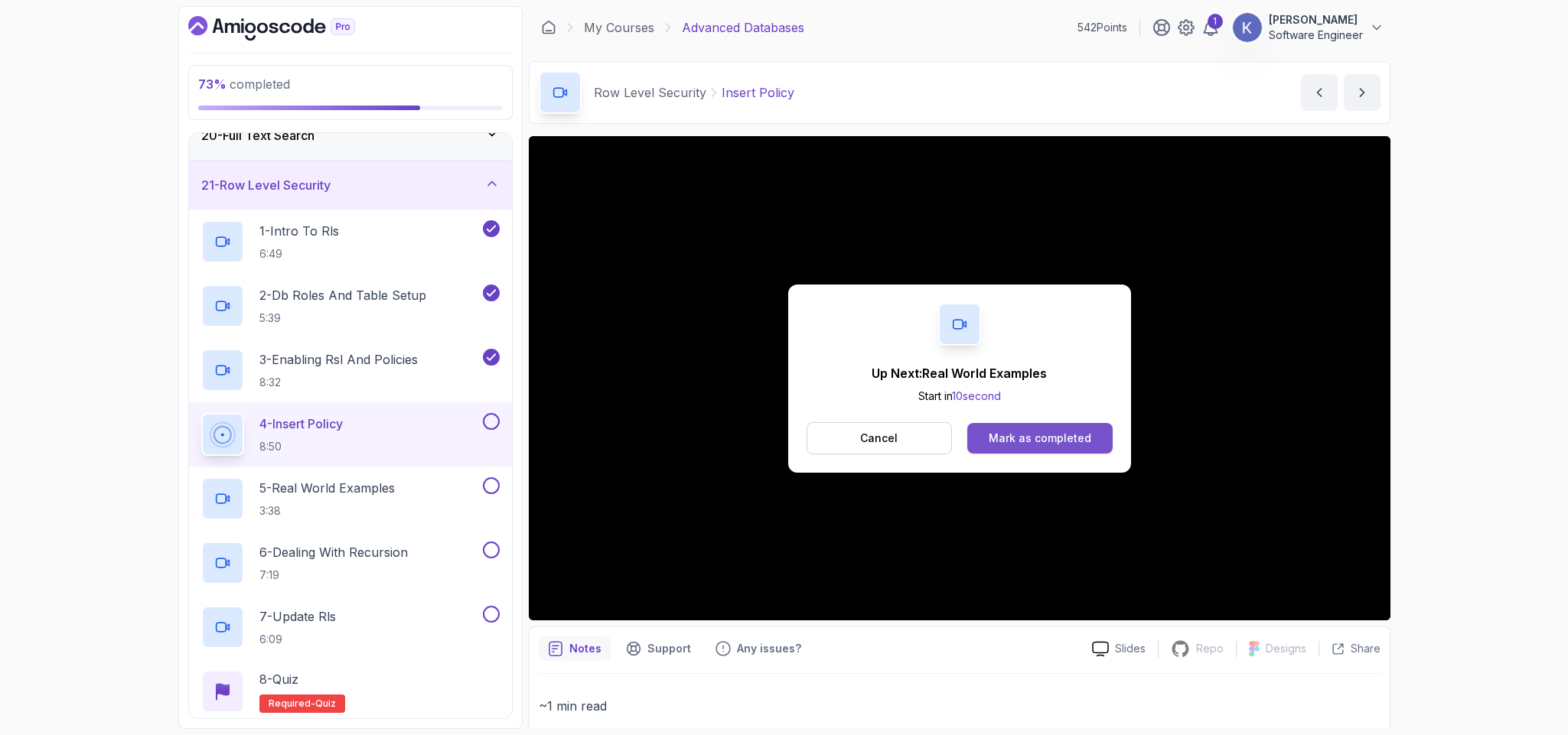
click at [1047, 439] on div "Mark as completed" at bounding box center [1040, 438] width 102 height 15
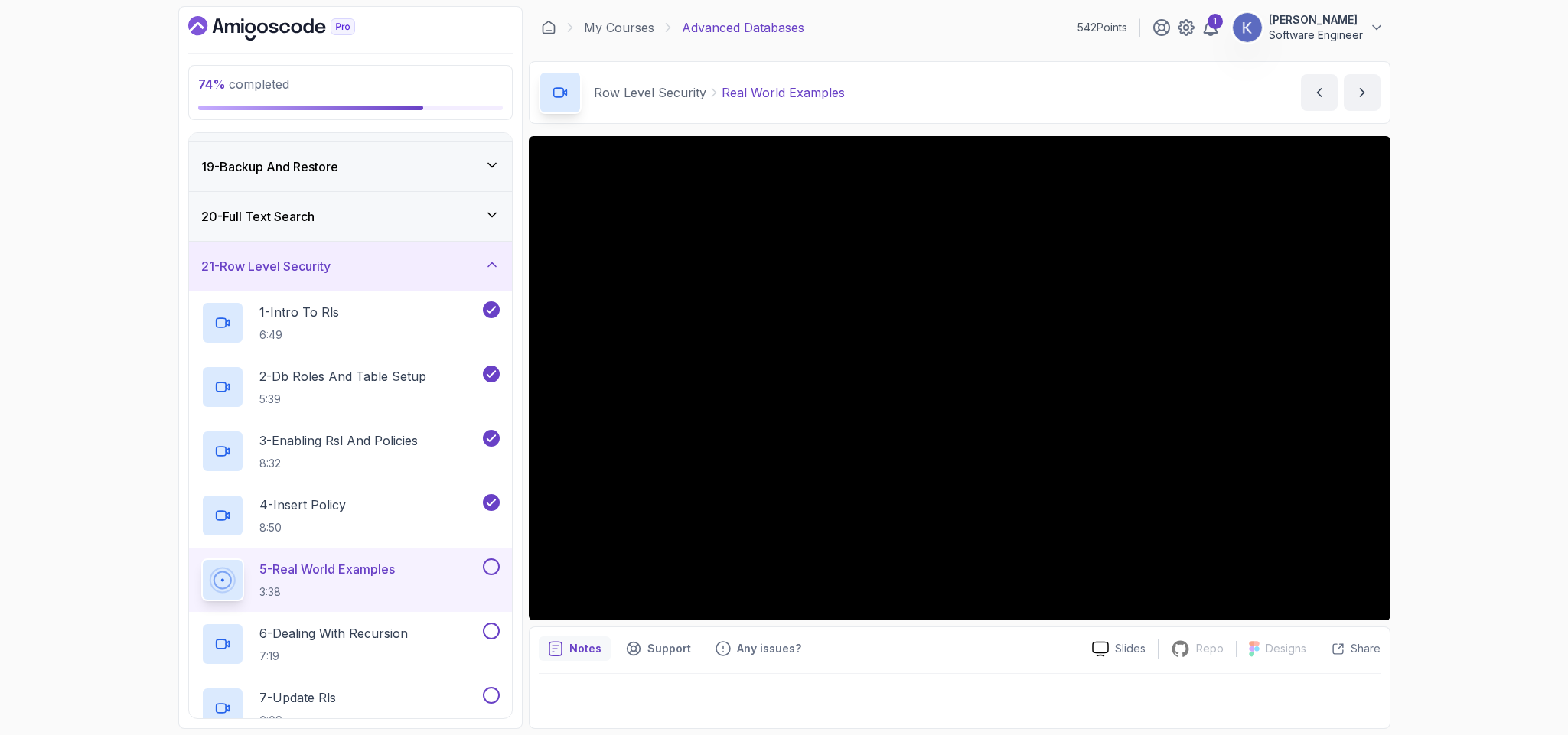
scroll to position [967, 0]
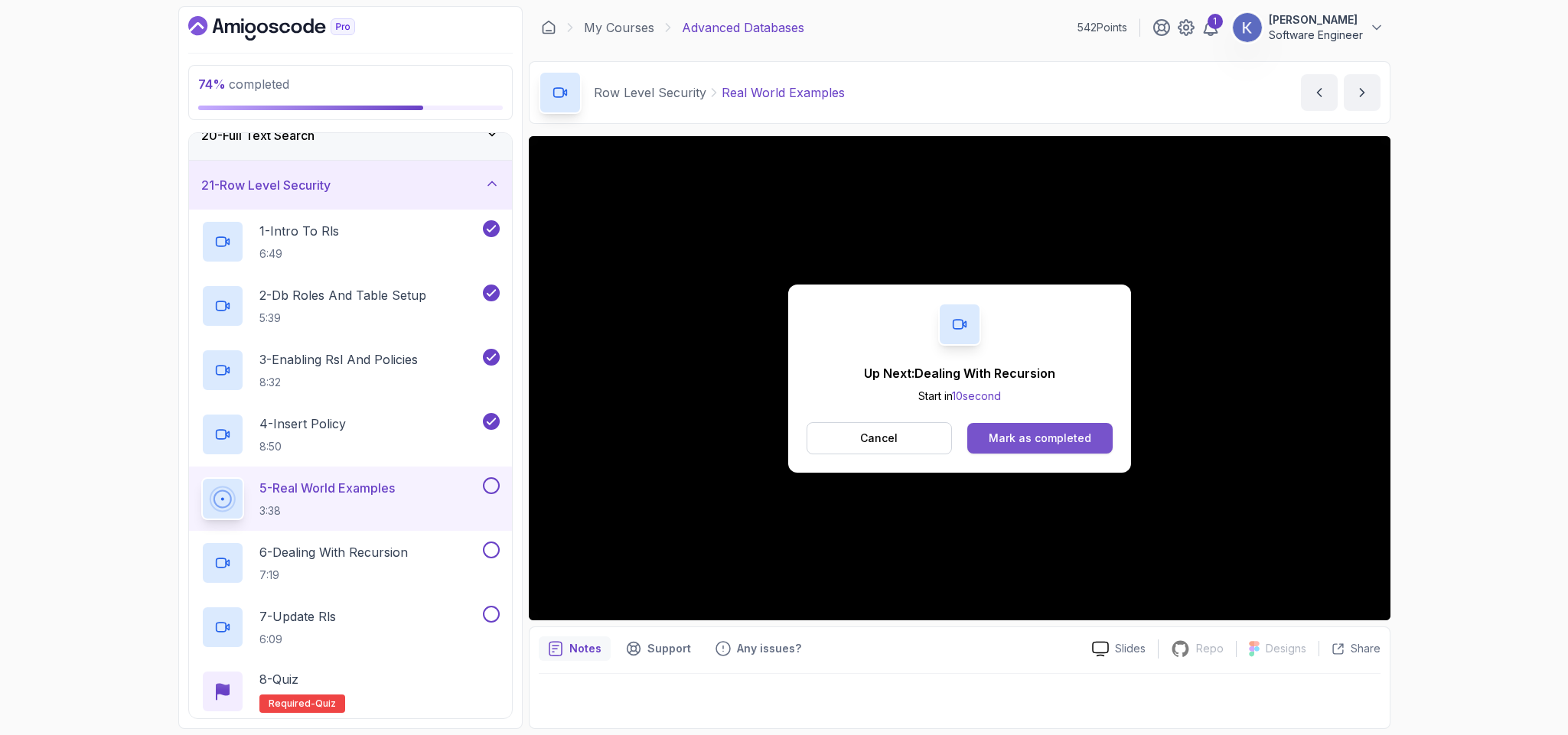
click at [1093, 437] on button "Mark as completed" at bounding box center [1039, 438] width 145 height 31
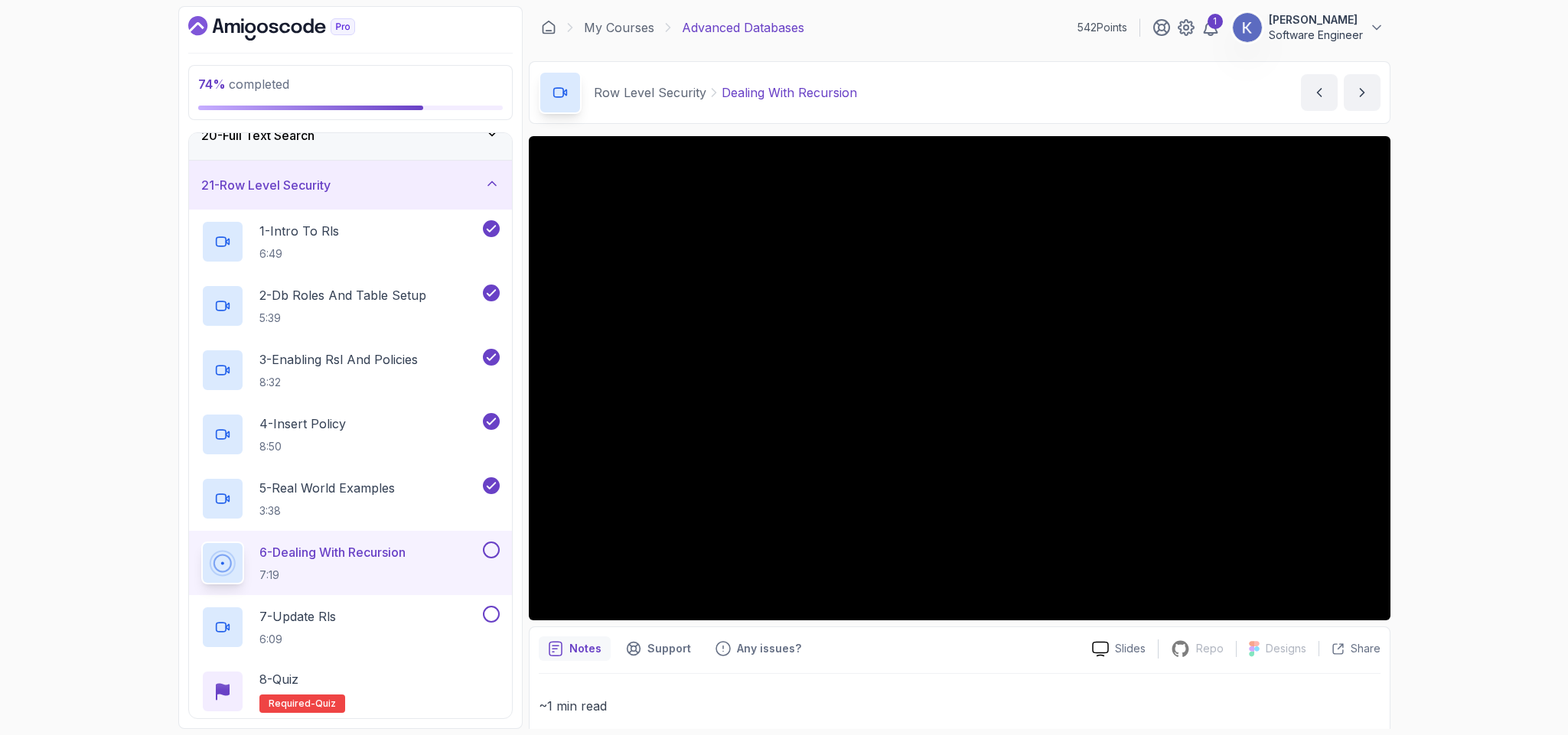
click at [198, 572] on div "6 - Dealing With Recursion 7:19" at bounding box center [350, 562] width 323 height 64
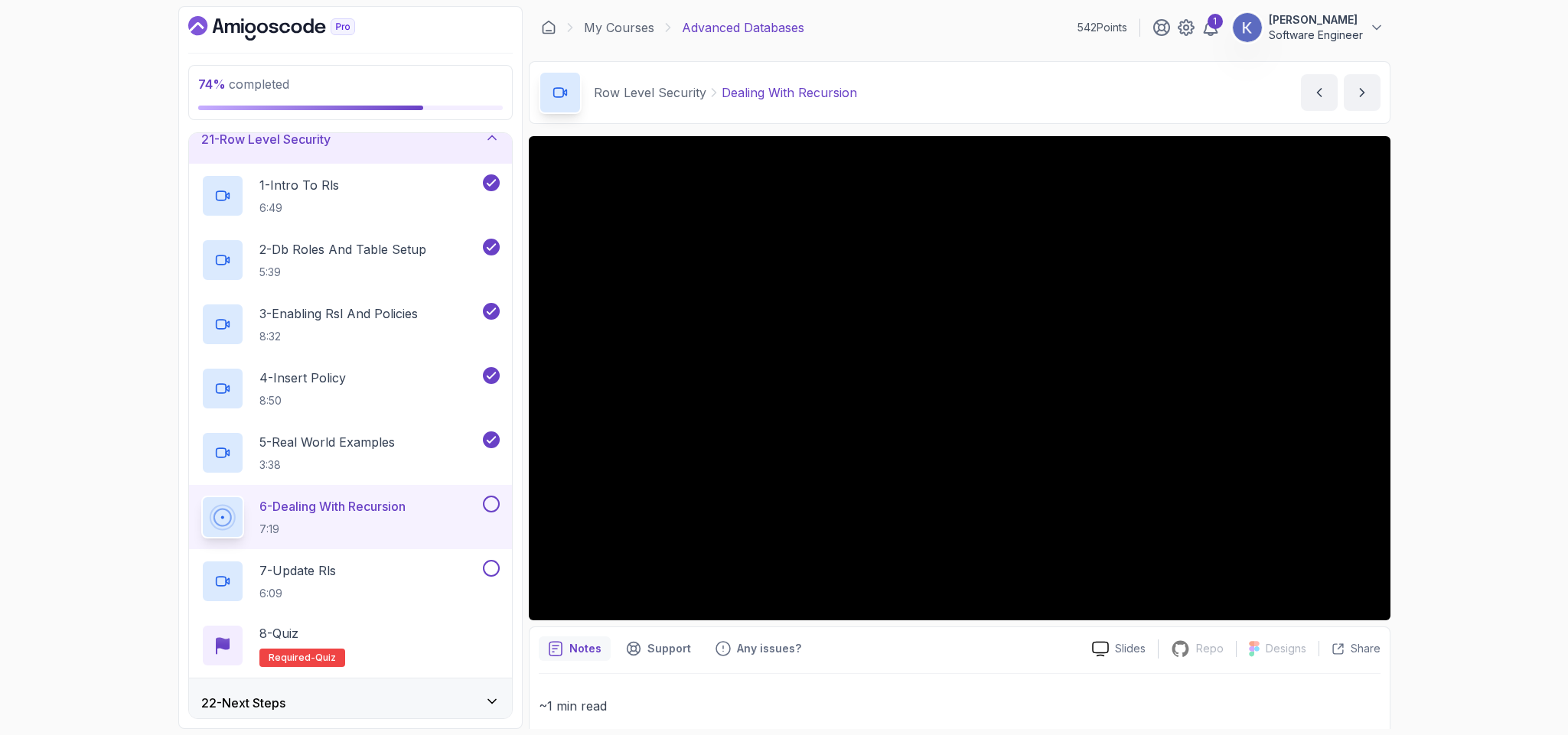
scroll to position [1031, 0]
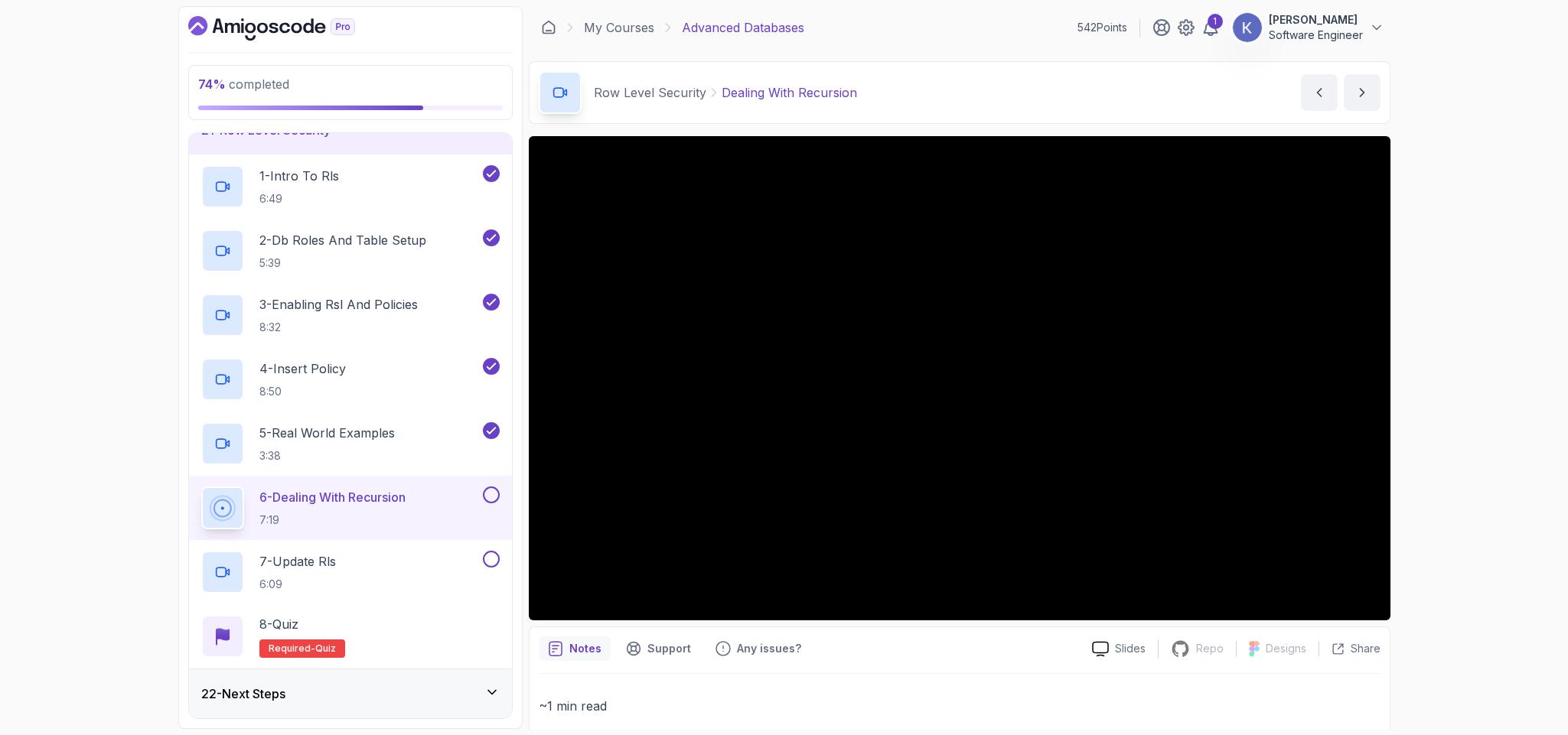
click at [260, 700] on h3 "22 - Next Steps" at bounding box center [244, 694] width 85 height 18
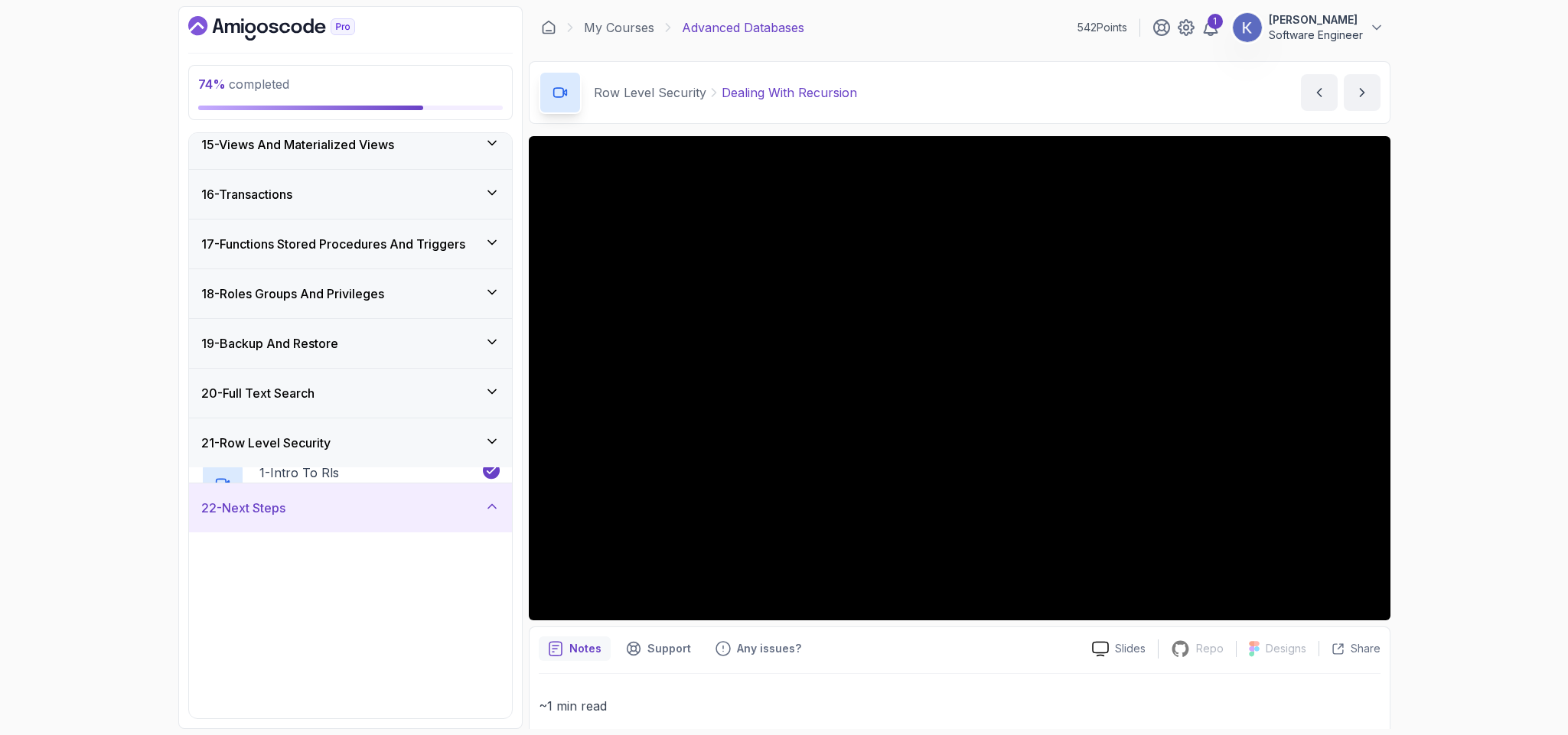
scroll to position [710, 0]
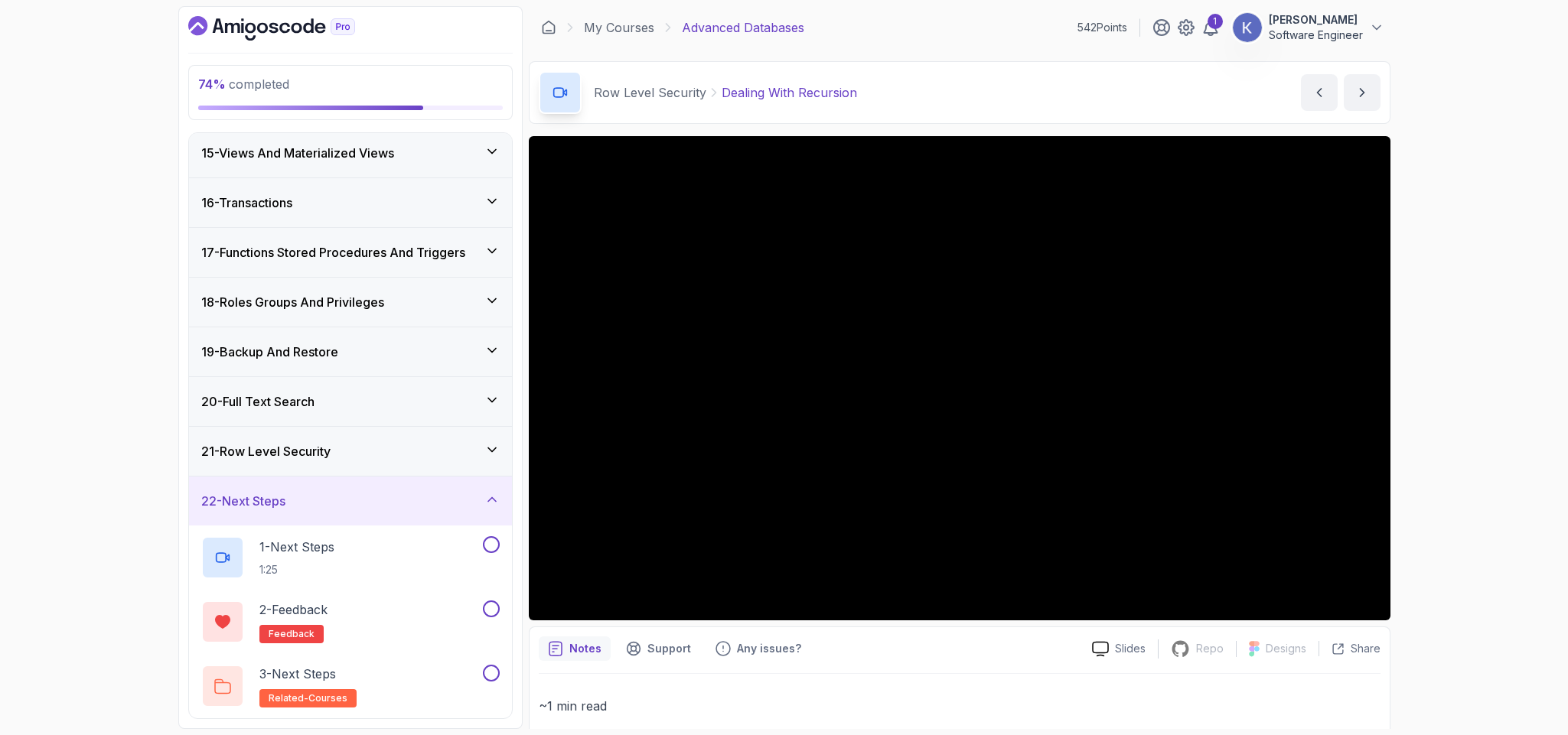
click at [362, 457] on div "21 - Row Level Security" at bounding box center [351, 451] width 298 height 18
